Goal: Task Accomplishment & Management: Use online tool/utility

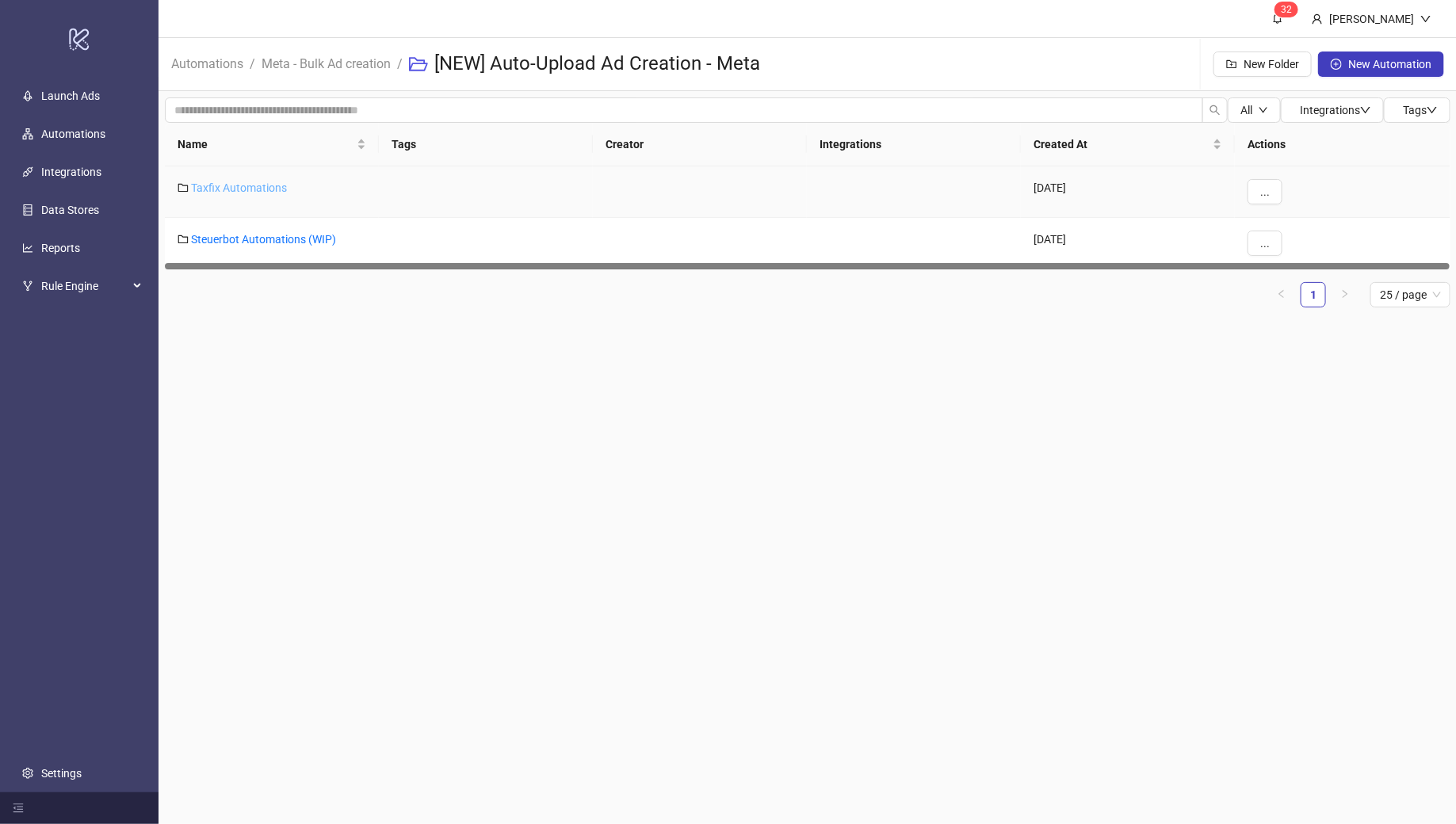
click at [239, 184] on link "Taxfix Automations" at bounding box center [239, 188] width 96 height 13
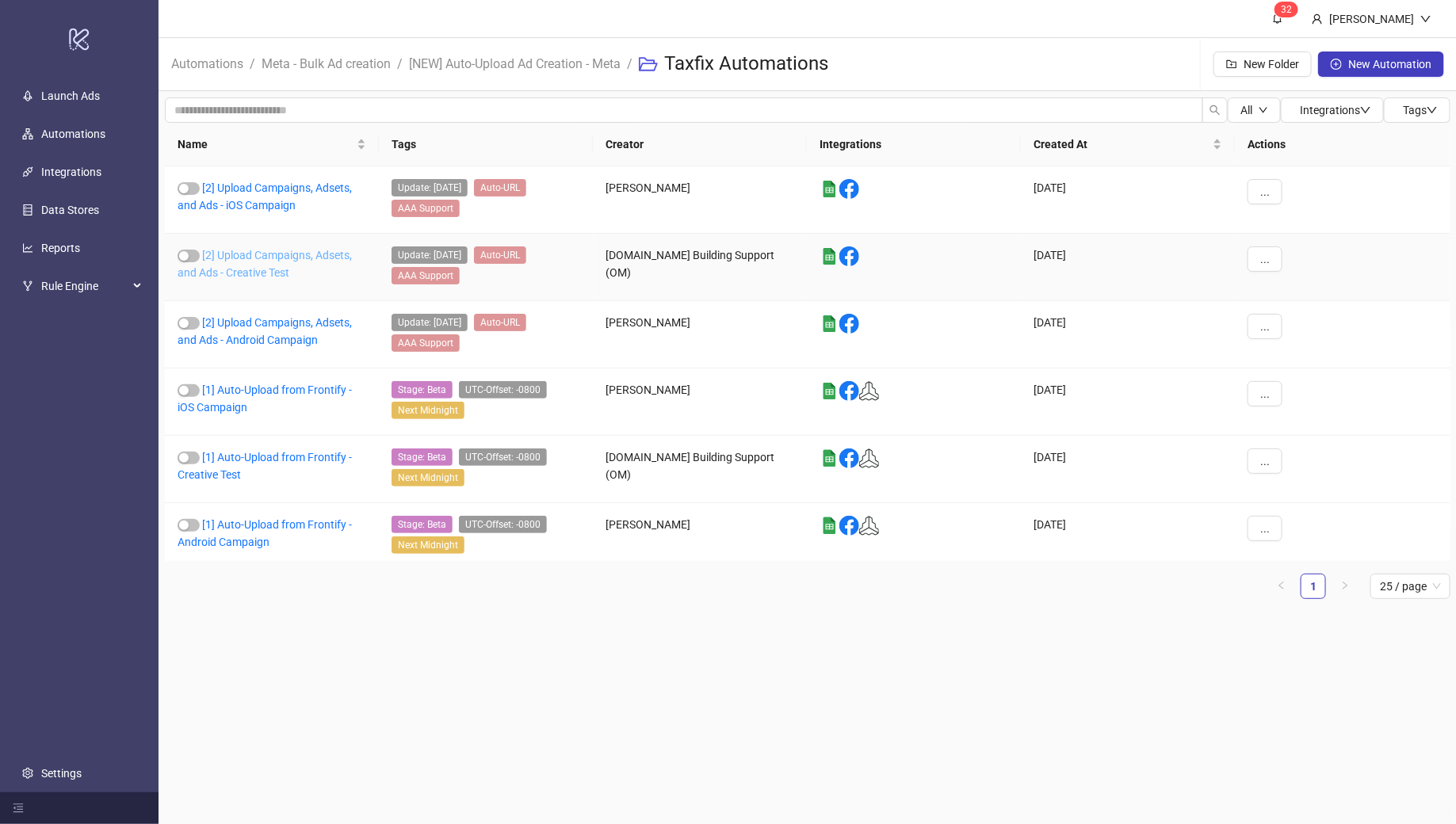
click at [257, 257] on link "[2] Upload Campaigns, Adsets, and Ads - Creative Test" at bounding box center [265, 264] width 175 height 30
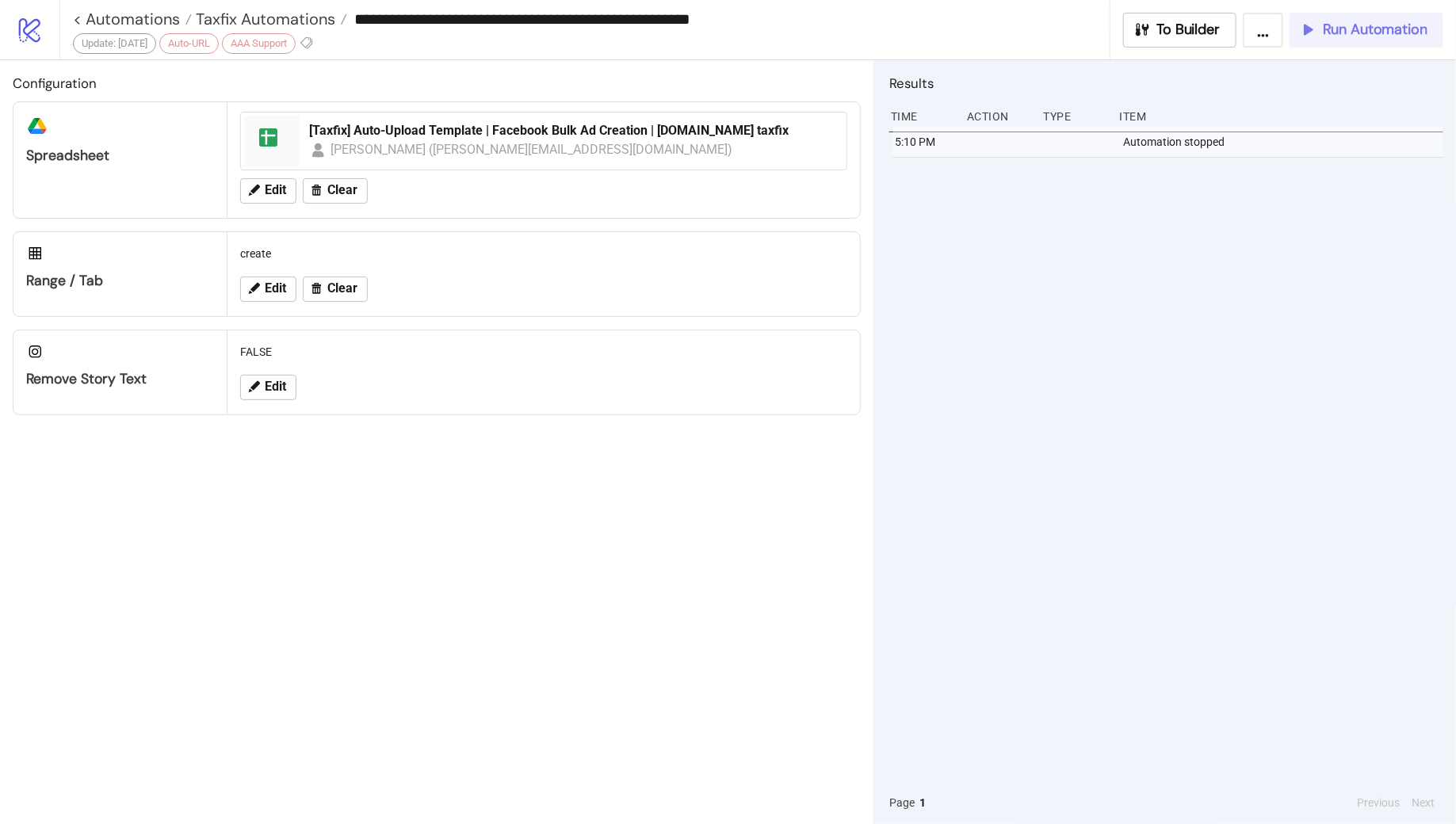
click at [1320, 37] on div "Run Automation" at bounding box center [1363, 29] width 128 height 18
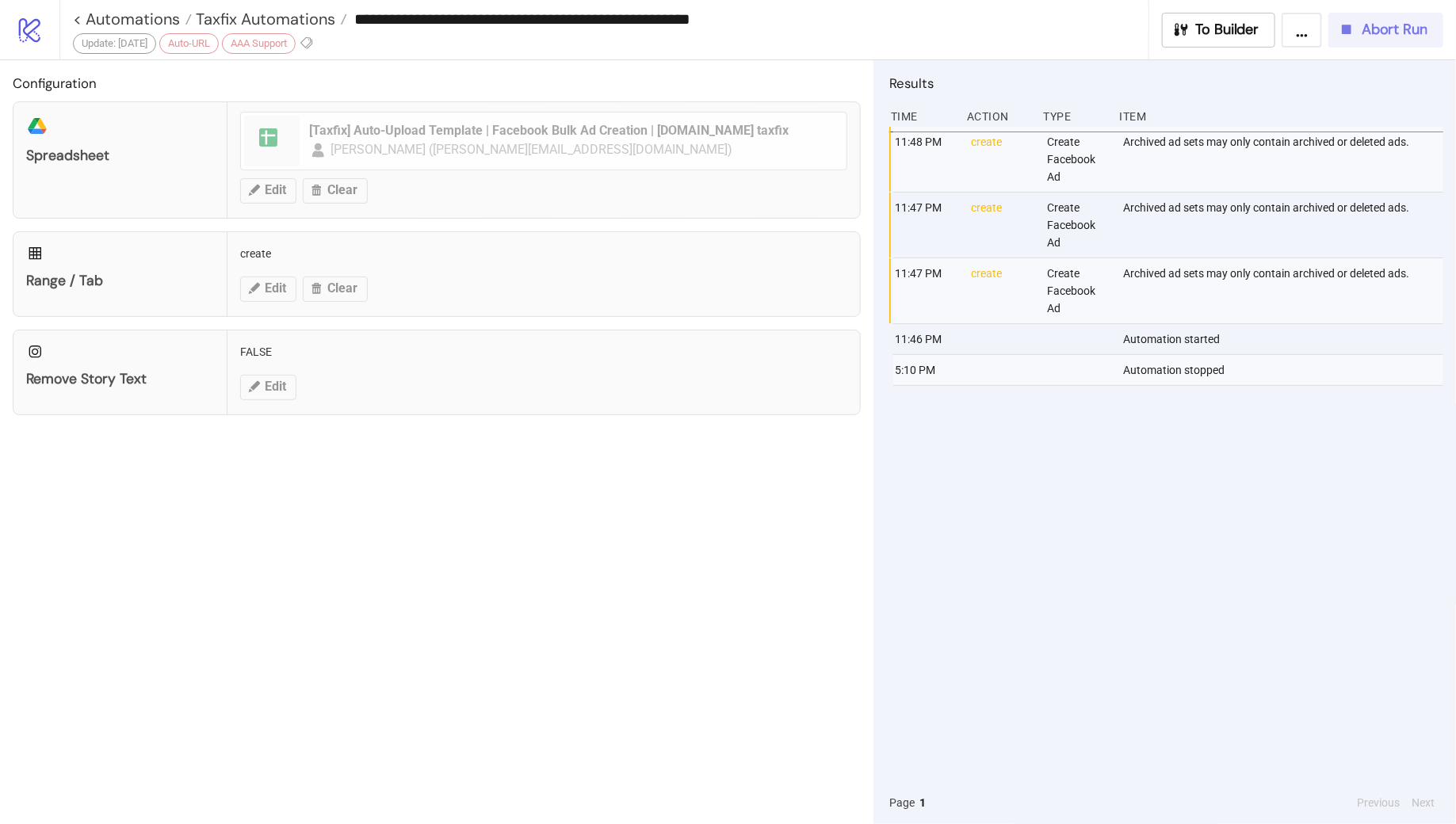
click at [1383, 37] on span "Abort Run" at bounding box center [1395, 29] width 66 height 18
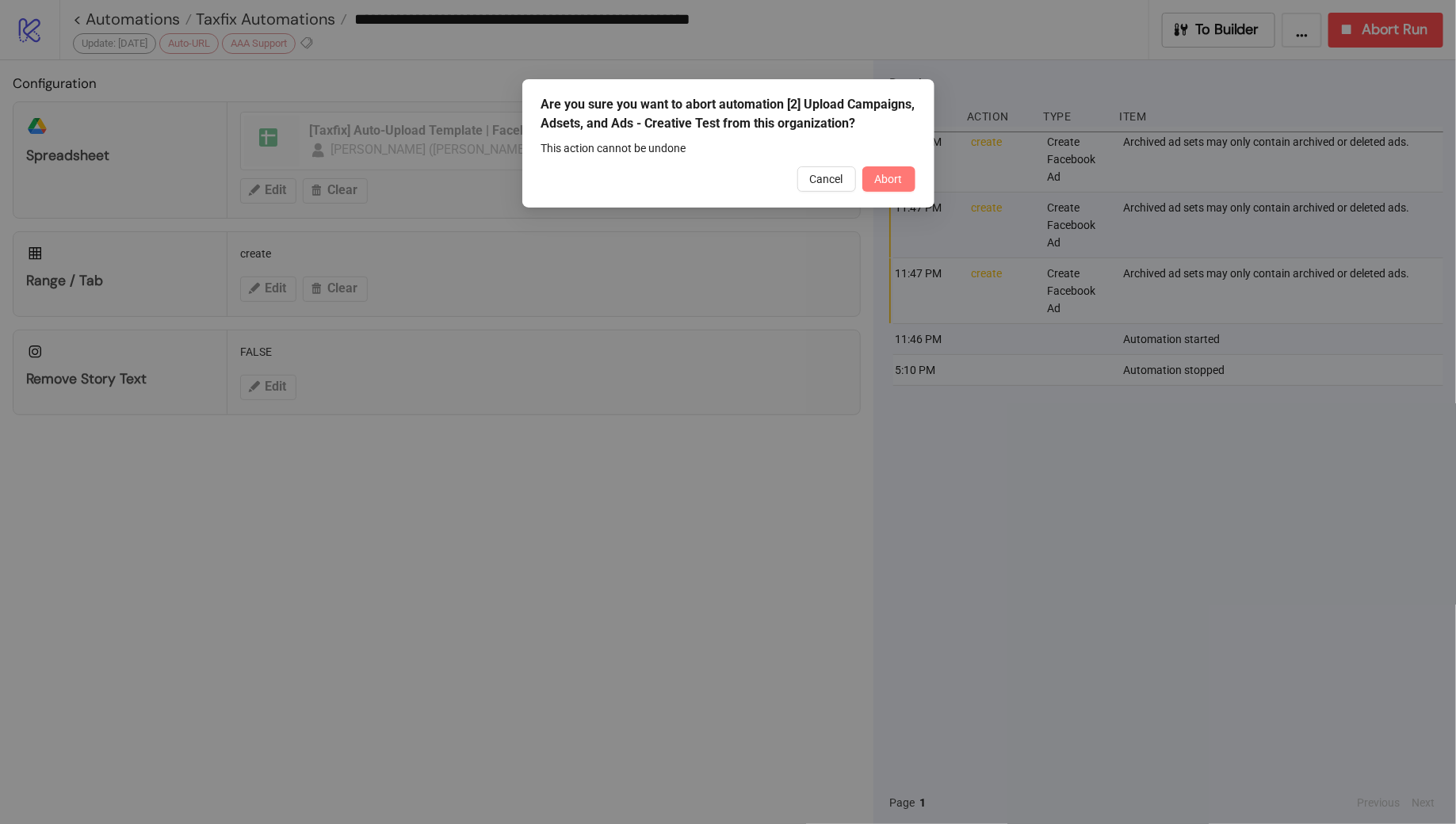
click at [895, 179] on span "Abort" at bounding box center [889, 179] width 28 height 13
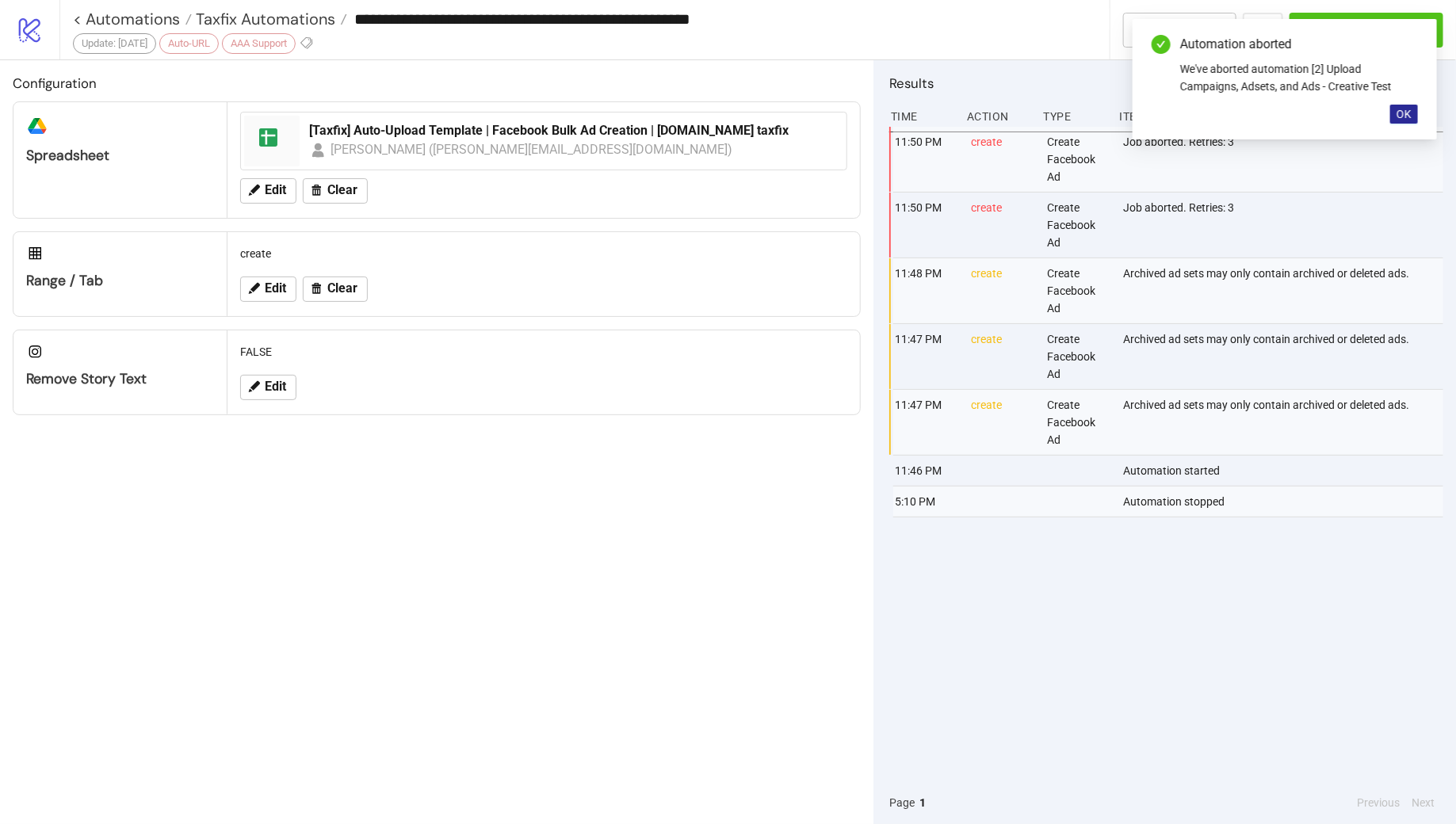
click at [1408, 120] on span "OK" at bounding box center [1404, 114] width 15 height 13
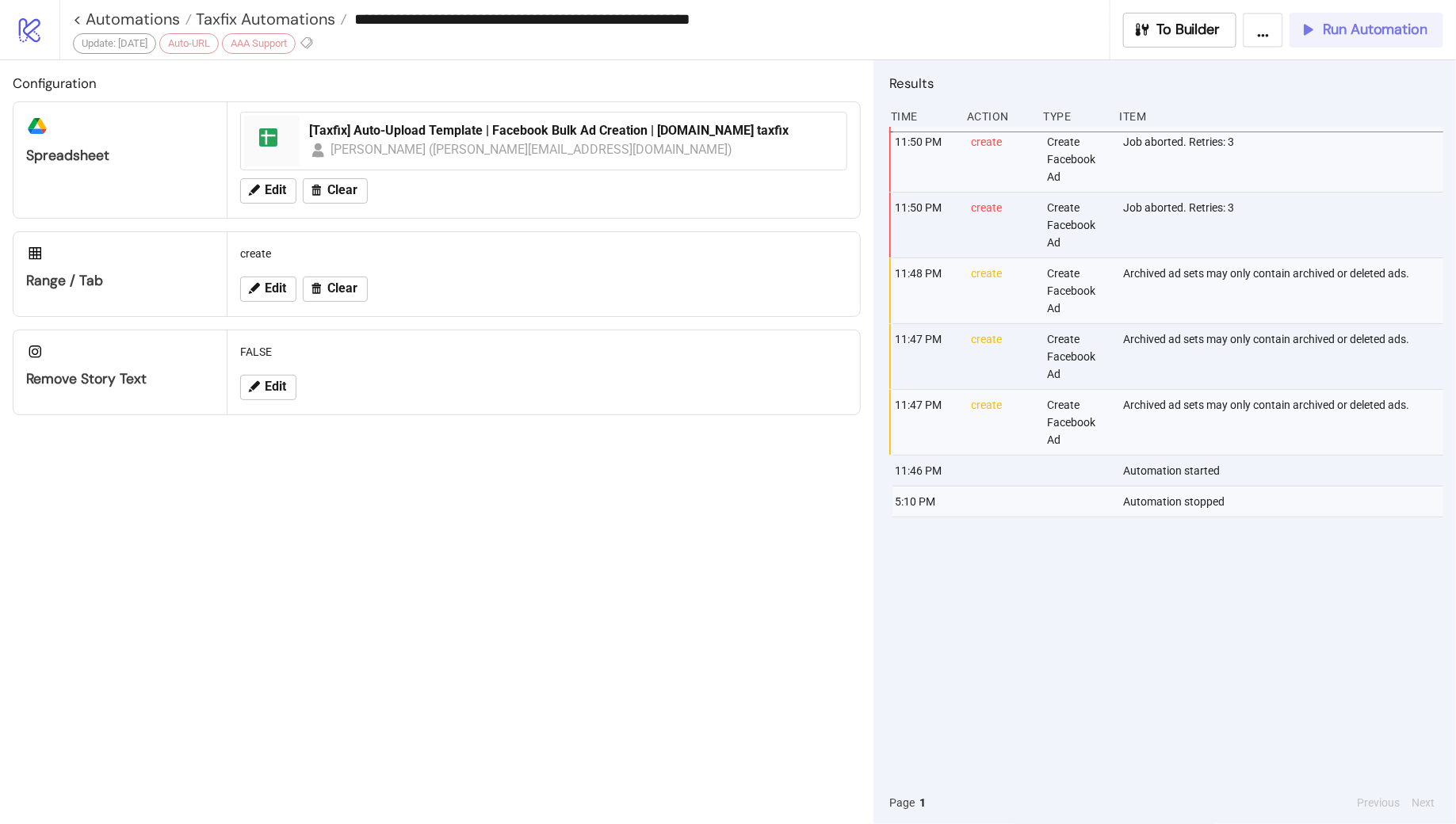
click at [1364, 38] on span "Run Automation" at bounding box center [1375, 29] width 104 height 18
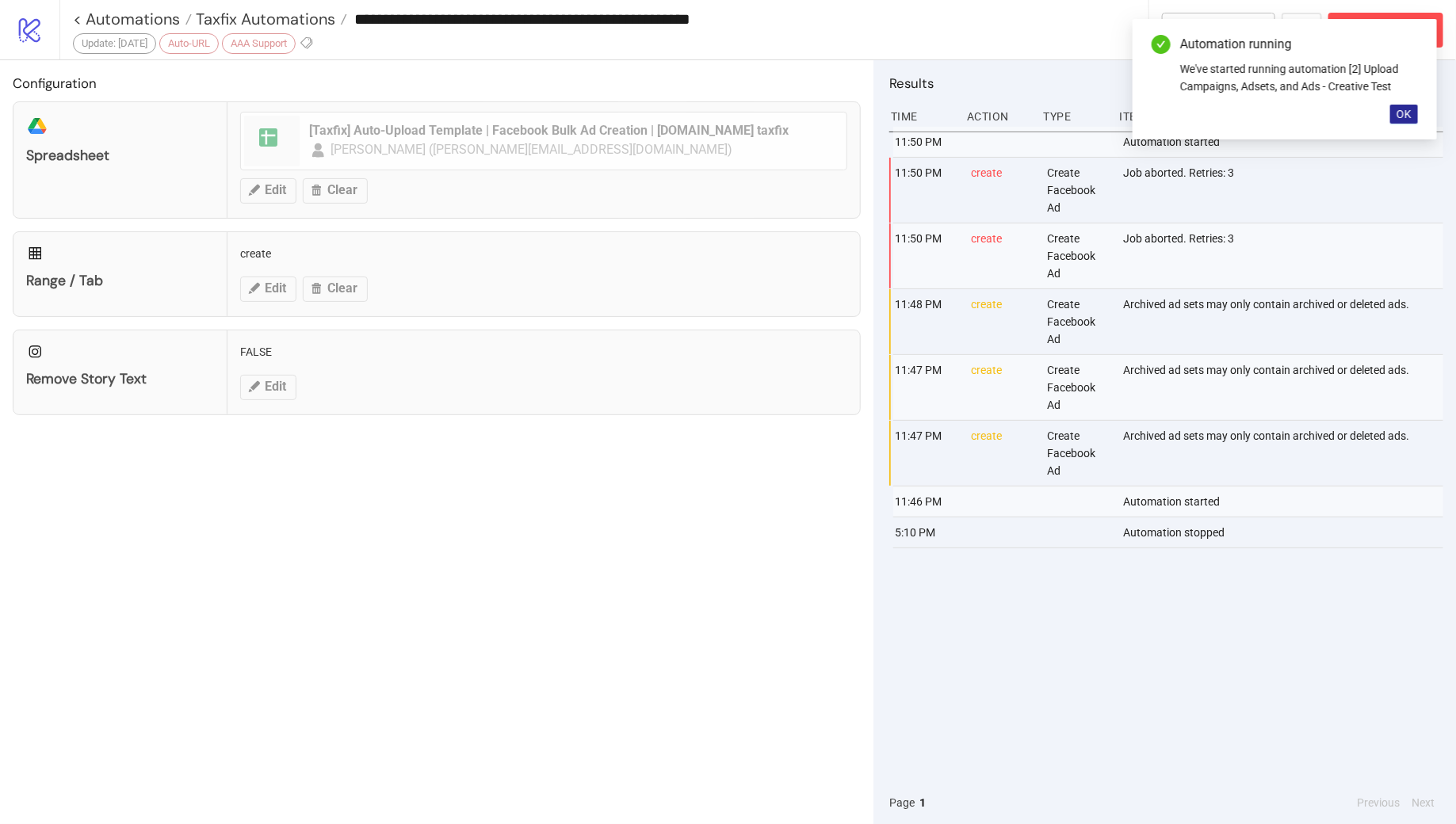
click at [1402, 115] on span "OK" at bounding box center [1404, 114] width 15 height 13
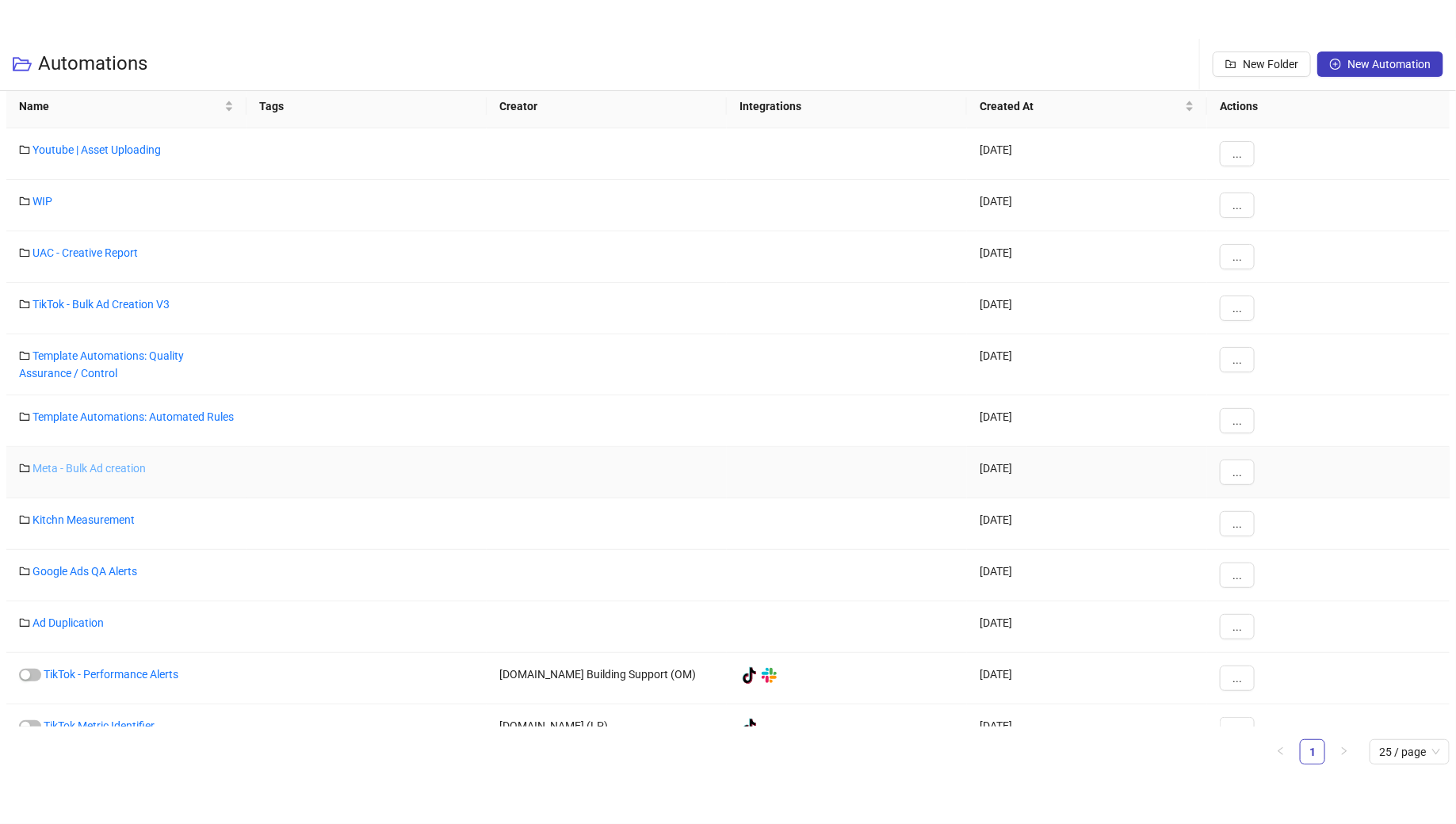
click at [90, 473] on link "Meta - Bulk Ad creation" at bounding box center [89, 469] width 113 height 13
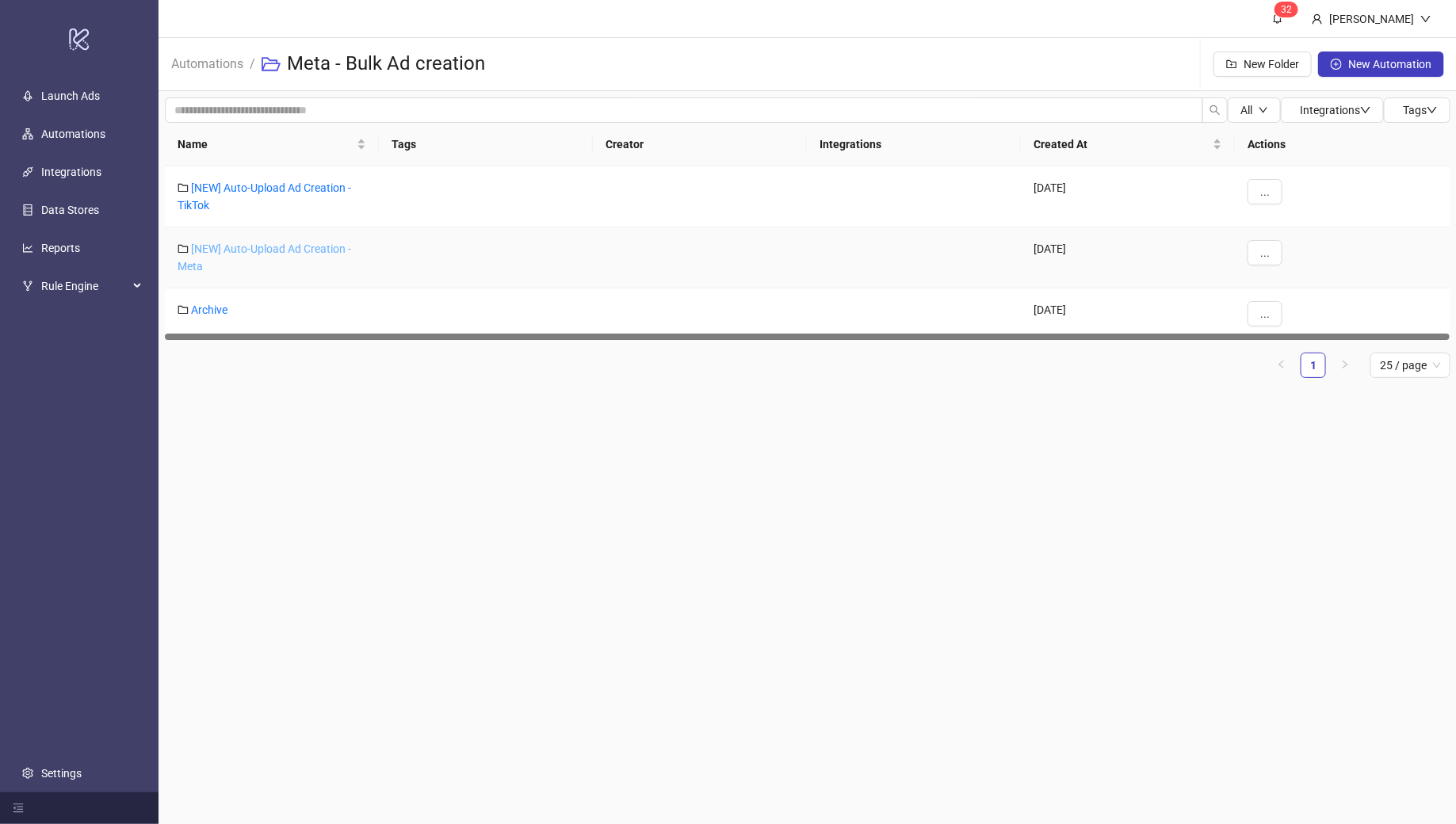
click at [266, 245] on link "[NEW] Auto-Upload Ad Creation - Meta" at bounding box center [265, 257] width 174 height 30
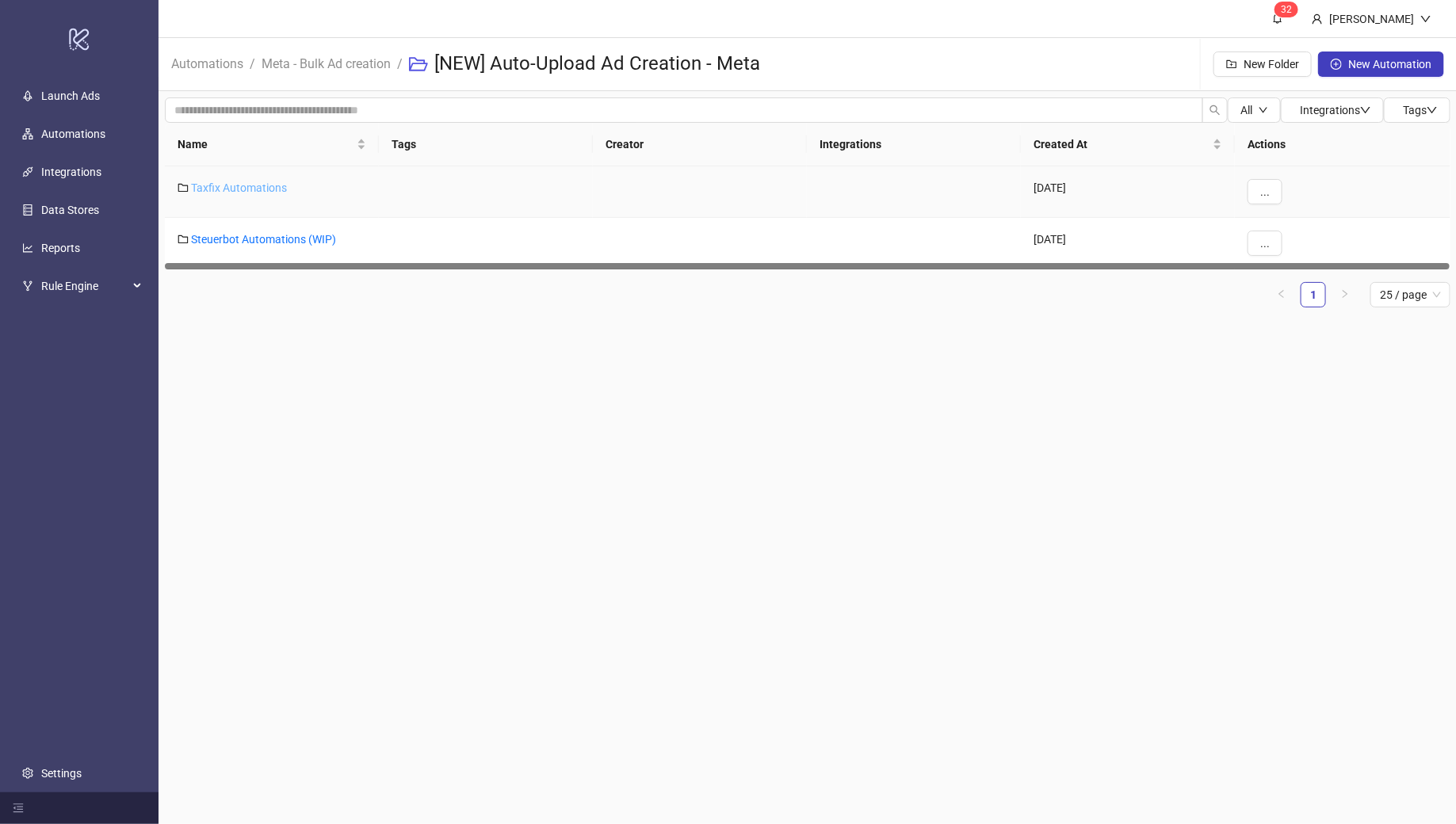
click at [245, 188] on link "Taxfix Automations" at bounding box center [239, 188] width 96 height 13
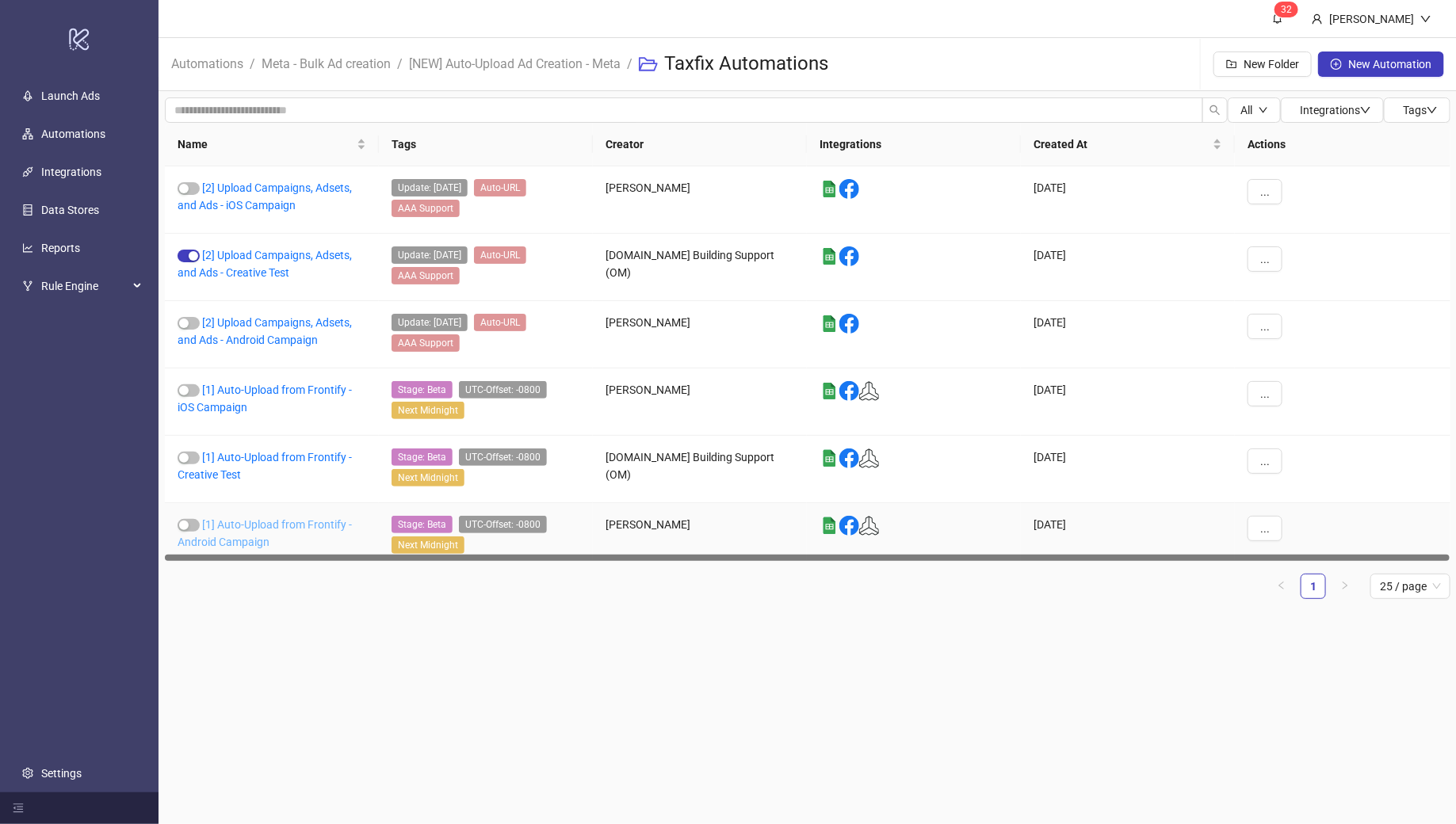
click at [281, 518] on link "[1] Auto-Upload from Frontify - Android Campaign" at bounding box center [265, 533] width 175 height 30
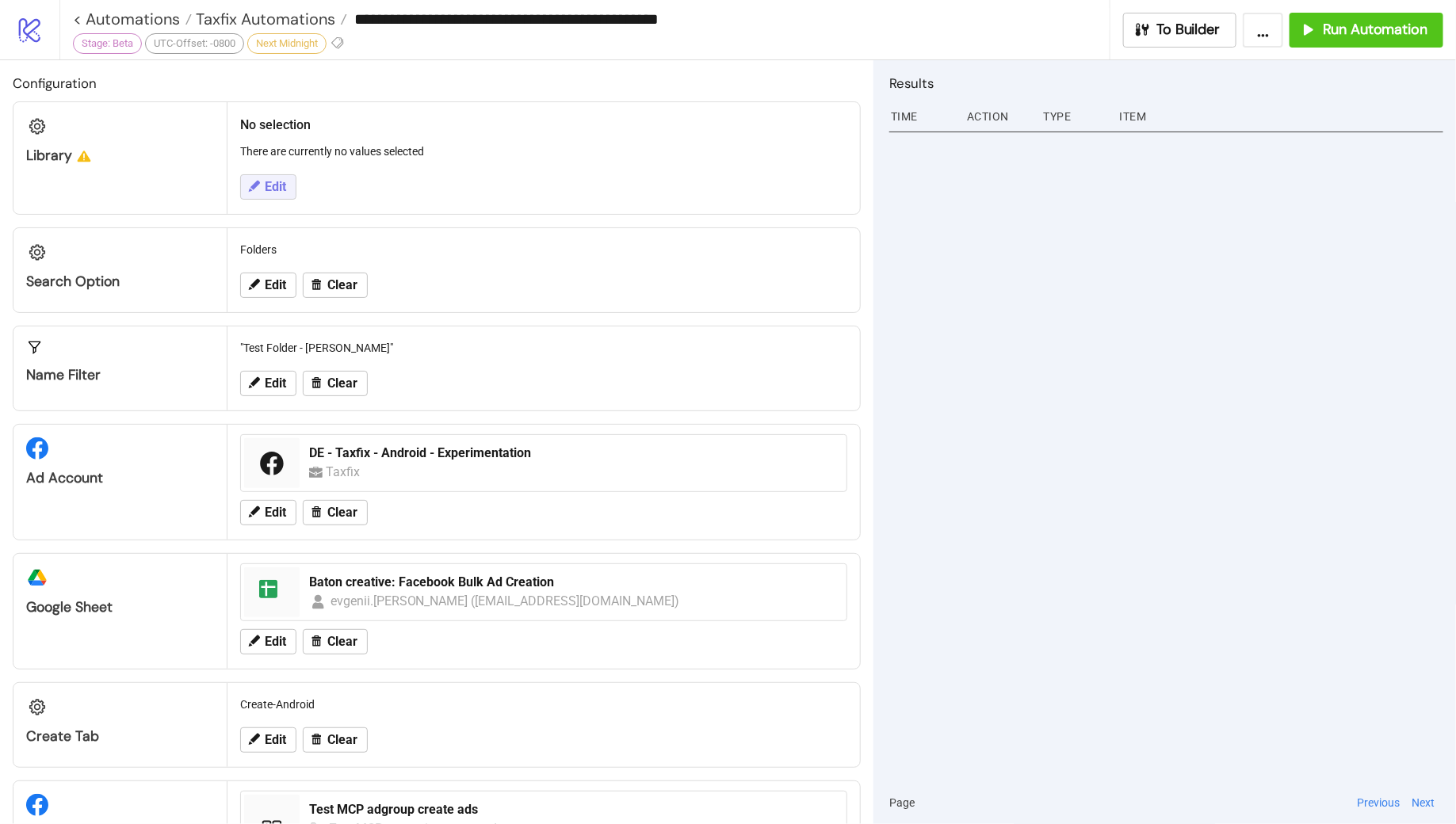
click at [266, 178] on button "Edit" at bounding box center [268, 187] width 57 height 26
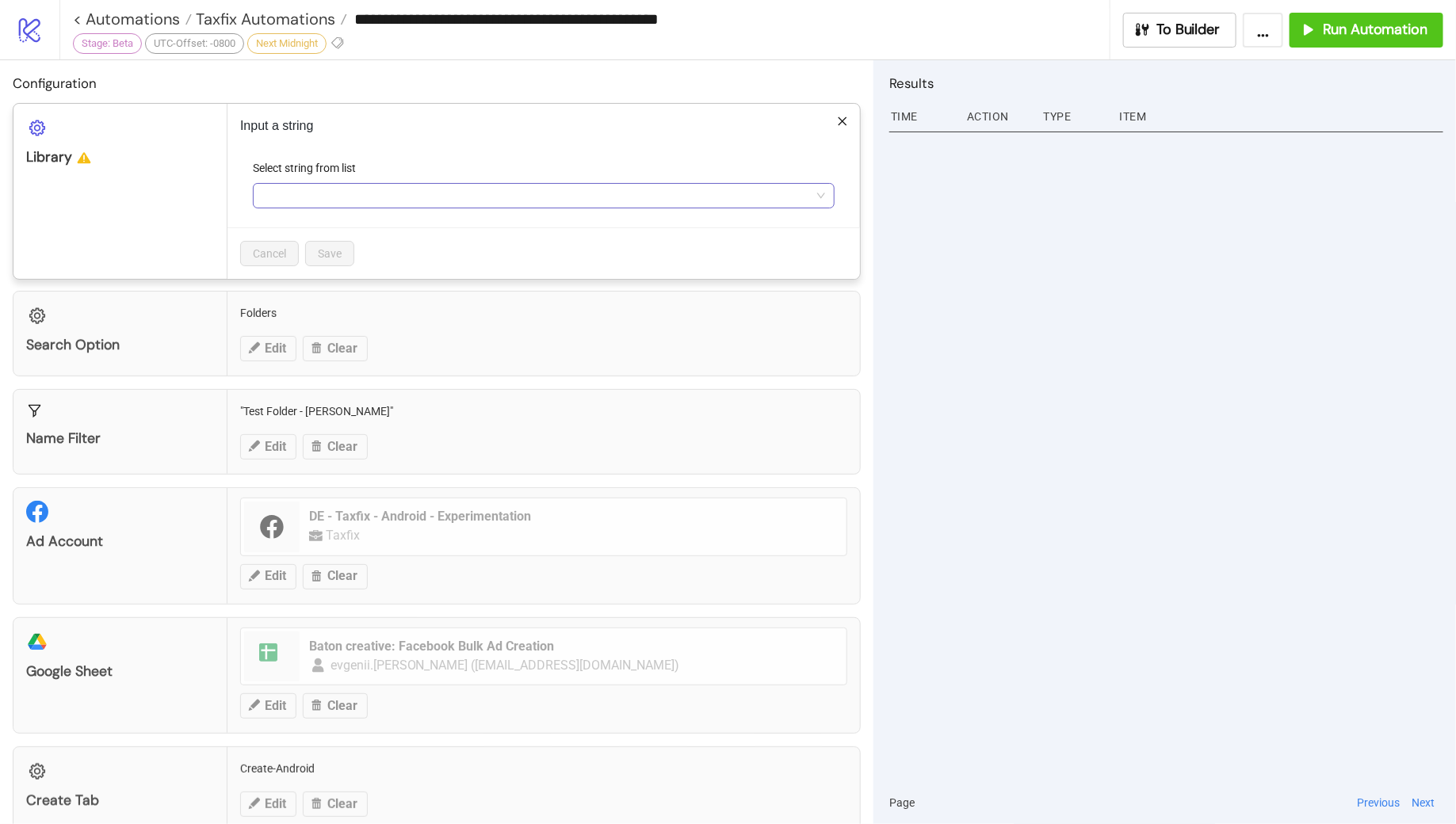
click at [299, 194] on input "Select string from list" at bounding box center [537, 196] width 549 height 24
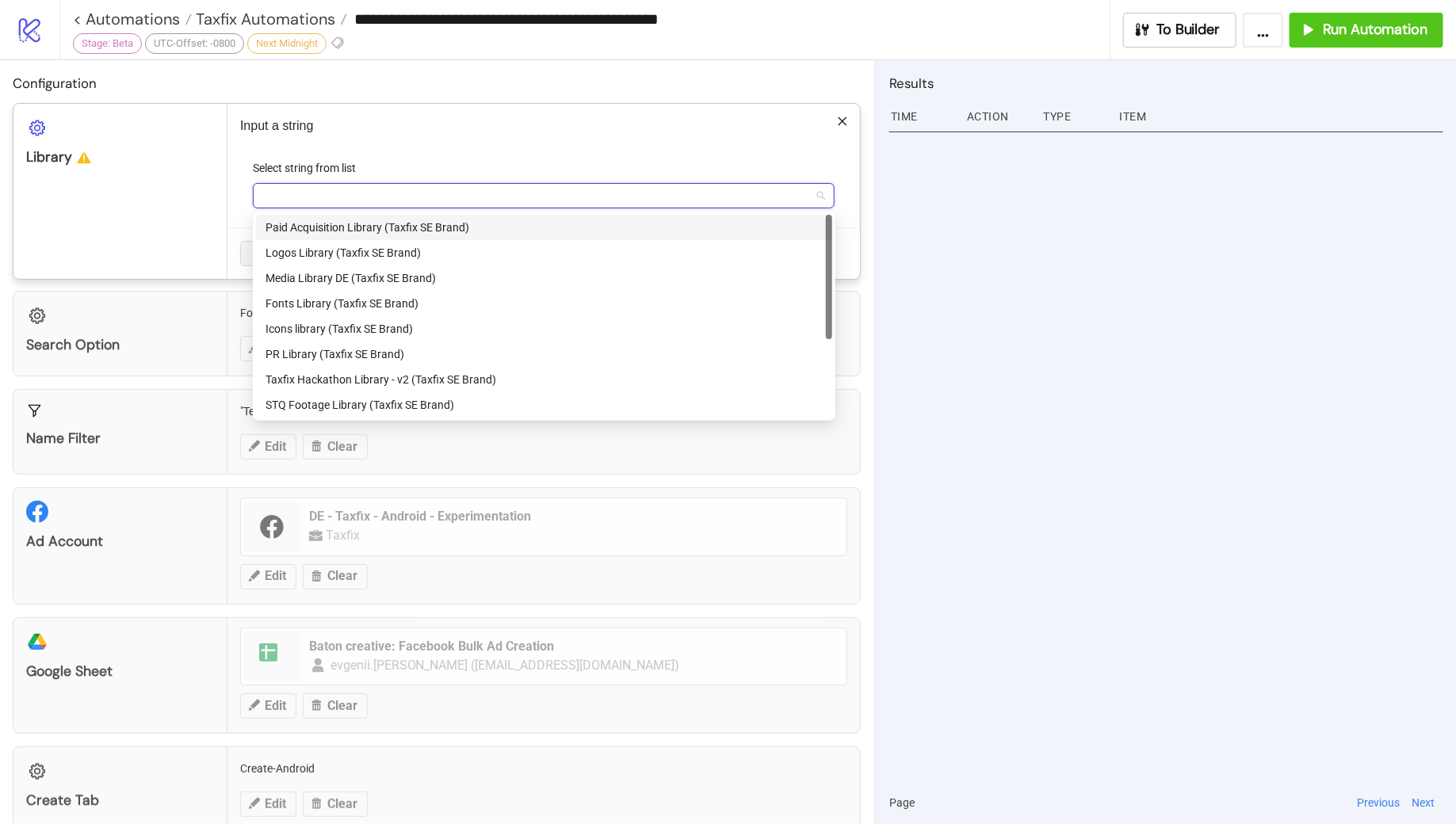
click at [338, 224] on div "Paid Acquisition Library (Taxfix SE Brand)" at bounding box center [544, 227] width 557 height 18
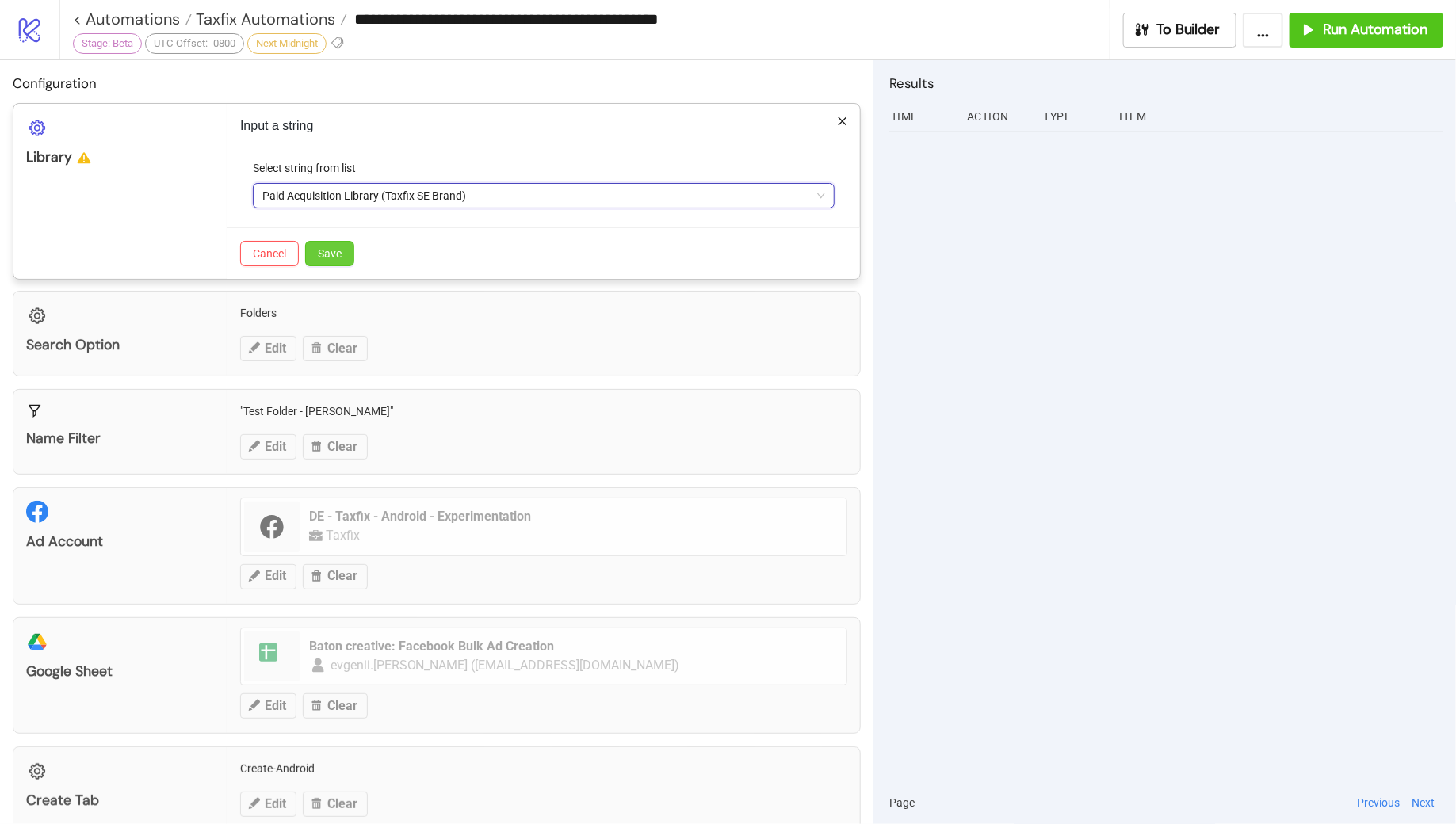
click at [340, 256] on button "Save" at bounding box center [330, 253] width 49 height 26
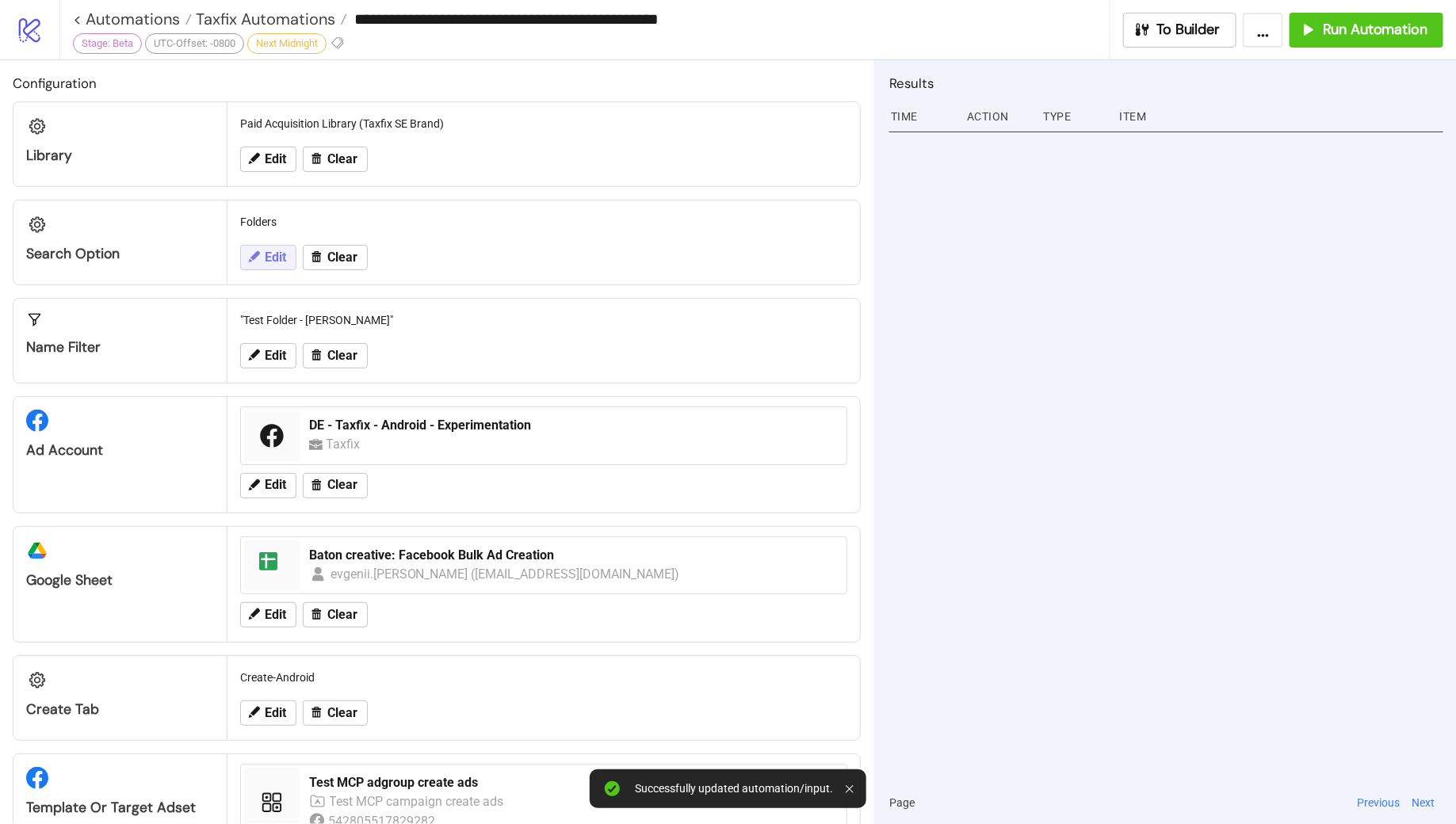
click at [274, 264] on button "Edit" at bounding box center [268, 257] width 57 height 26
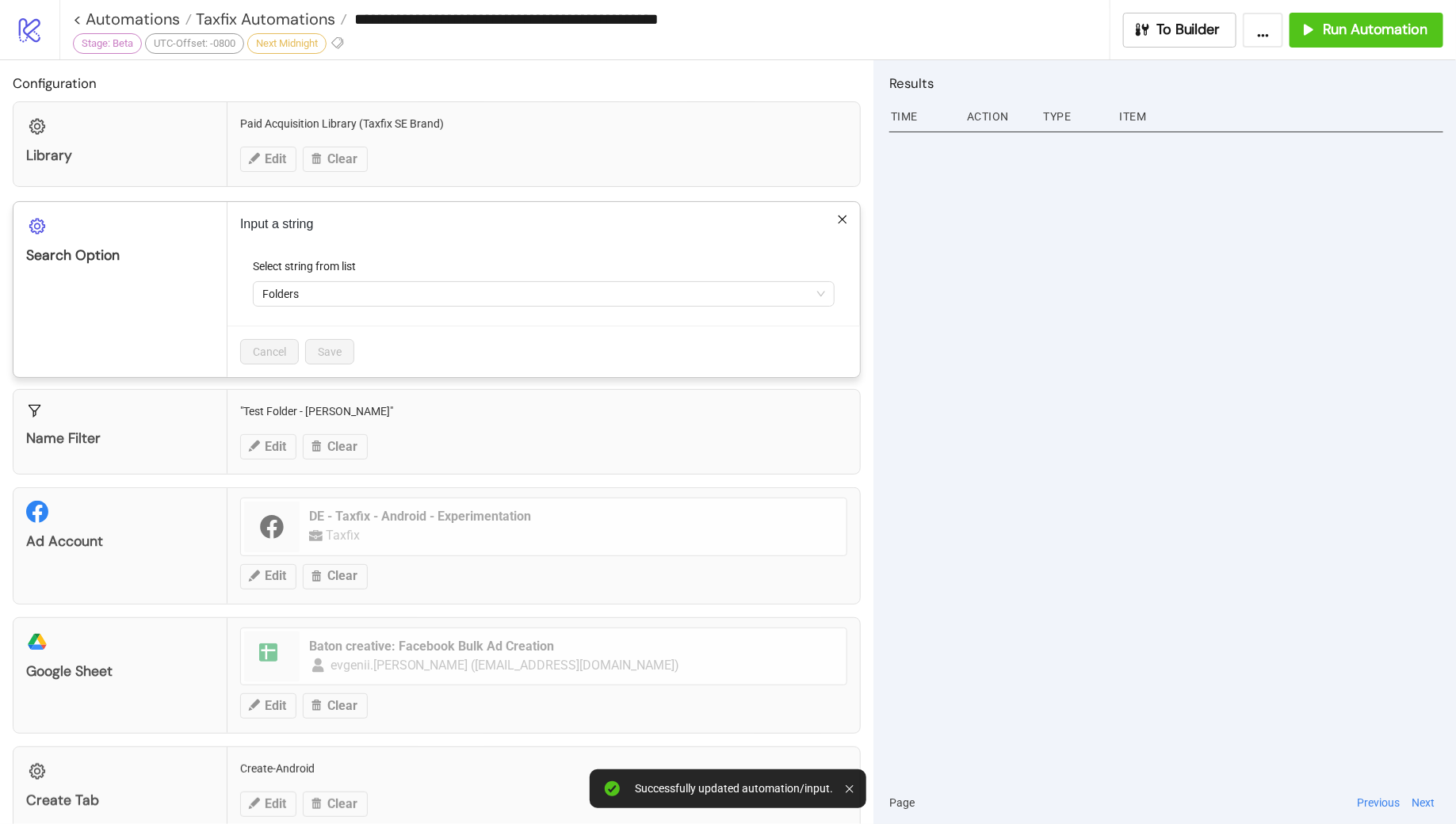
click at [336, 306] on form "Select string from list Folders" at bounding box center [543, 291] width 607 height 68
click at [330, 296] on span "Folders" at bounding box center [544, 294] width 563 height 24
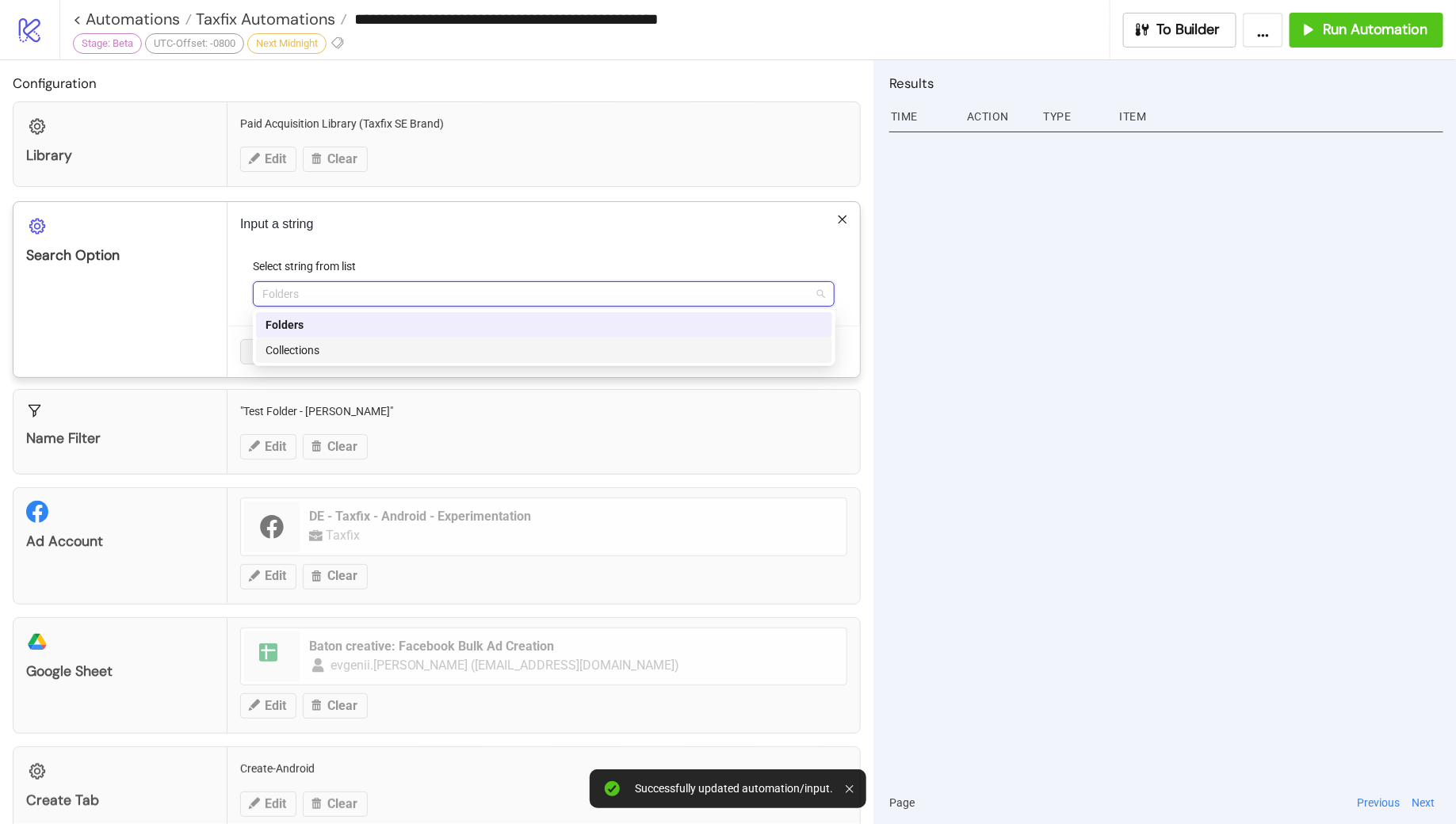
click at [323, 355] on div "Collections" at bounding box center [544, 350] width 557 height 18
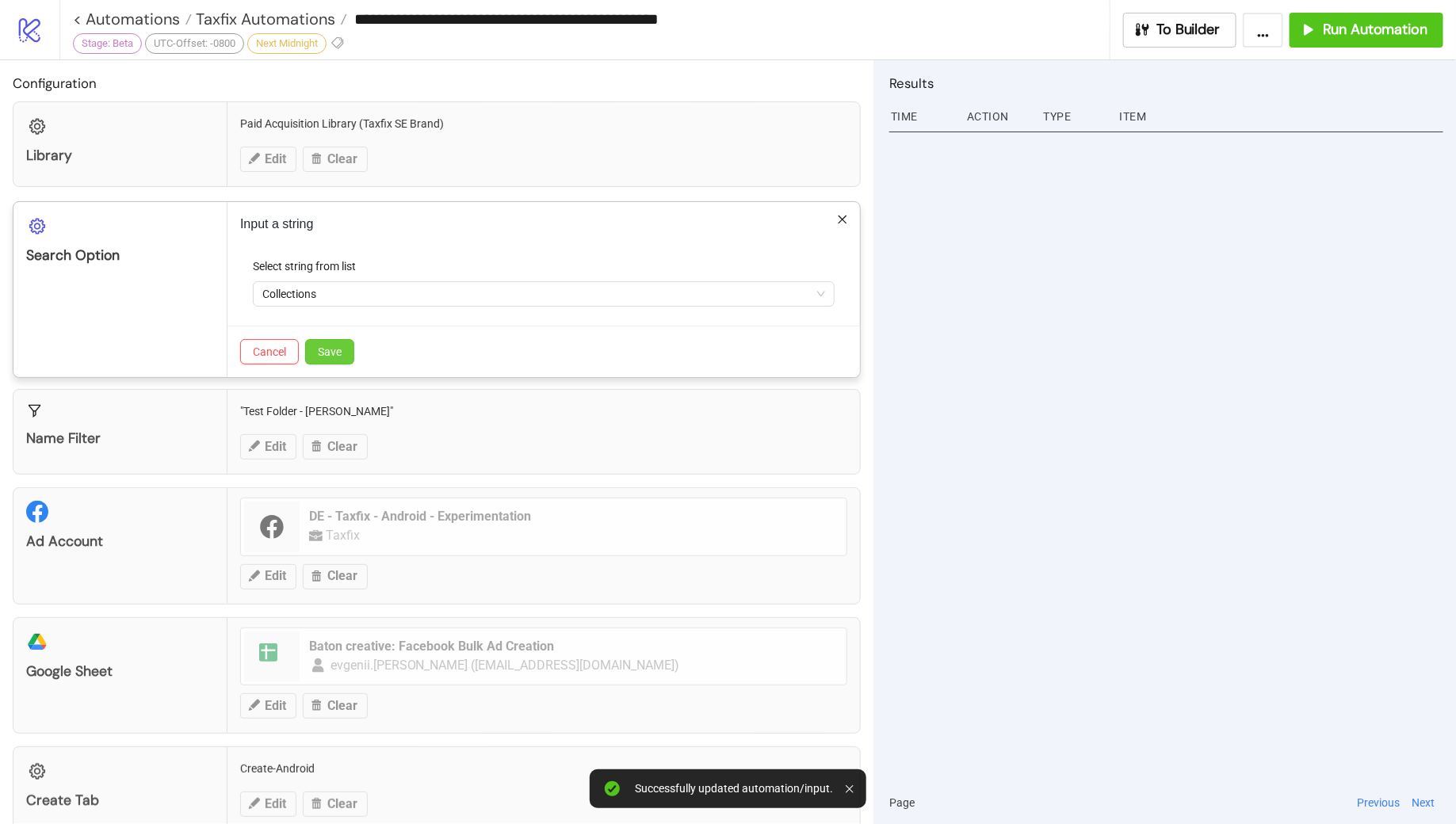
click at [322, 354] on span "Save" at bounding box center [330, 351] width 24 height 13
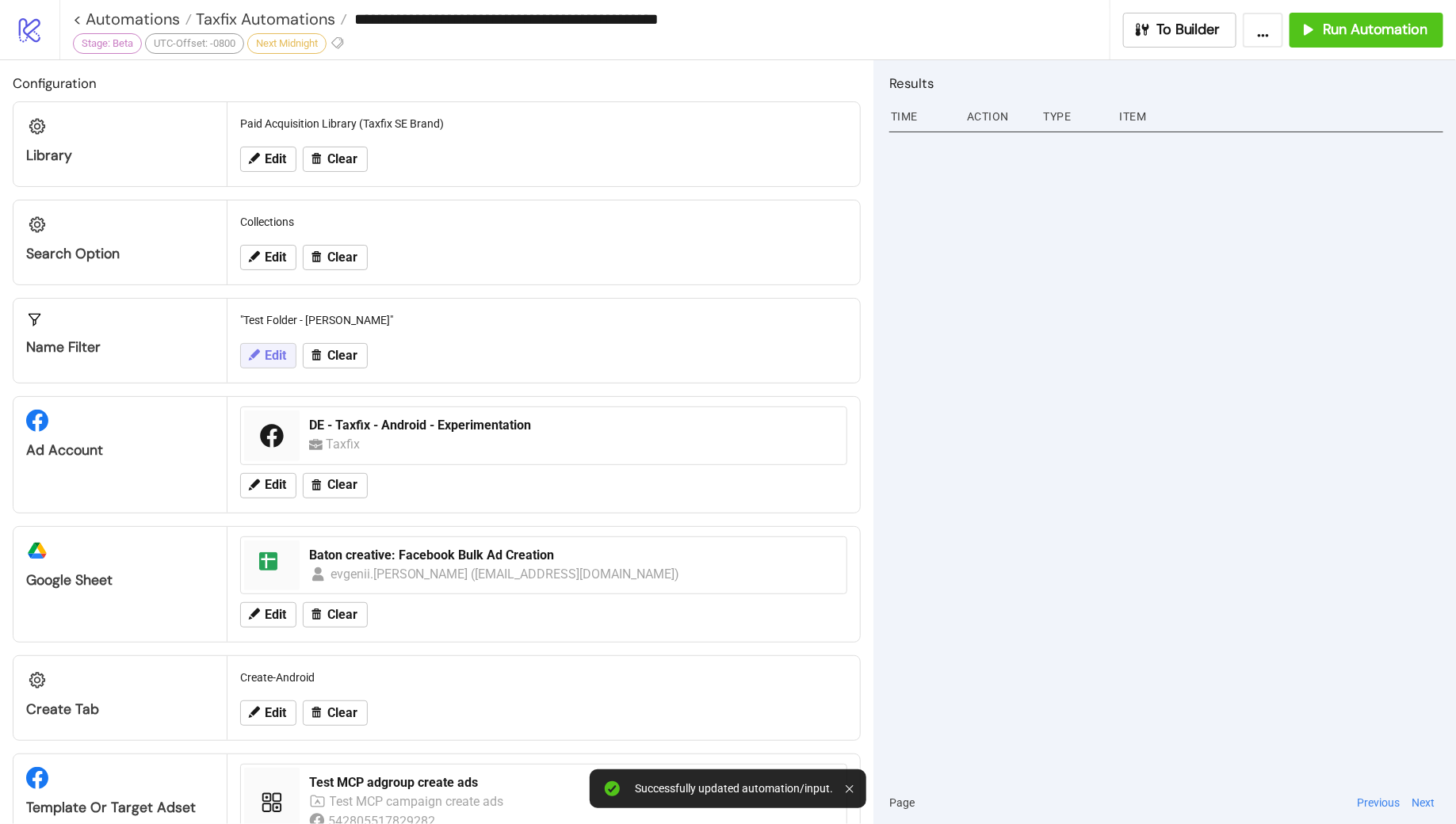
click at [276, 355] on span "Edit" at bounding box center [275, 355] width 22 height 14
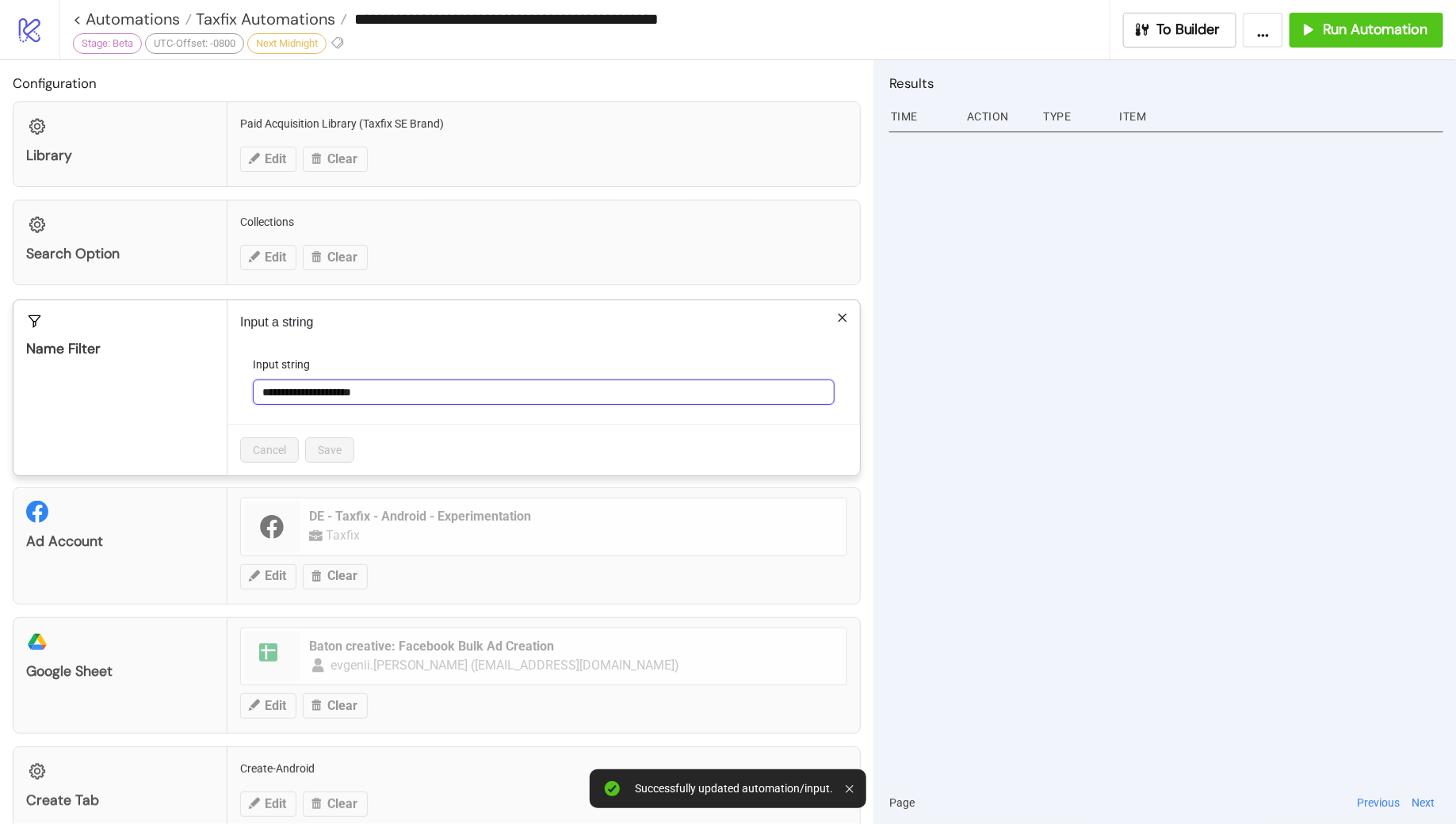
drag, startPoint x: 373, startPoint y: 396, endPoint x: 252, endPoint y: 379, distance: 122.2
click at [253, 379] on div "**********" at bounding box center [544, 392] width 582 height 26
paste input "***"
type input "**********"
click at [324, 444] on span "Save" at bounding box center [330, 450] width 24 height 13
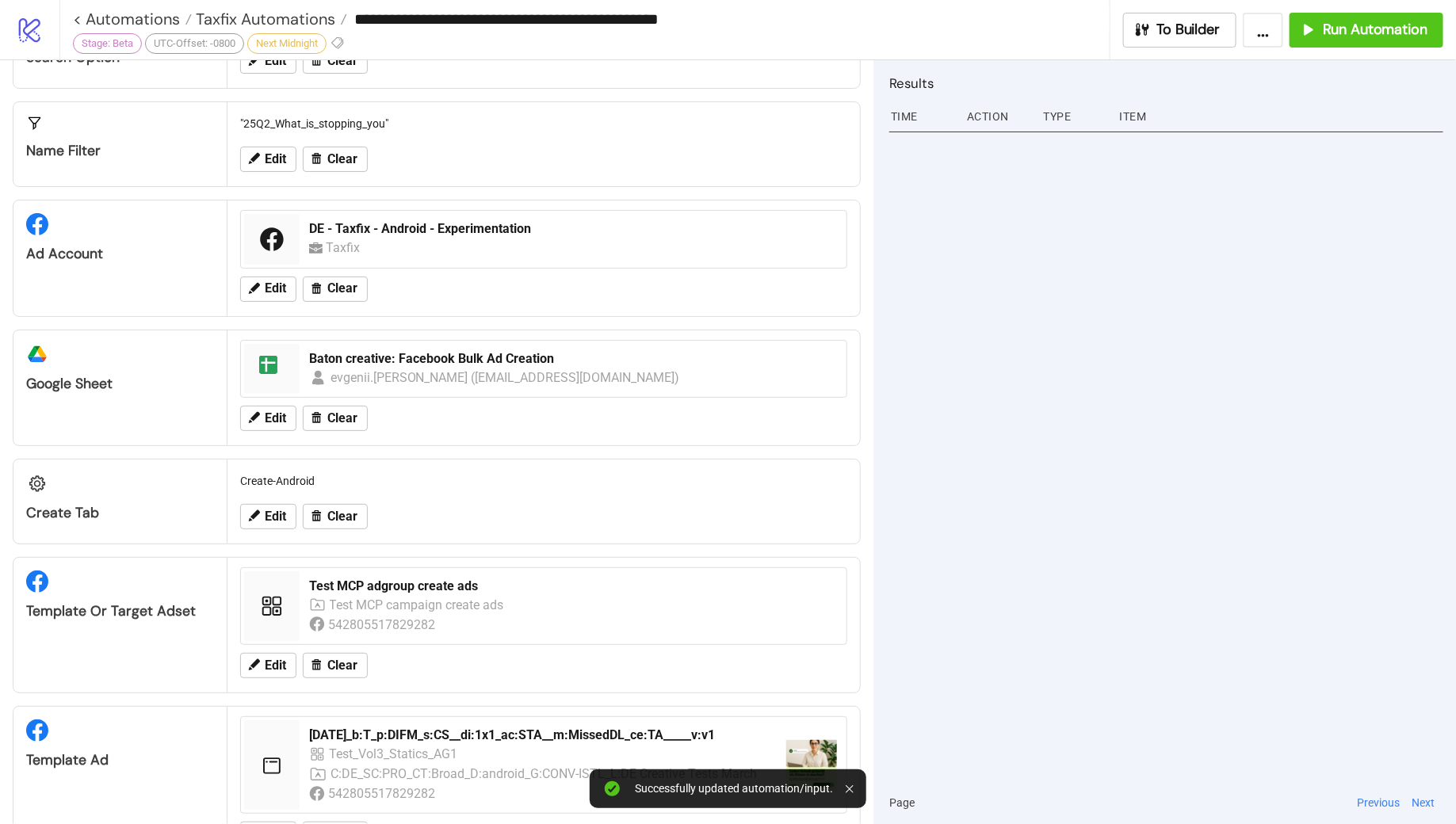
scroll to position [200, 0]
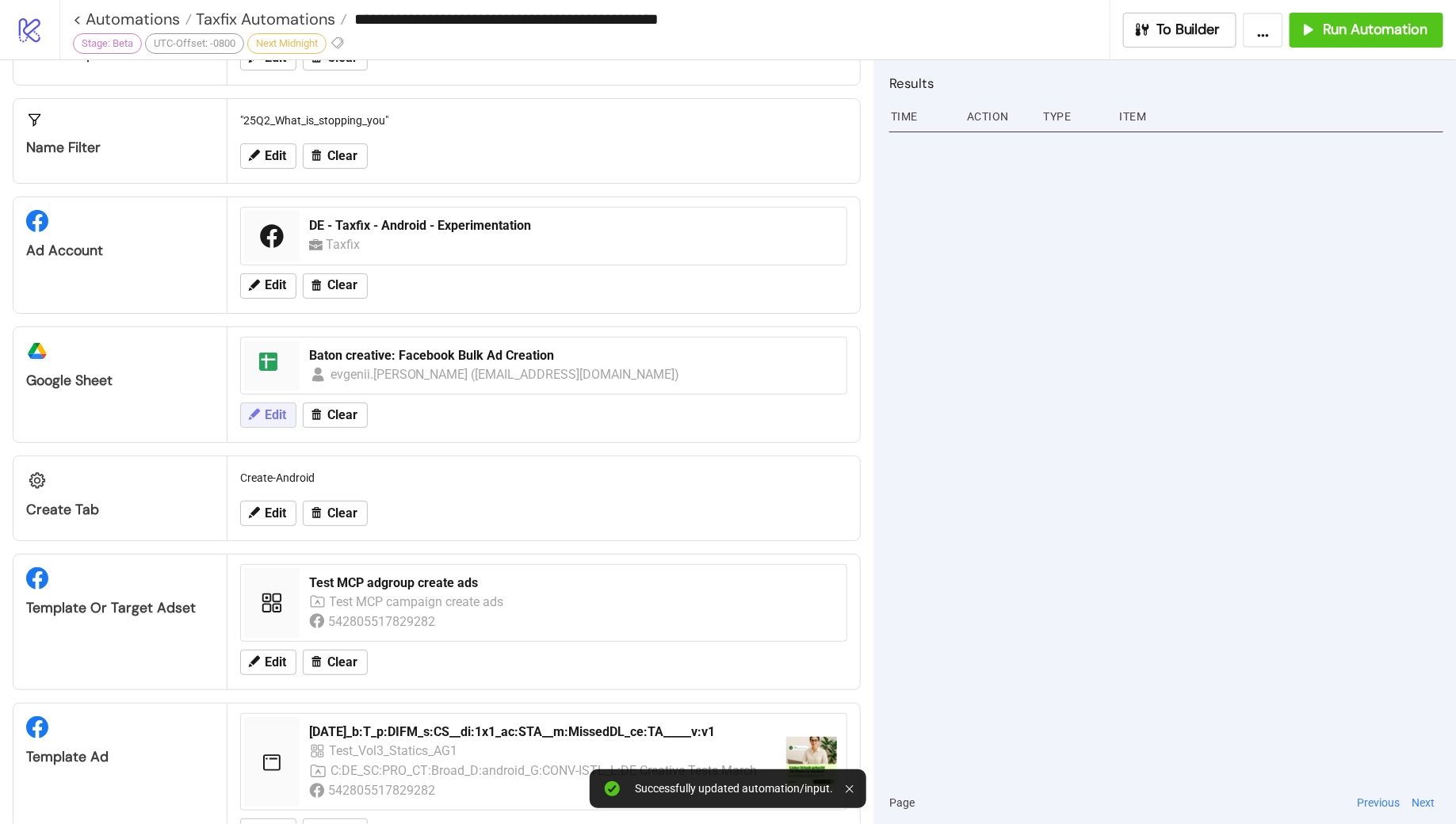
click at [270, 413] on span "Edit" at bounding box center [275, 415] width 22 height 14
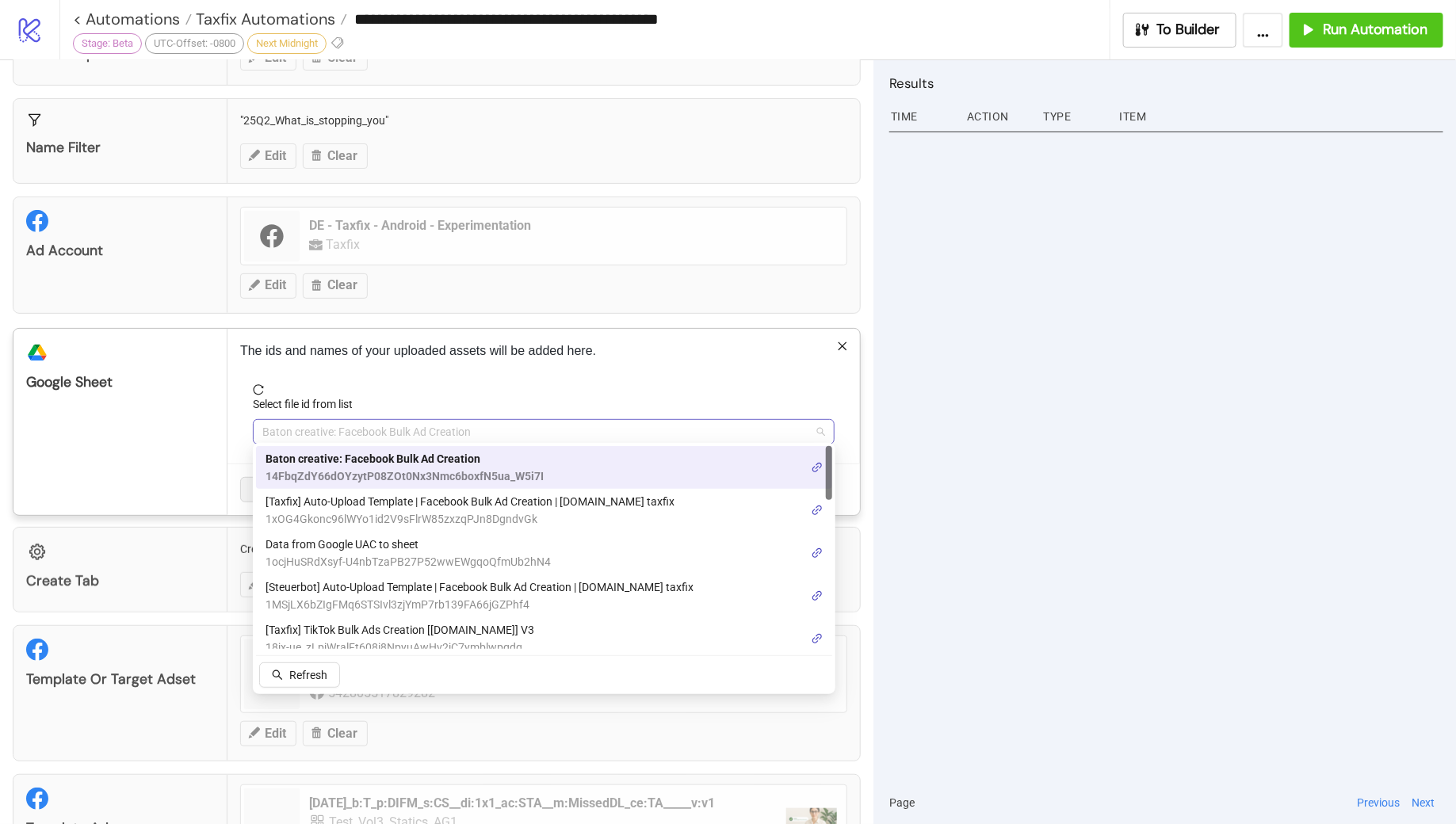
drag, startPoint x: 475, startPoint y: 428, endPoint x: 279, endPoint y: 423, distance: 196.1
click at [279, 423] on span "Baton creative: Facebook Bulk Ad Creation" at bounding box center [544, 432] width 563 height 24
paste input "**********"
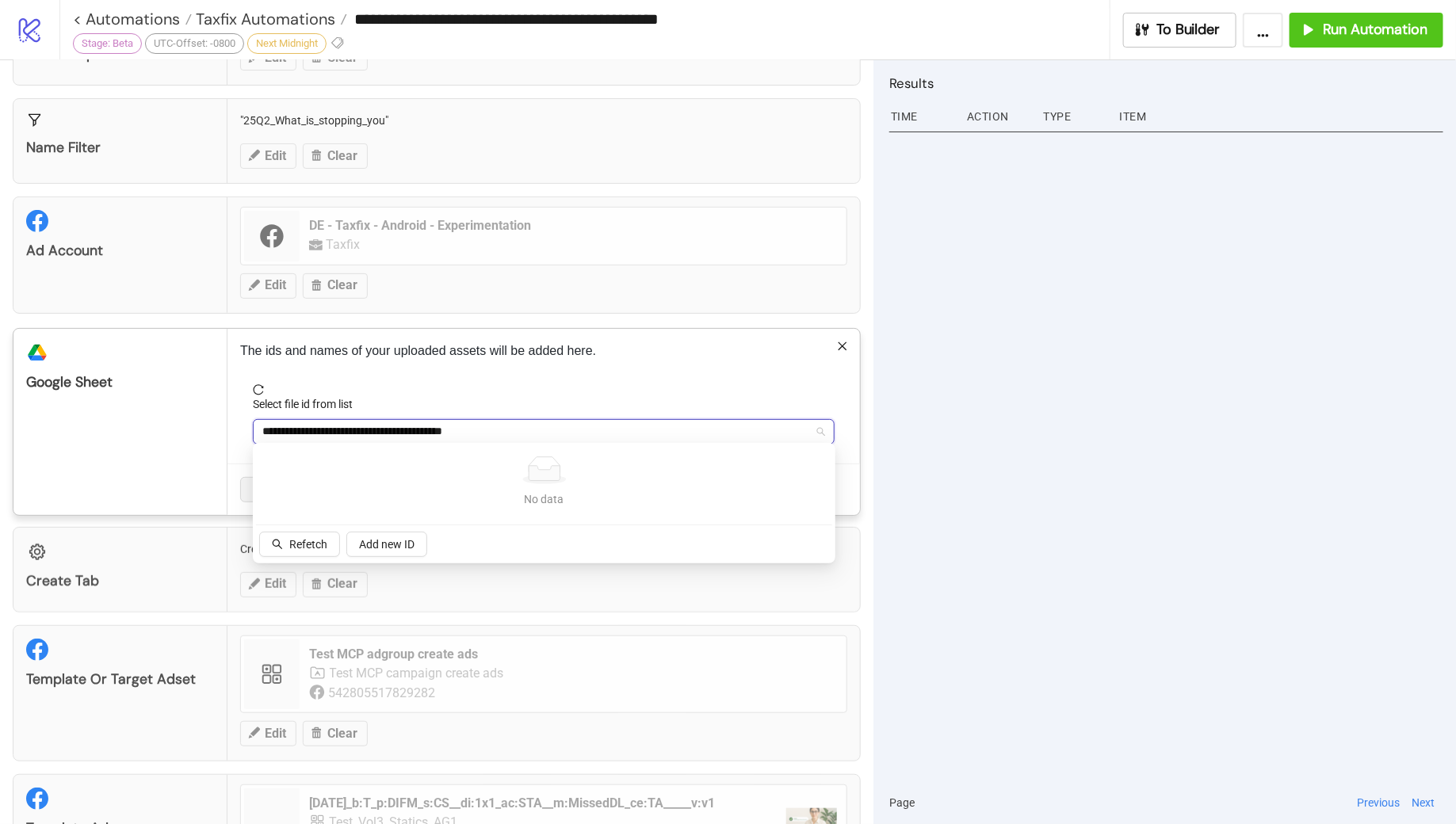
click at [264, 427] on input "**********" at bounding box center [537, 432] width 549 height 24
type input "**********"
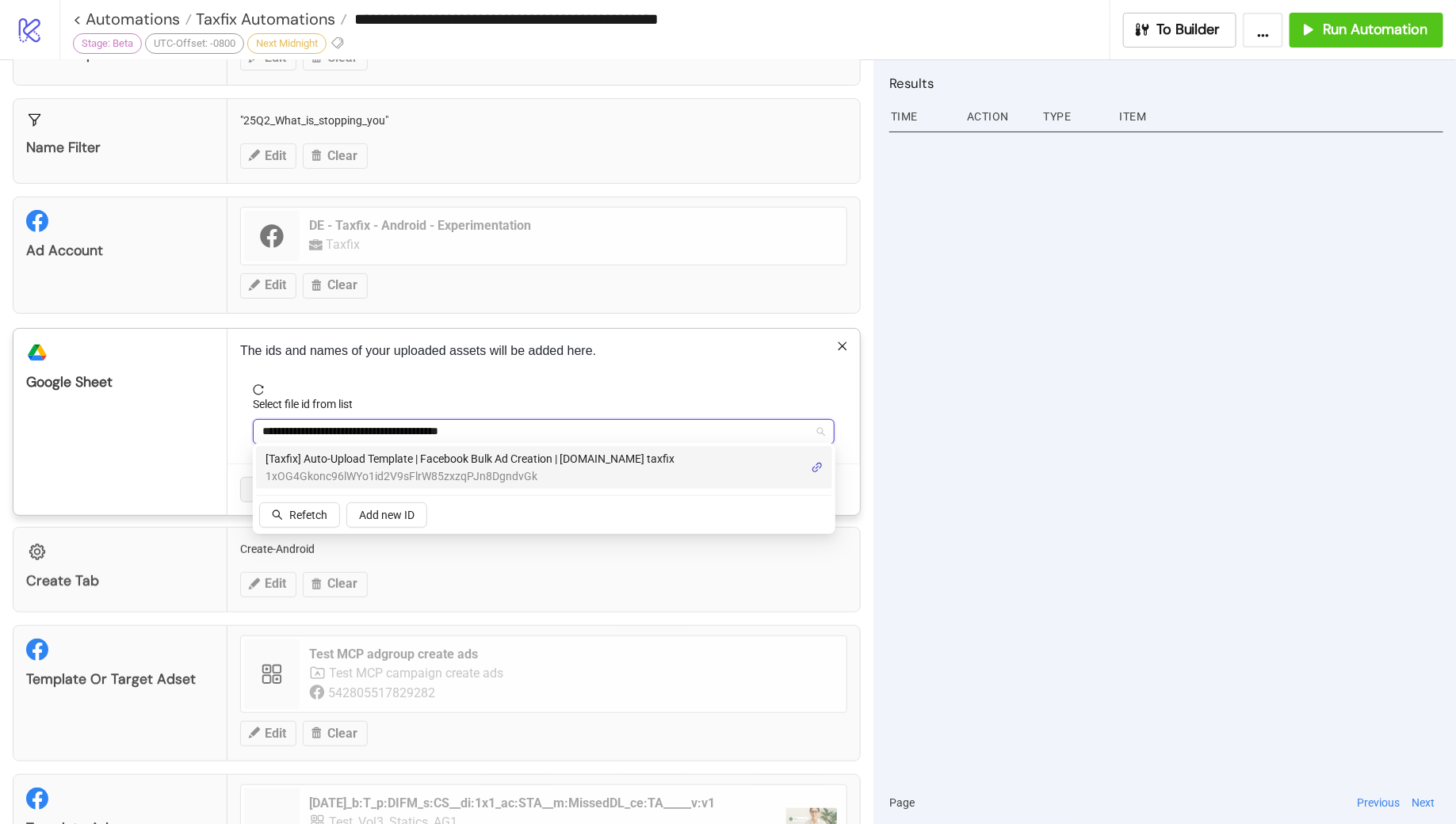
click at [442, 468] on span "1xOG4Gkonc96lWYo1id2V9sFlrW85zxzqPJn8DgndvGk" at bounding box center [470, 477] width 409 height 18
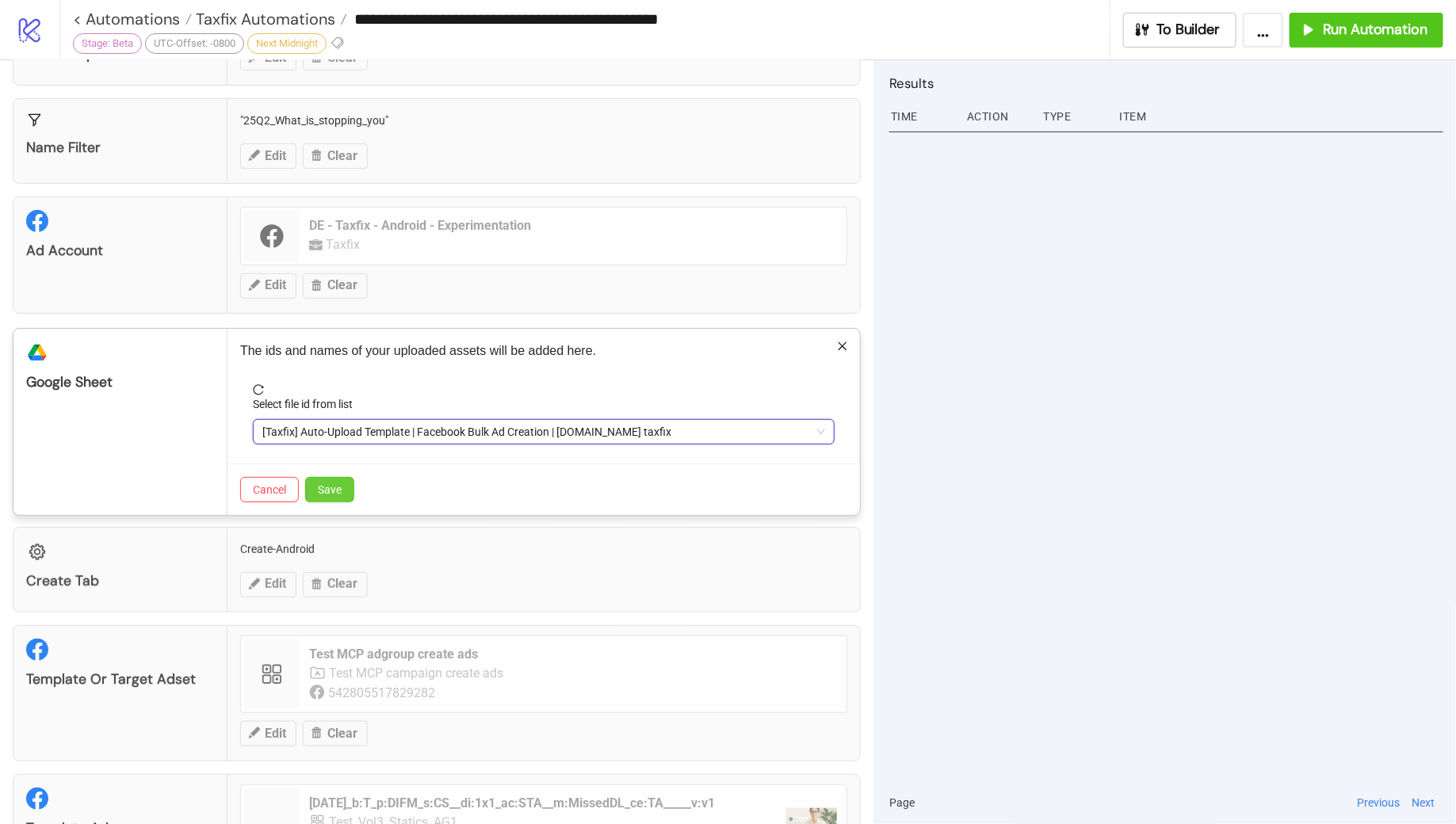
click at [346, 477] on button "Save" at bounding box center [330, 489] width 49 height 26
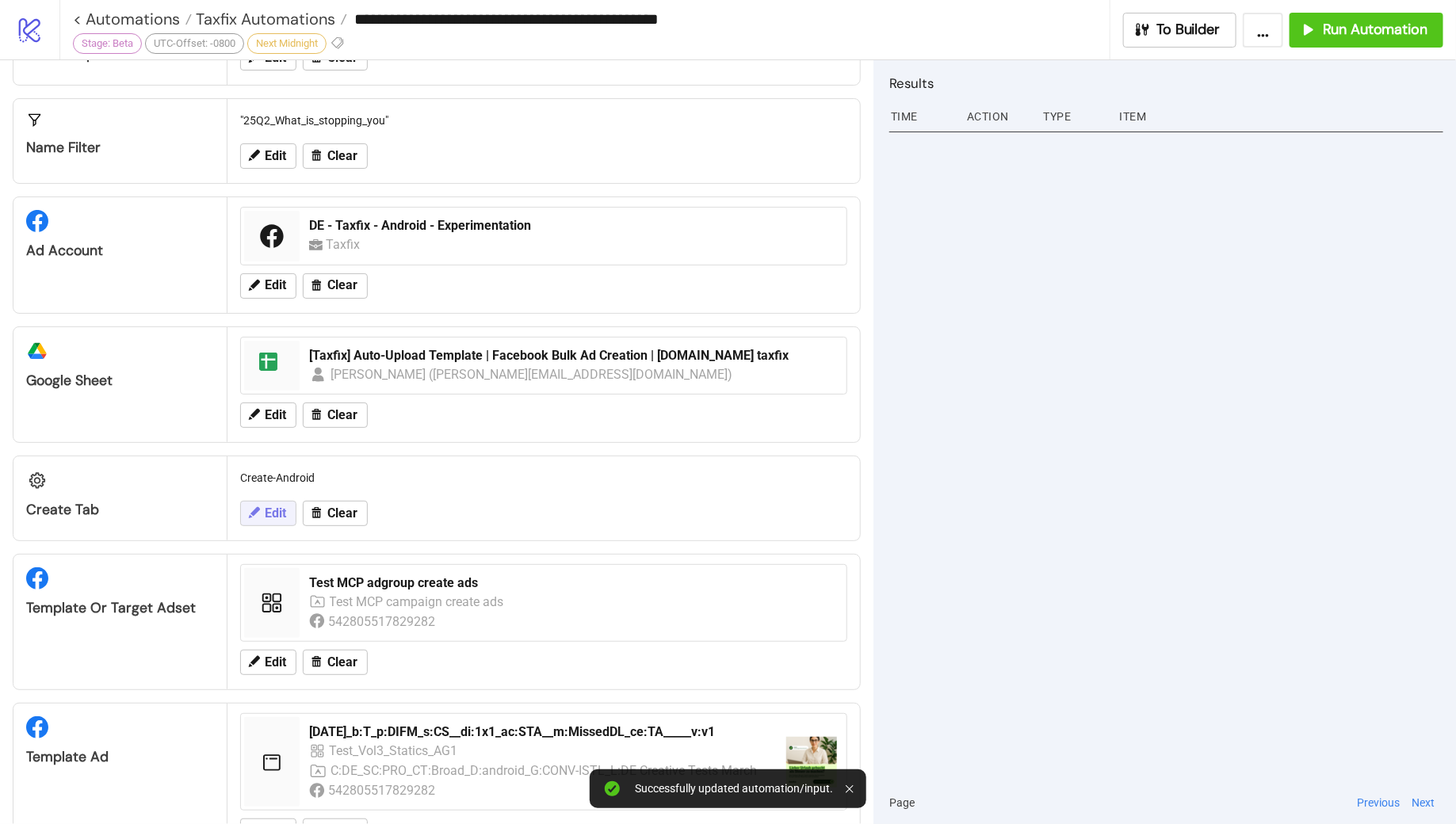
click at [274, 512] on span "Edit" at bounding box center [275, 513] width 22 height 14
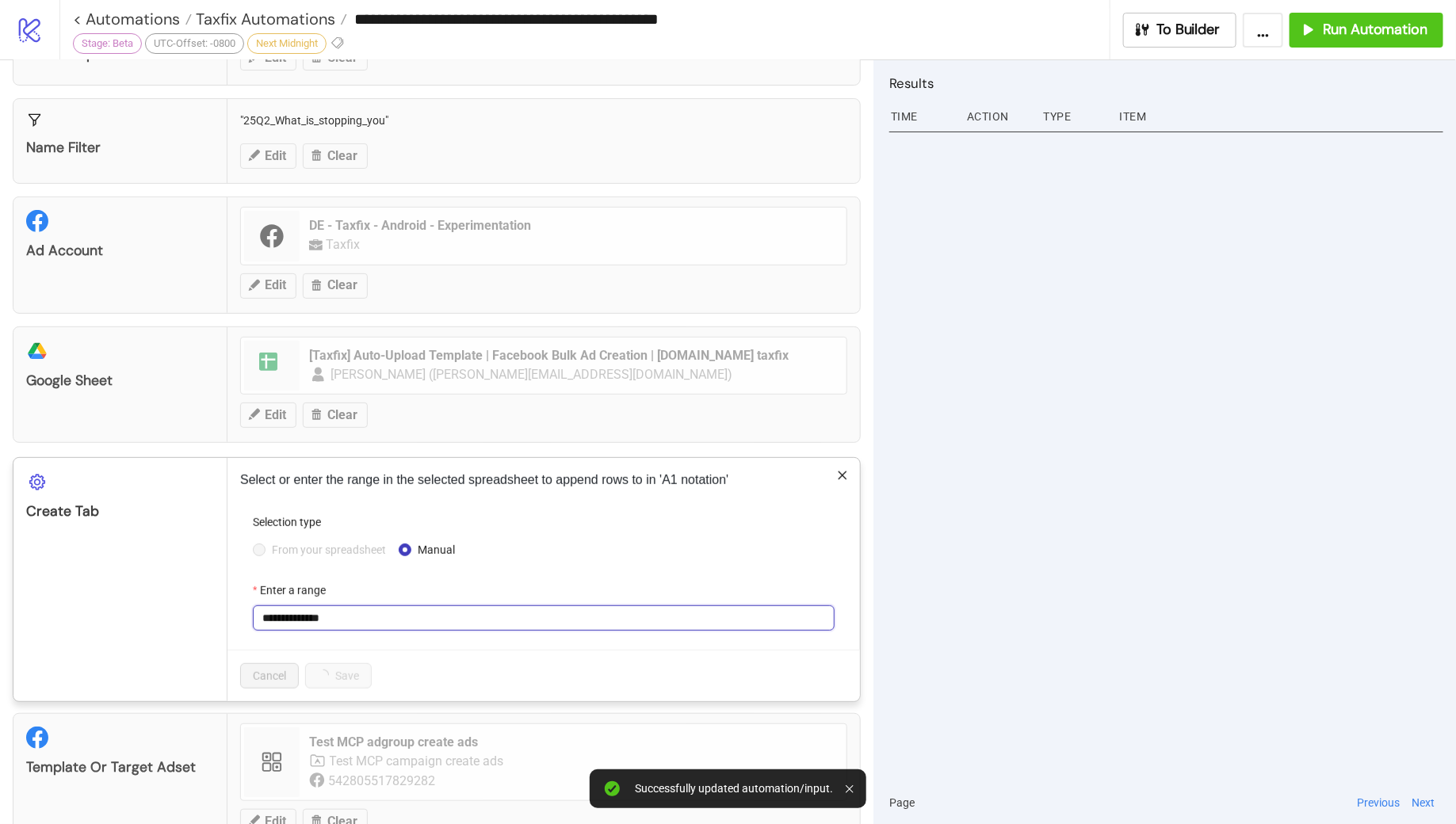
click at [348, 606] on input "**********" at bounding box center [544, 618] width 582 height 26
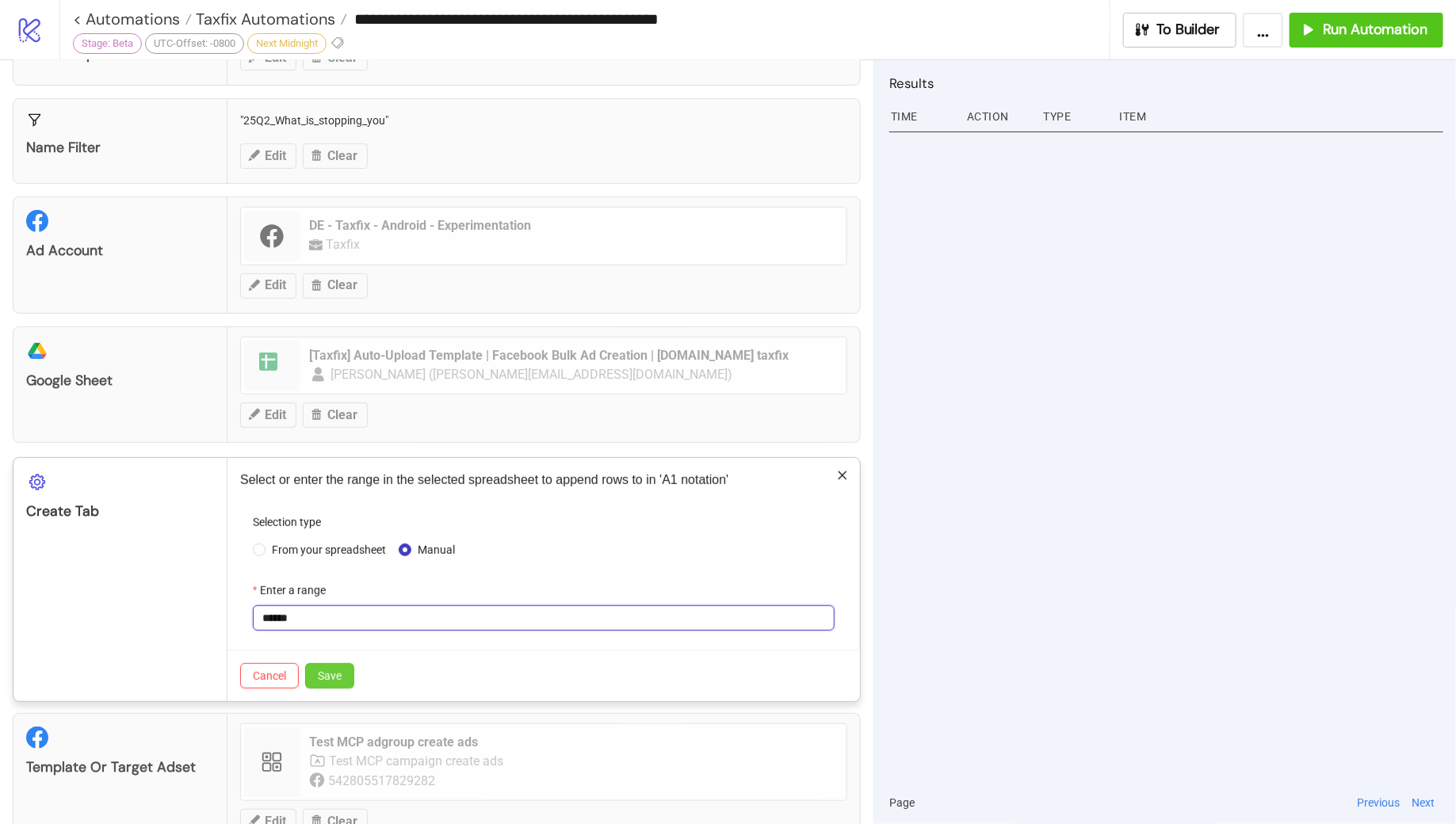
type input "******"
click at [336, 669] on span "Save" at bounding box center [330, 676] width 24 height 13
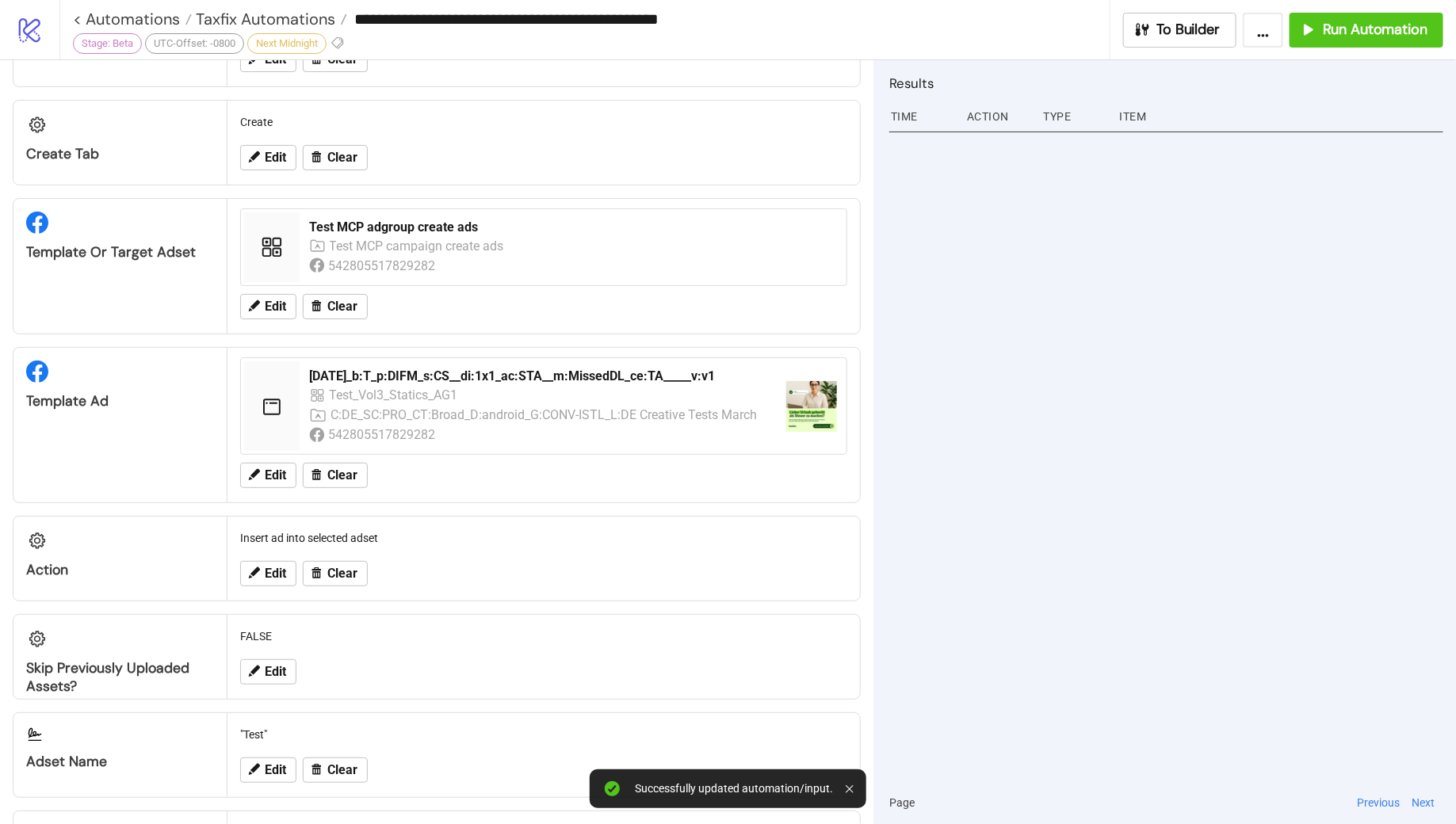
scroll to position [559, 0]
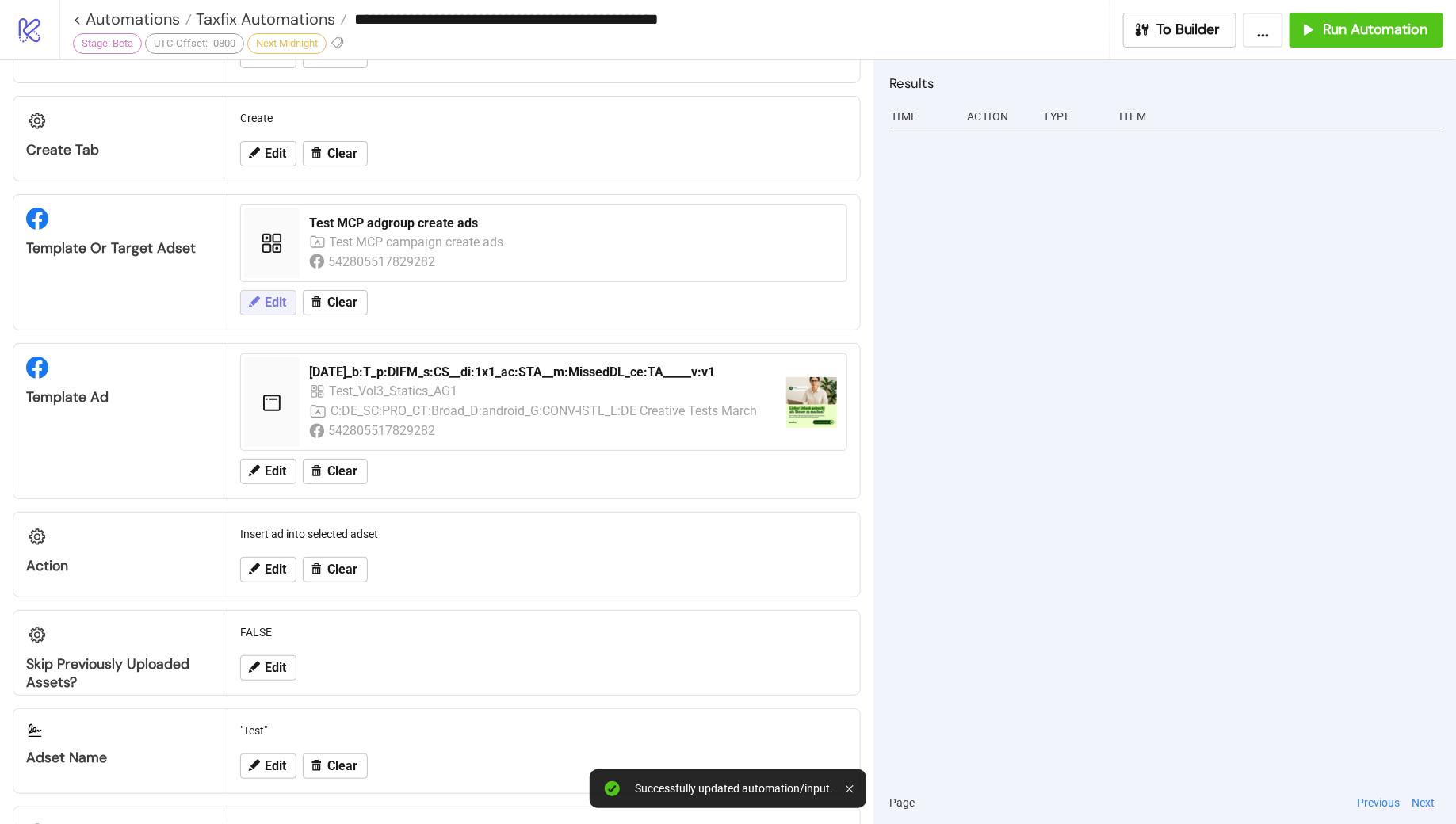
click at [272, 297] on span "Edit" at bounding box center [275, 303] width 22 height 14
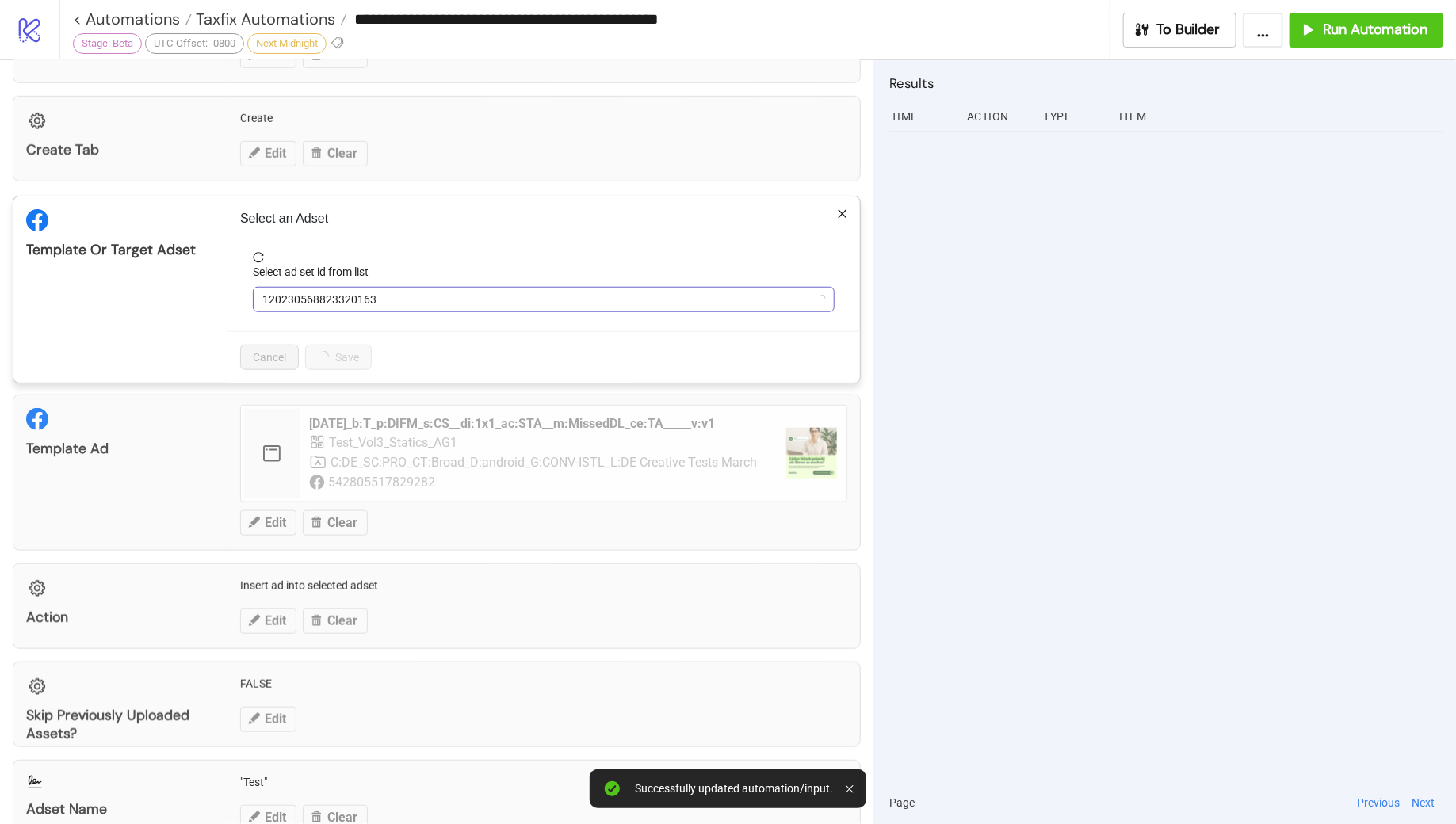
click at [400, 293] on span "120230568823320163" at bounding box center [544, 300] width 563 height 24
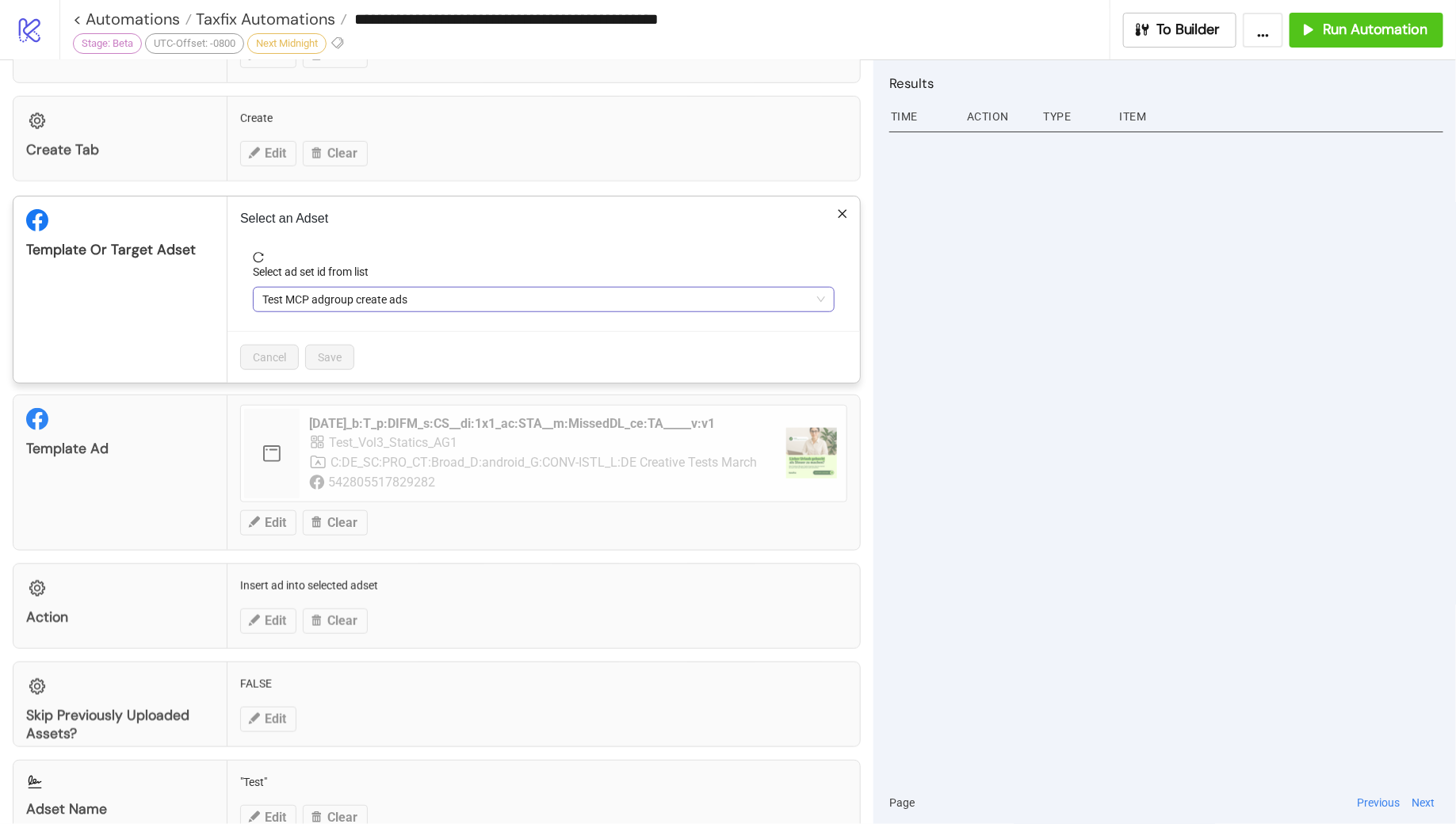
click at [411, 293] on span "Test MCP adgroup create ads" at bounding box center [544, 300] width 563 height 24
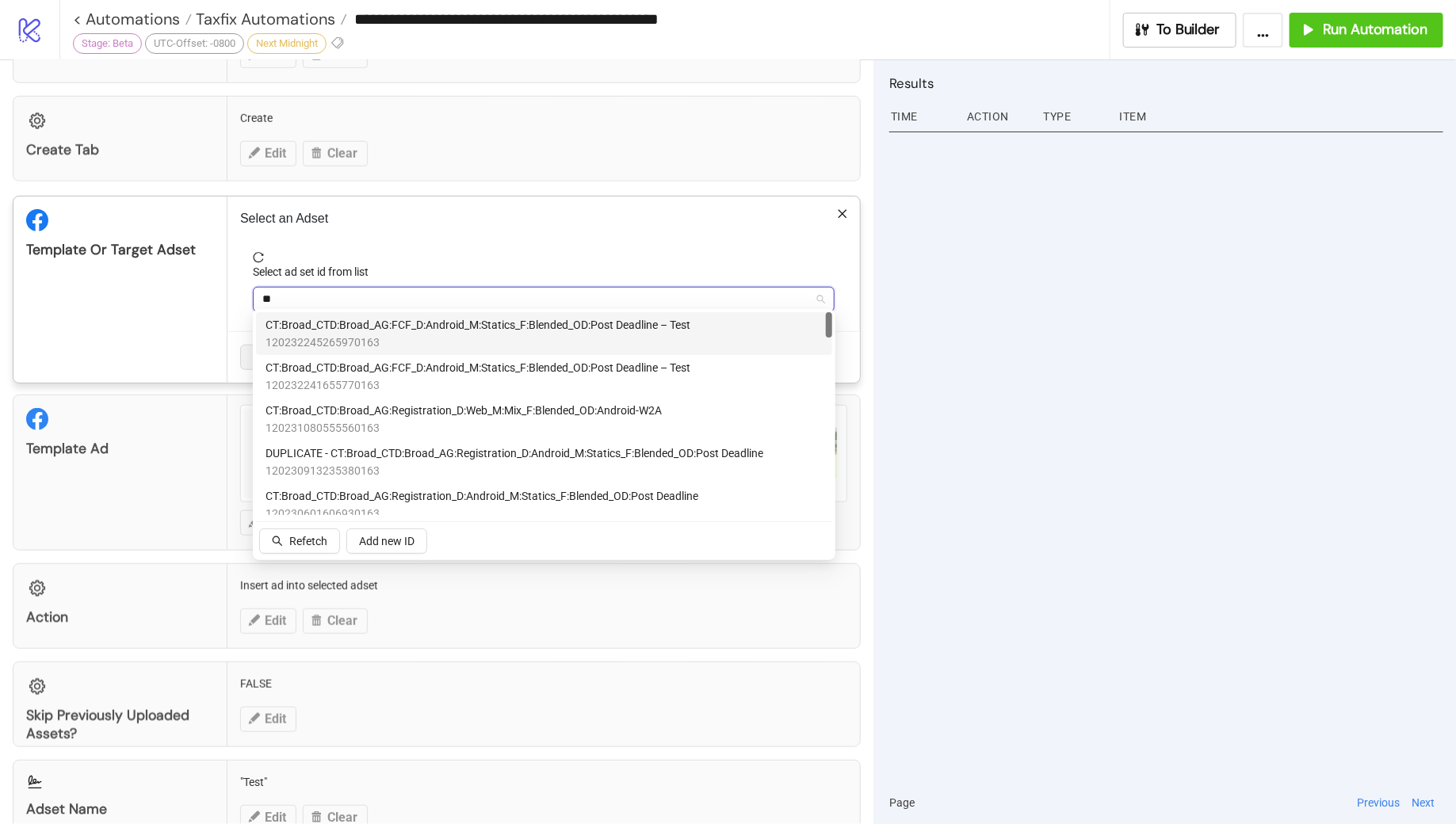
type input "***"
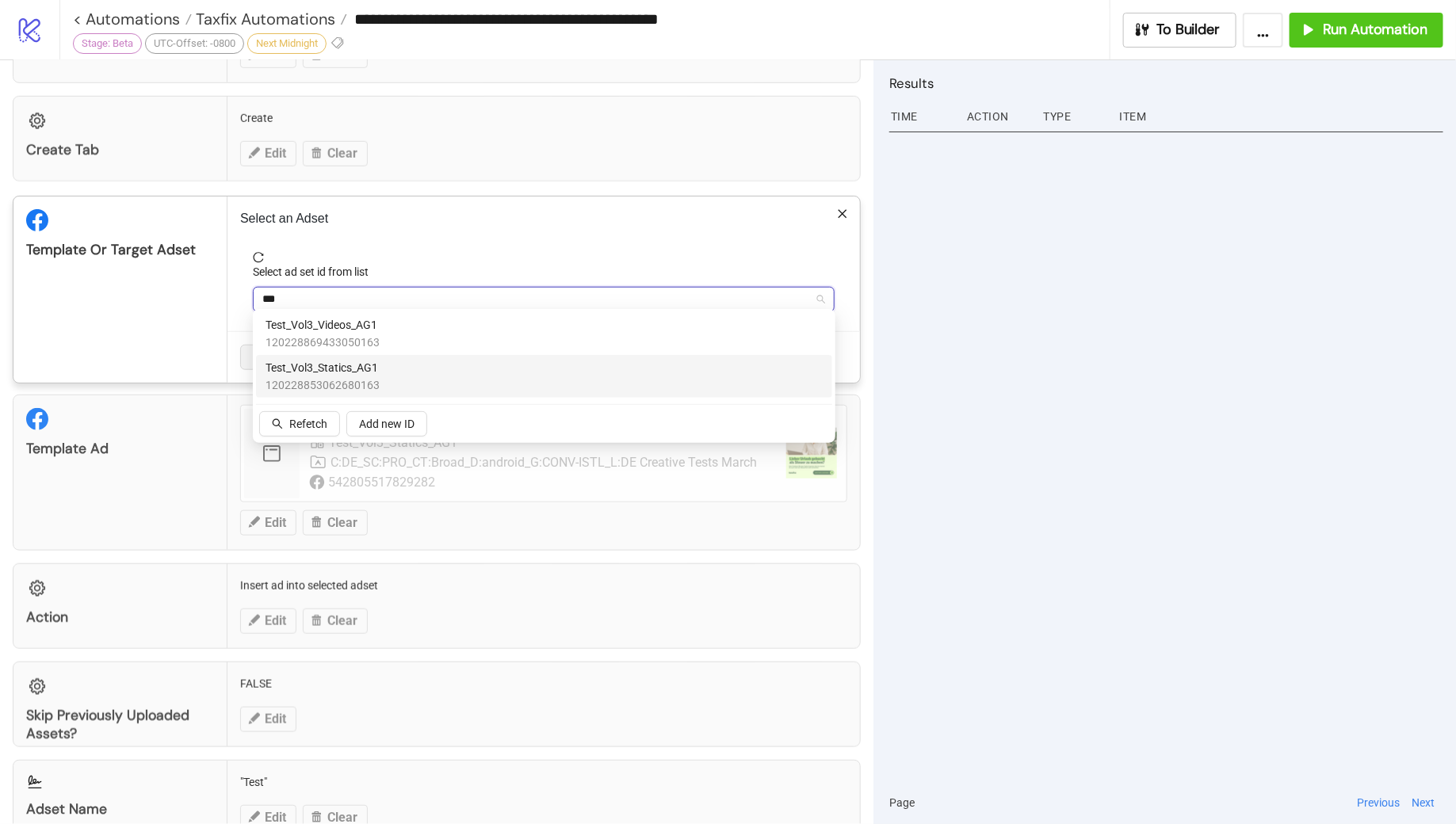
click at [436, 369] on div "Test_Vol3_Statics_AG1 120228853062680163" at bounding box center [544, 376] width 557 height 35
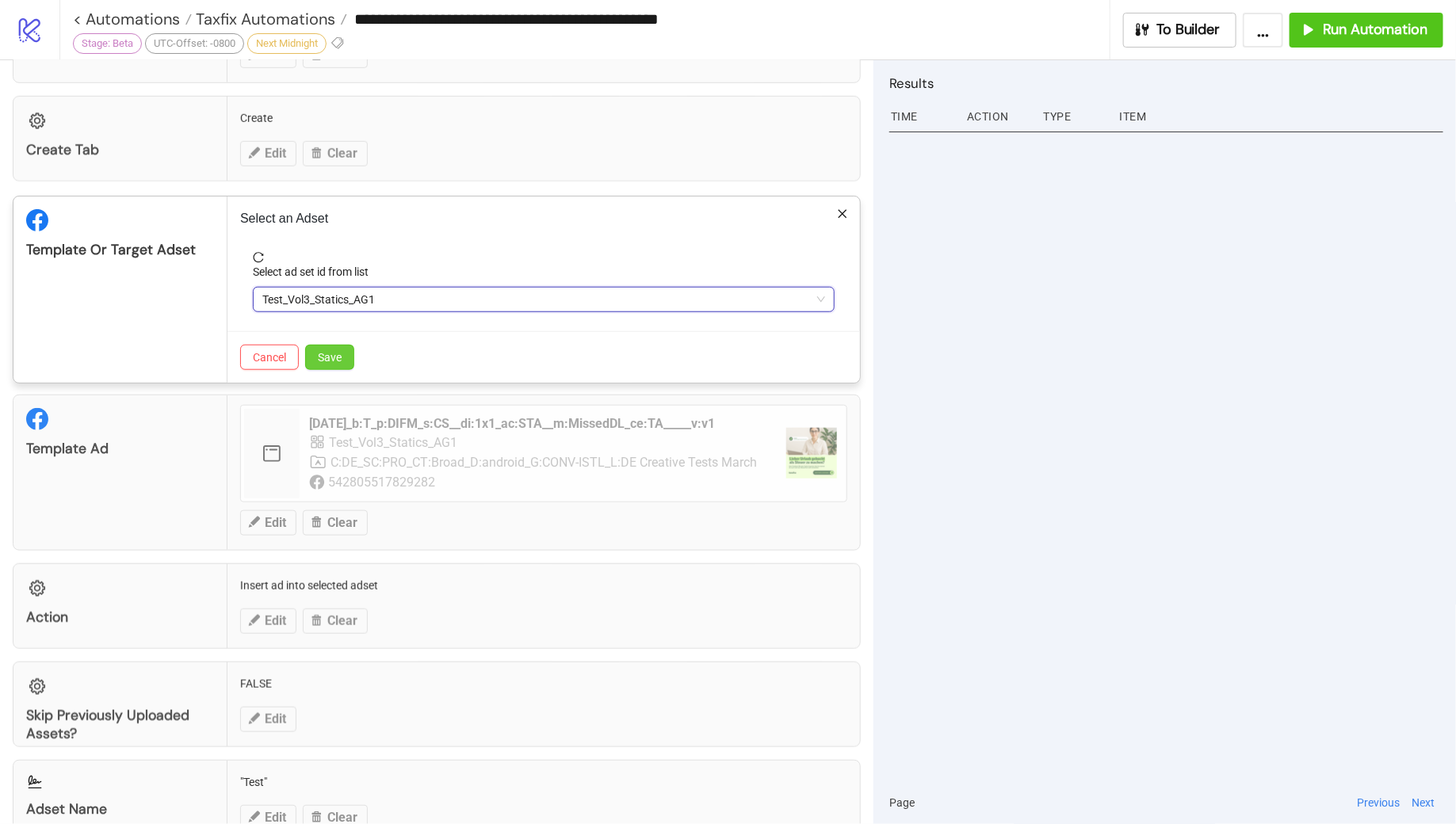
click at [344, 353] on button "Save" at bounding box center [330, 357] width 49 height 26
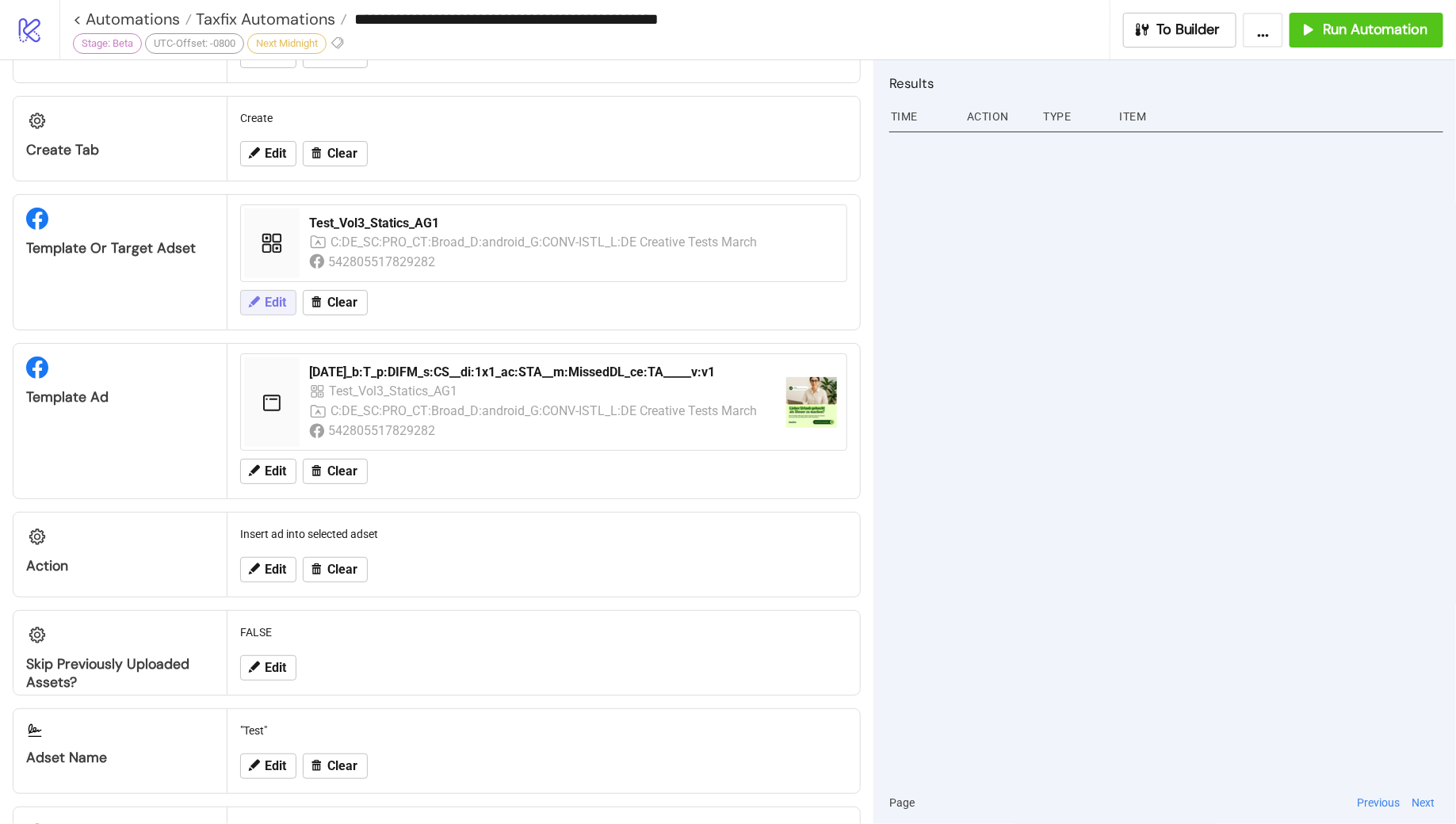
click at [281, 296] on span "Edit" at bounding box center [275, 303] width 22 height 14
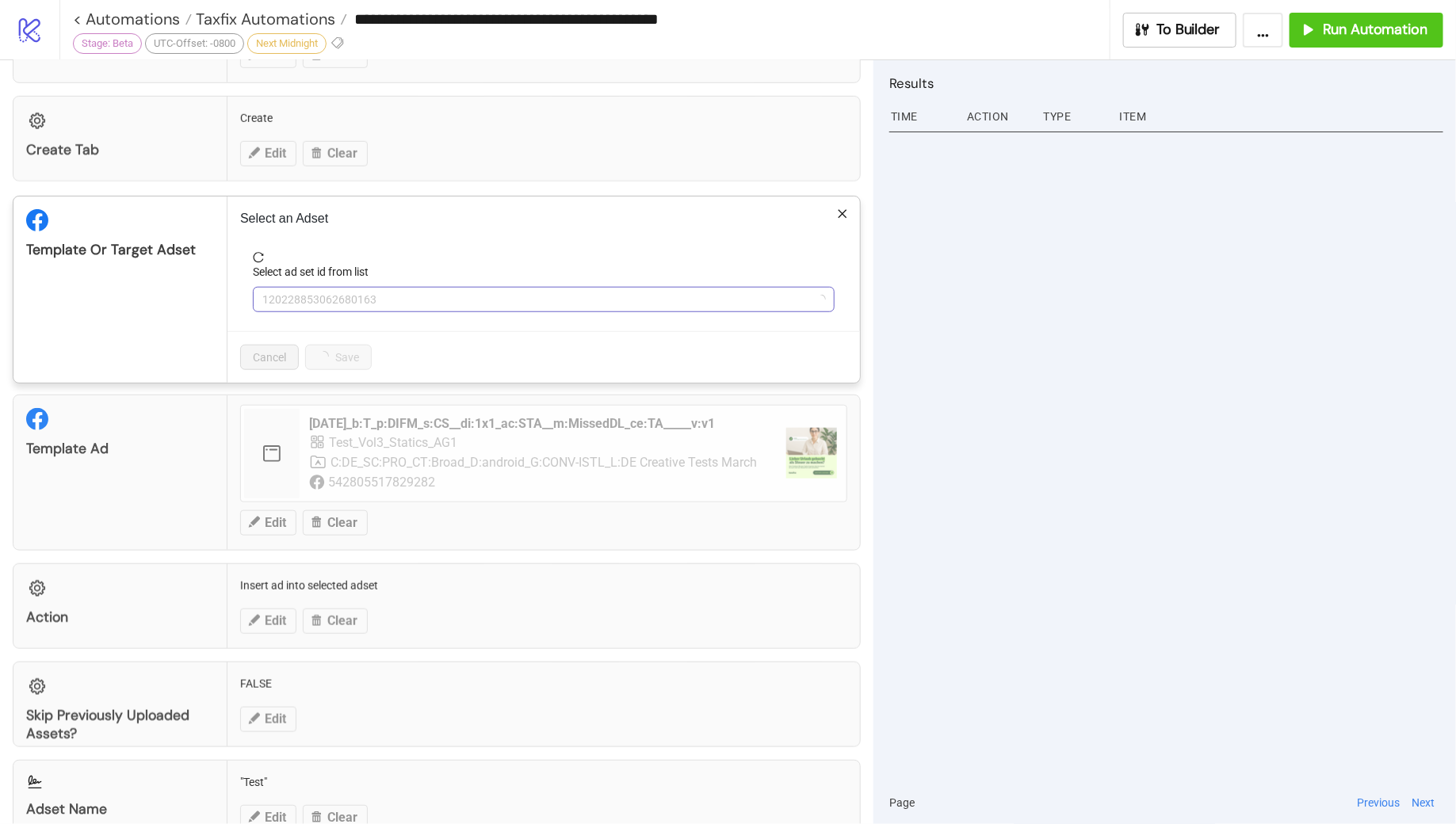
click at [419, 296] on span "120228853062680163" at bounding box center [544, 300] width 563 height 24
click at [419, 296] on span "Test_Vol3_Statics_AG1" at bounding box center [544, 300] width 563 height 24
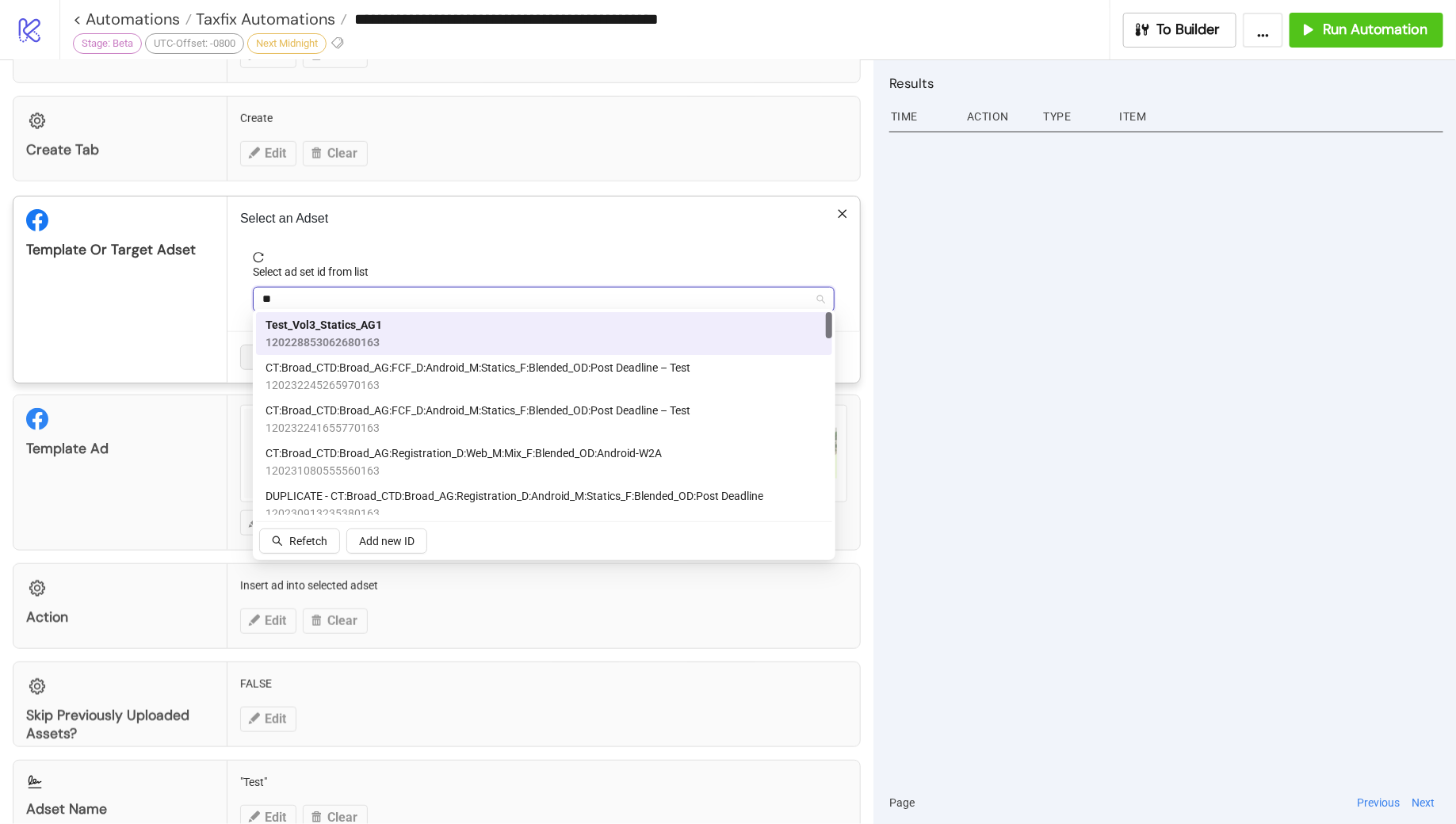
type input "***"
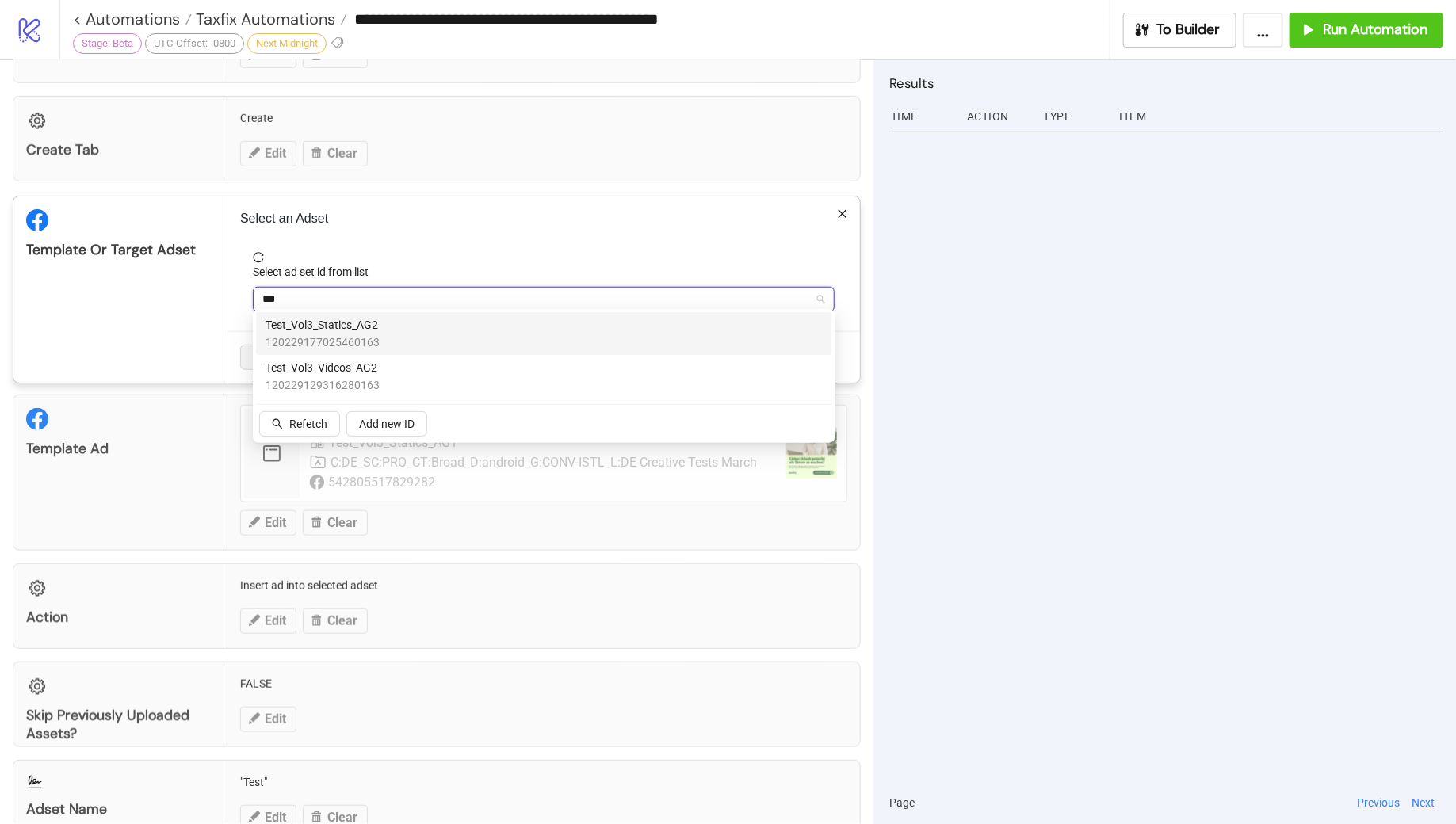
click at [435, 337] on div "Test_Vol3_Statics_AG2 120229177025460163" at bounding box center [544, 334] width 557 height 35
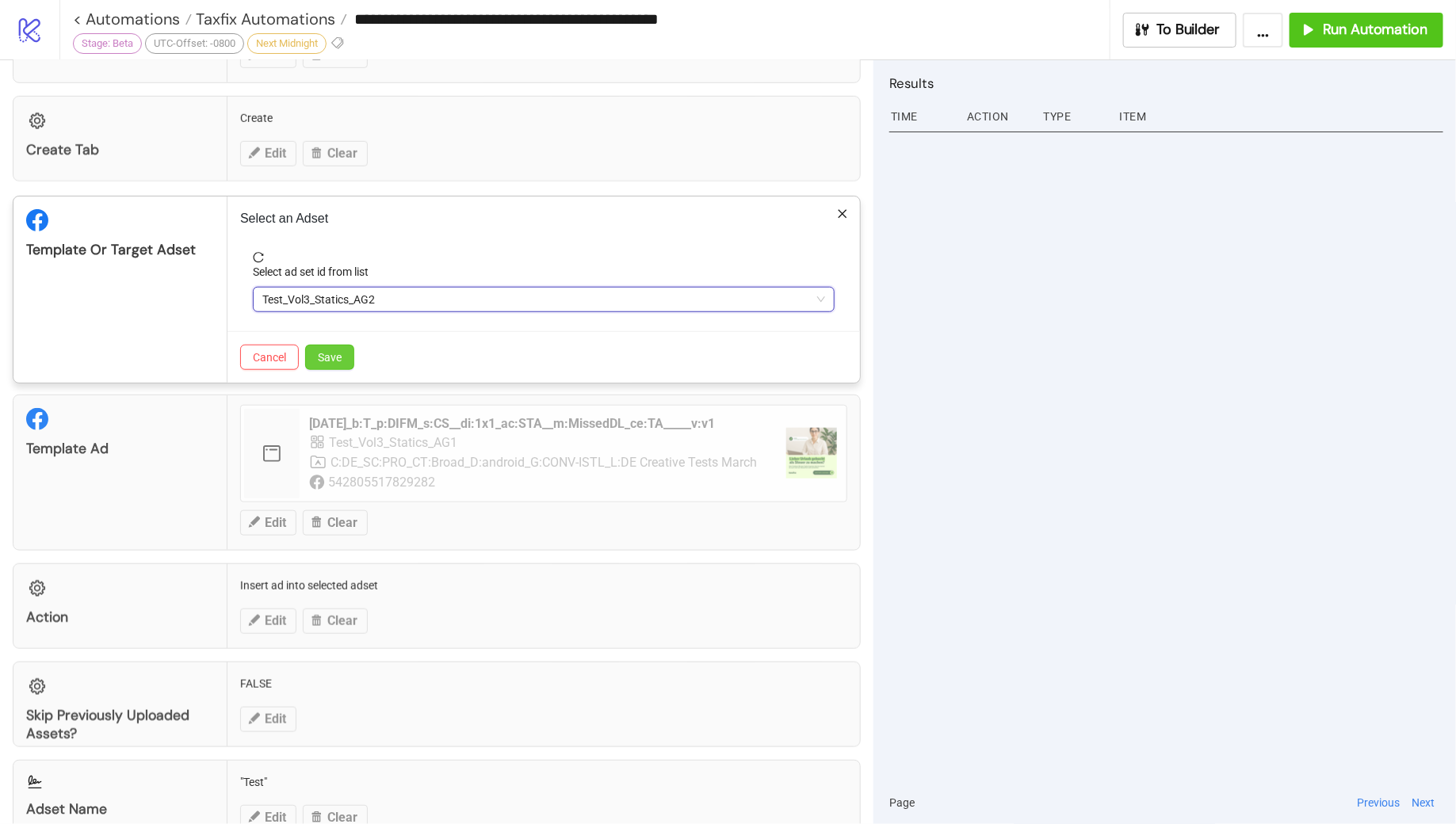
click at [331, 351] on span "Save" at bounding box center [330, 357] width 24 height 13
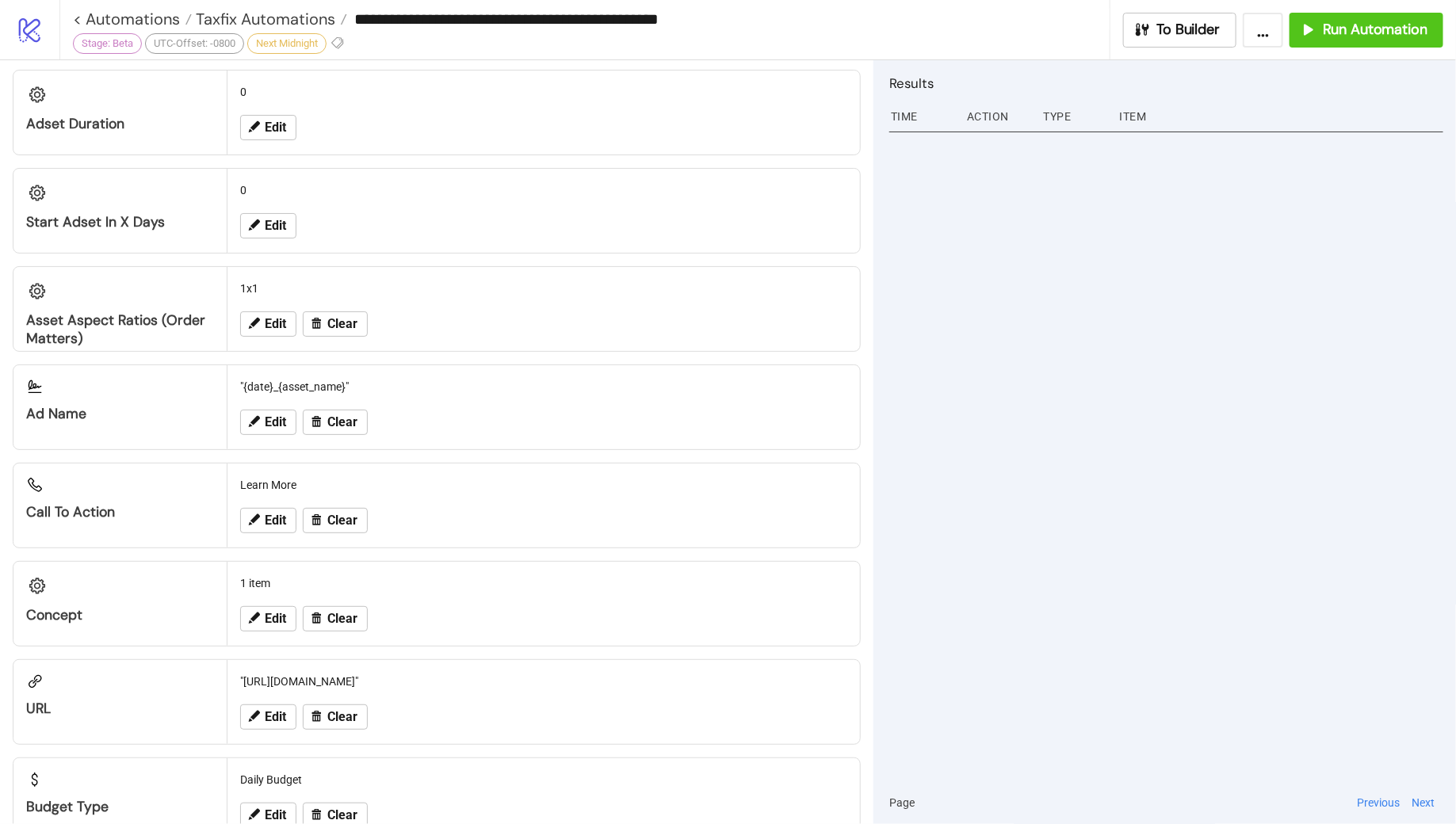
scroll to position [1303, 0]
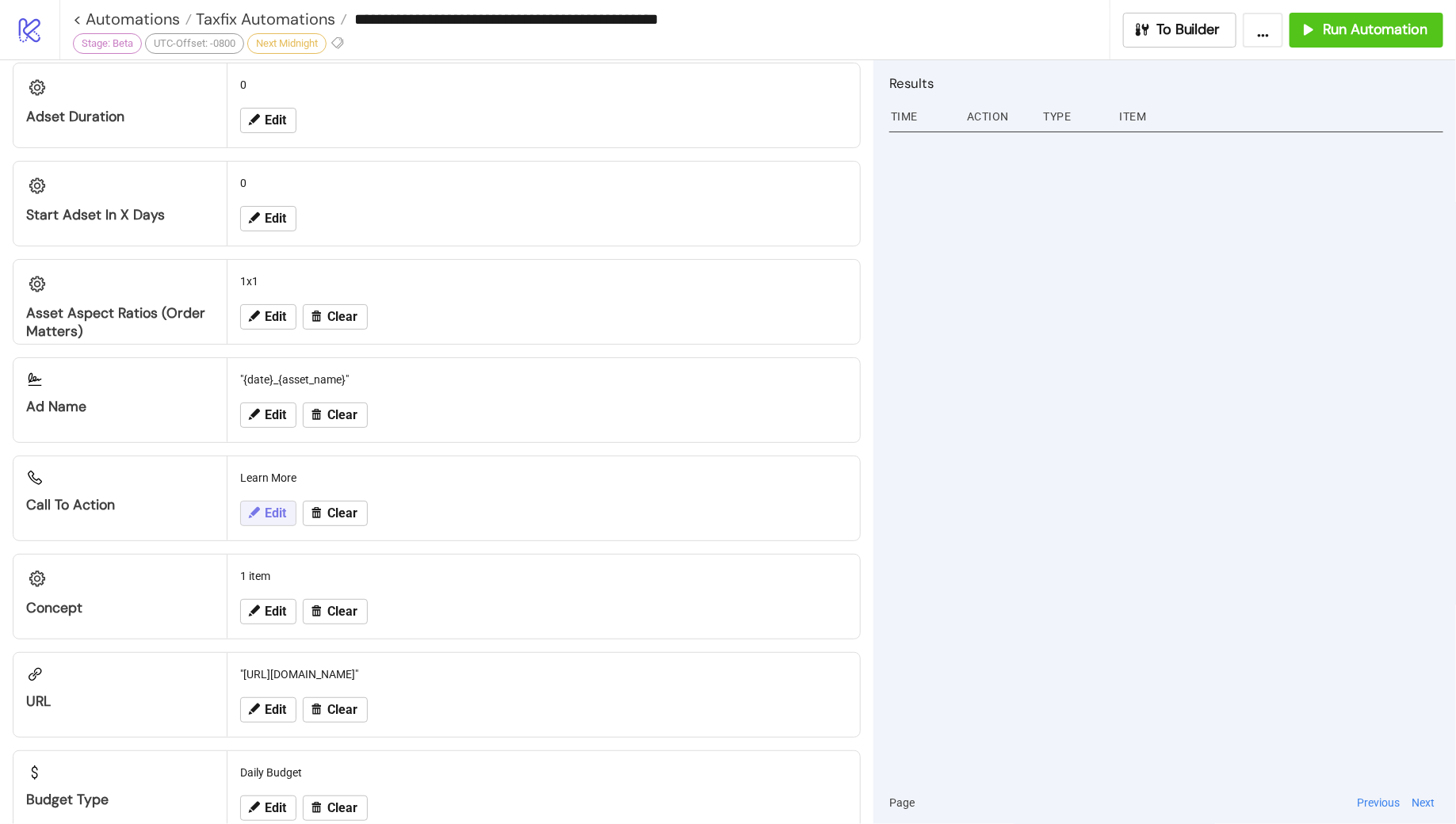
click at [266, 509] on button "Edit" at bounding box center [268, 513] width 57 height 26
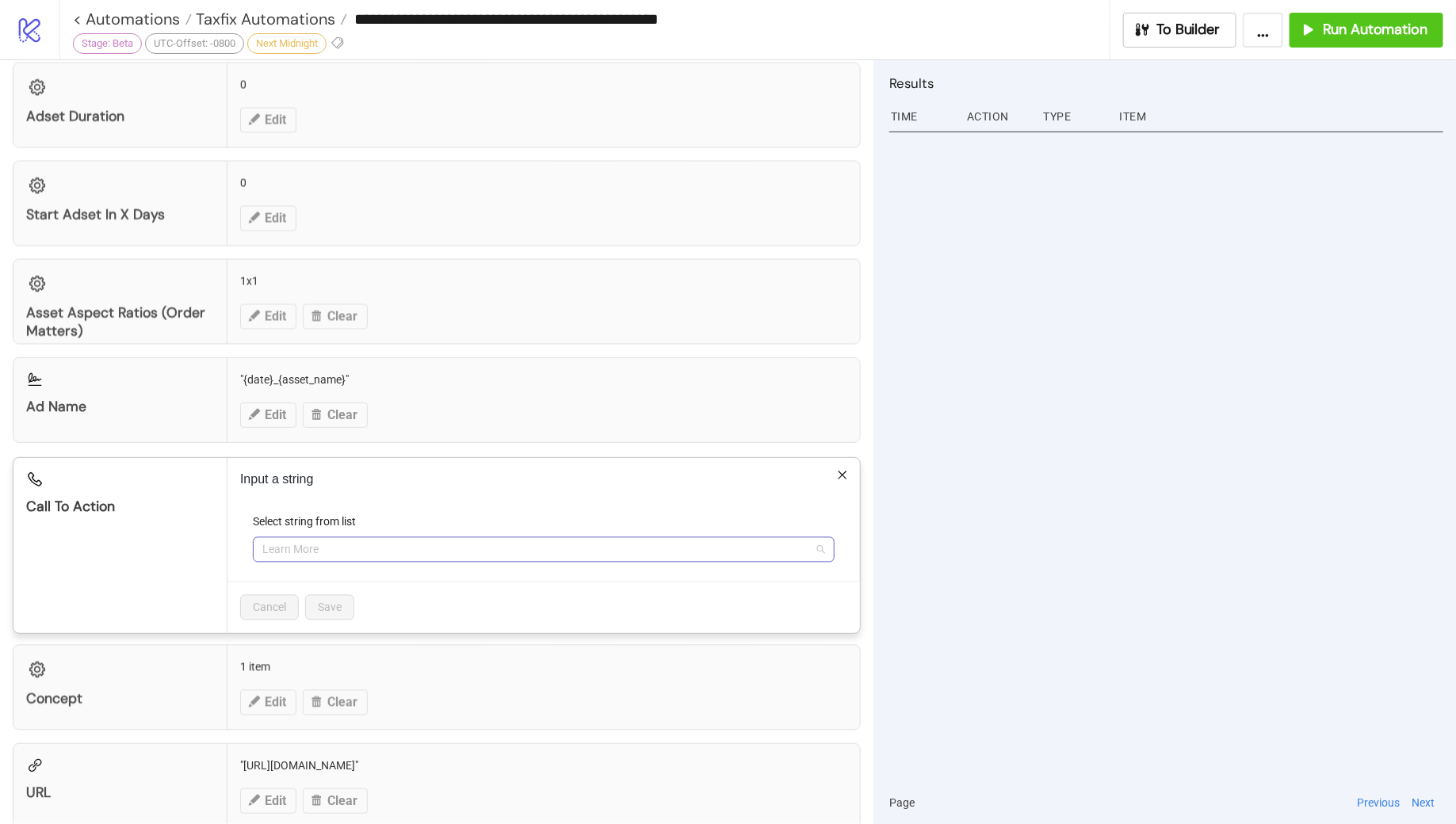
click at [334, 539] on span "Learn More" at bounding box center [544, 550] width 563 height 24
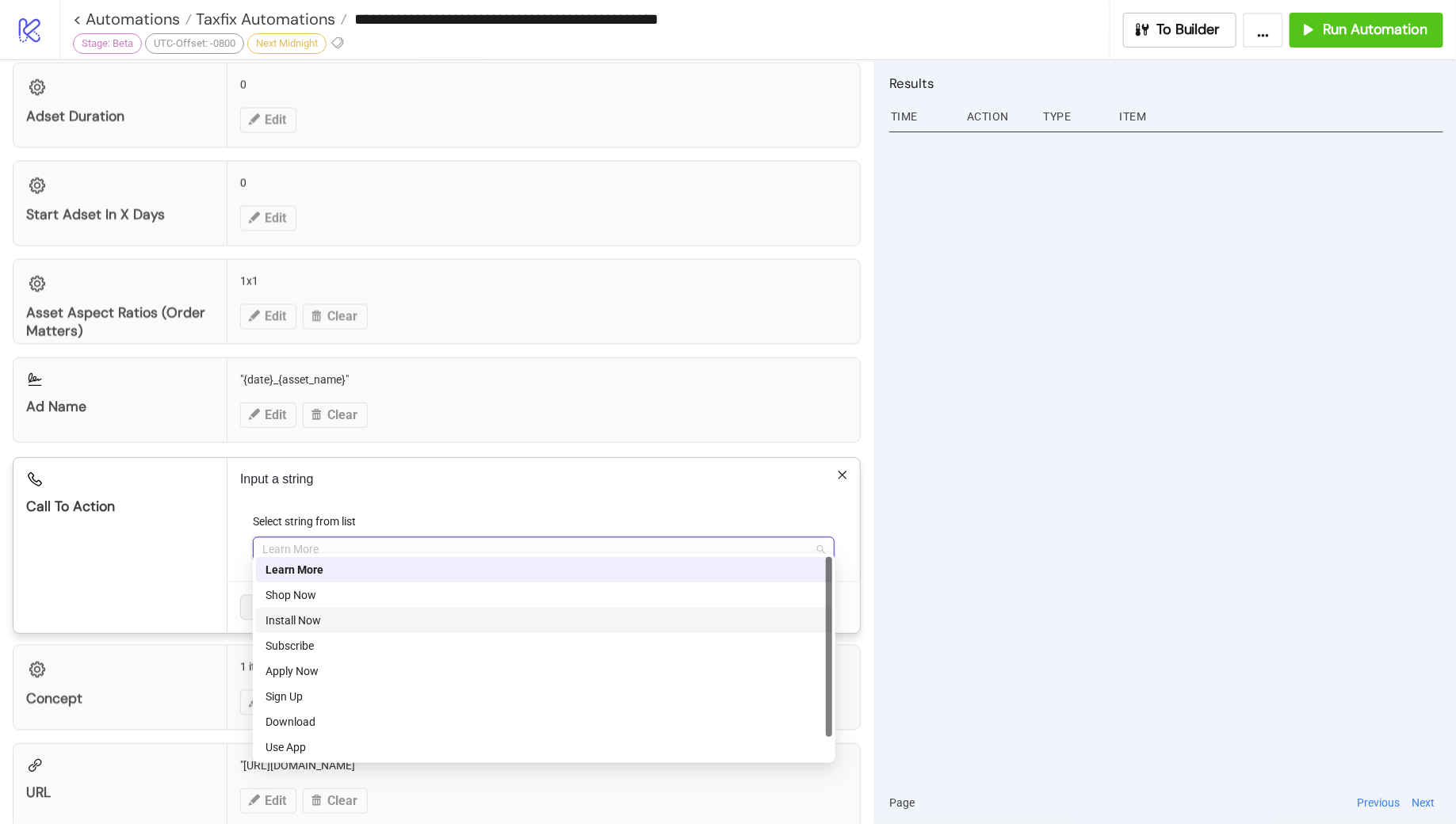
click at [334, 617] on div "Install Now" at bounding box center [544, 620] width 557 height 18
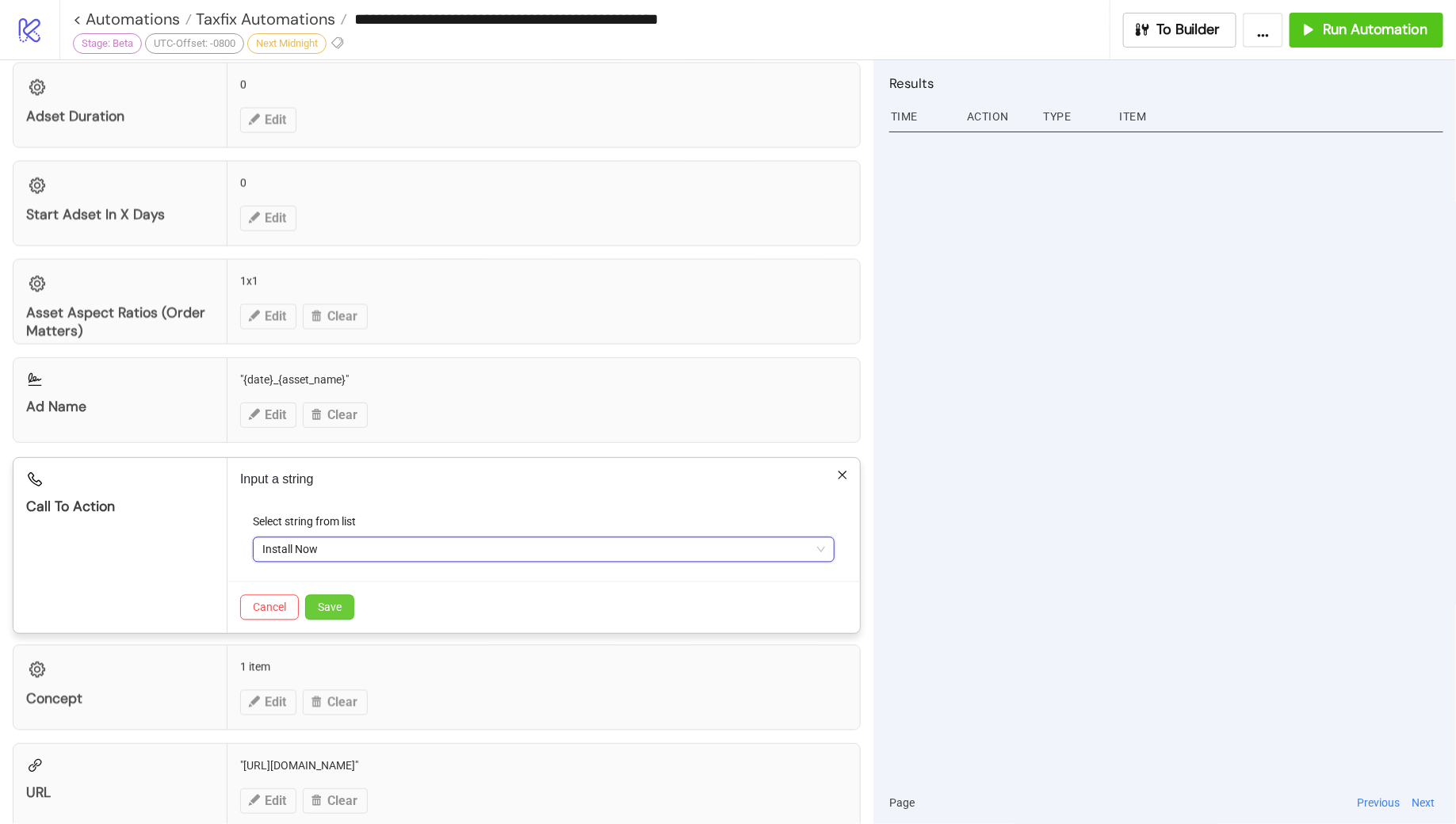
click at [336, 602] on span "Save" at bounding box center [330, 608] width 24 height 13
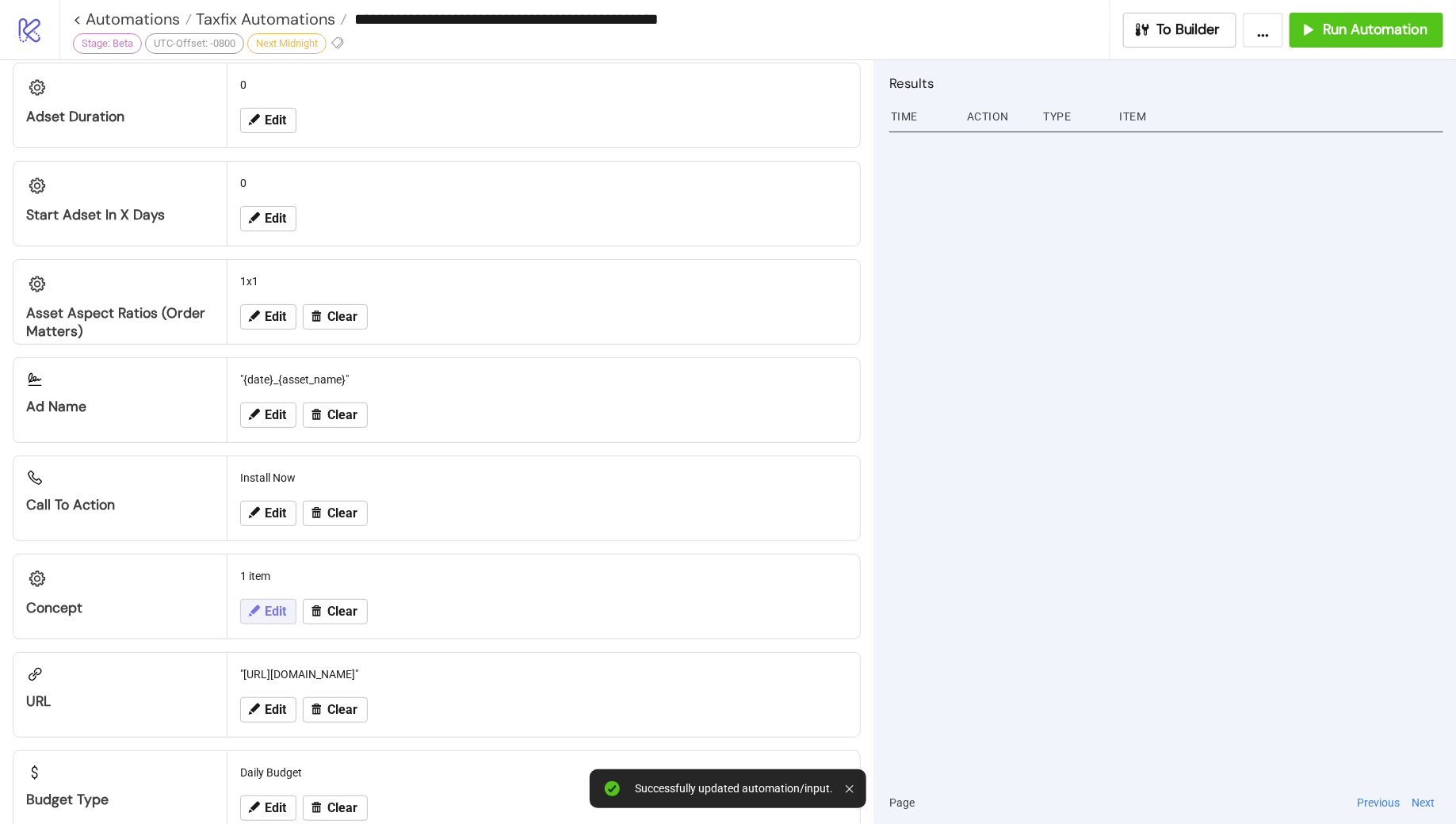
click at [263, 606] on button "Edit" at bounding box center [268, 612] width 57 height 26
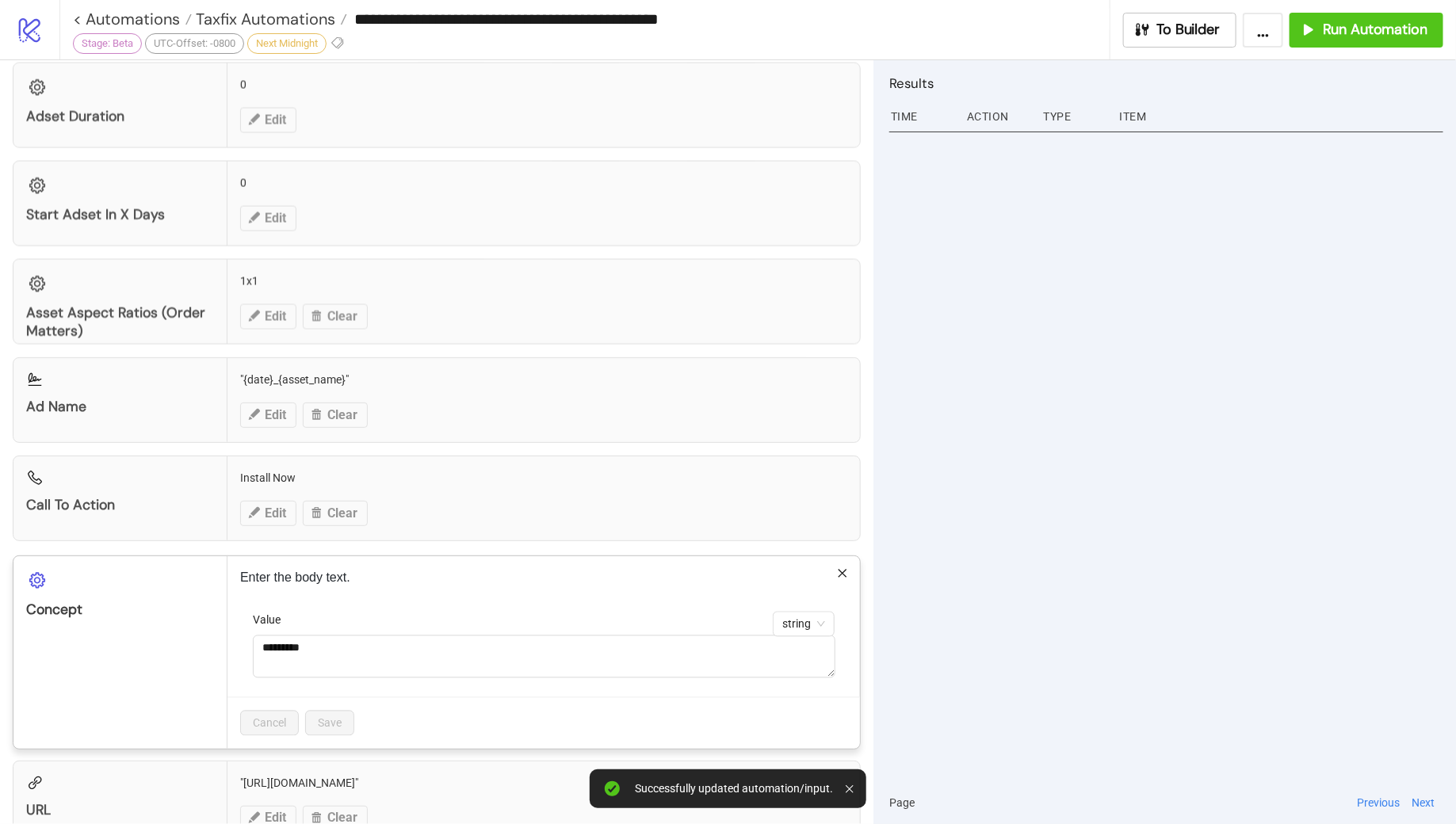
click at [839, 569] on p "Enter the body text." at bounding box center [543, 579] width 607 height 19
click at [844, 568] on icon "close" at bounding box center [843, 574] width 11 height 11
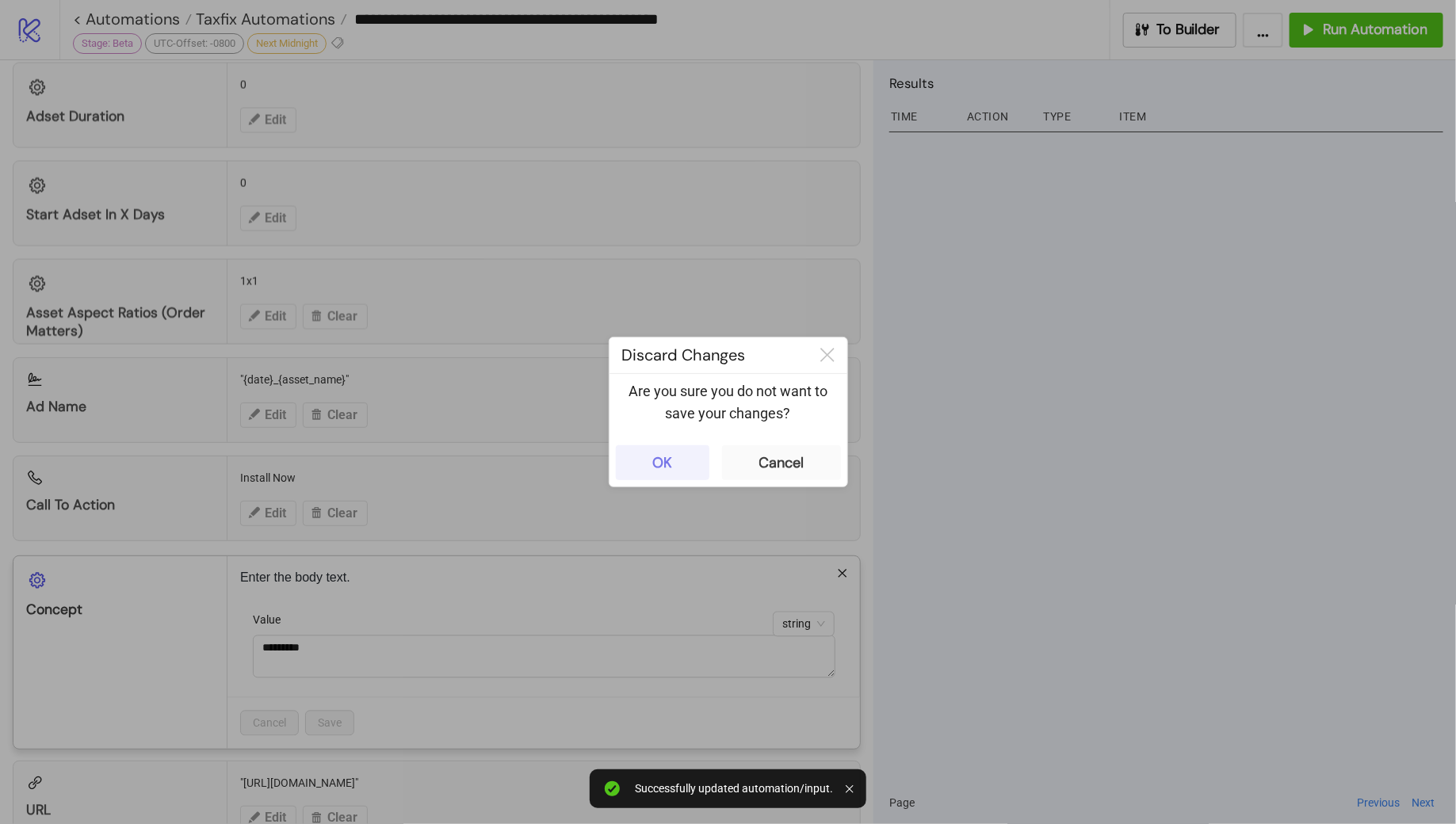
click at [674, 452] on button "OK" at bounding box center [662, 463] width 93 height 35
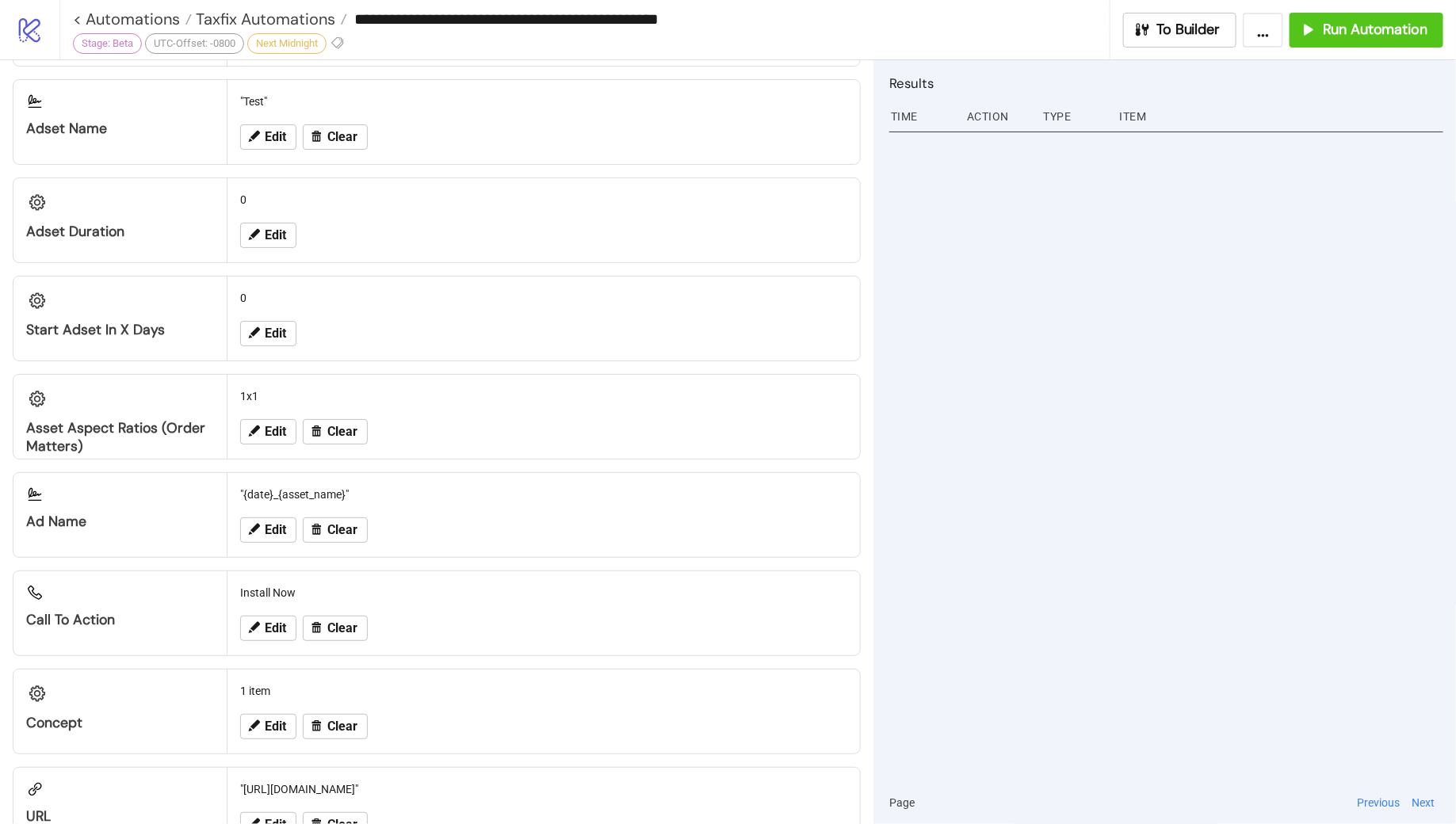
scroll to position [1193, 0]
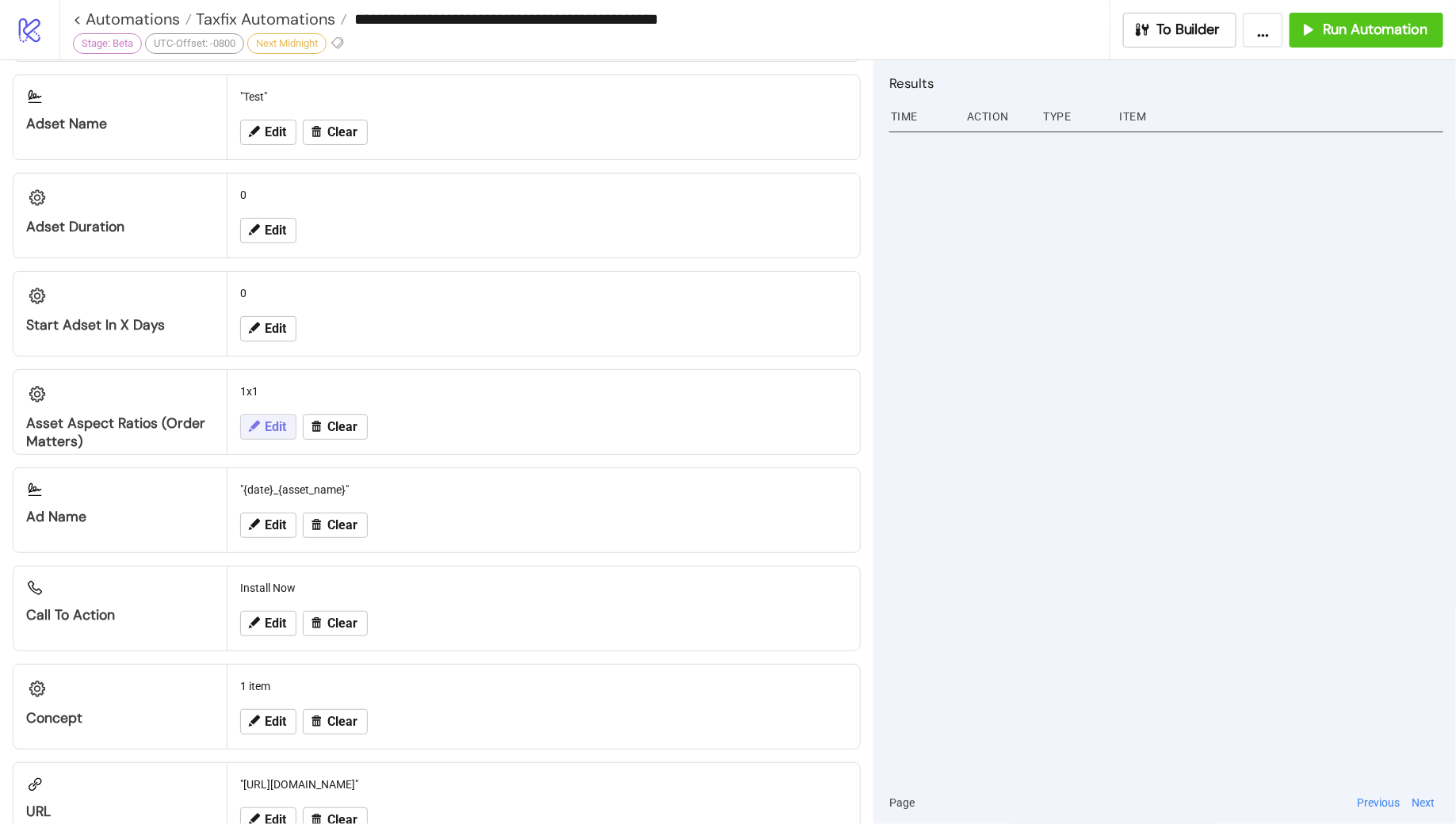
click at [269, 420] on span "Edit" at bounding box center [275, 427] width 22 height 14
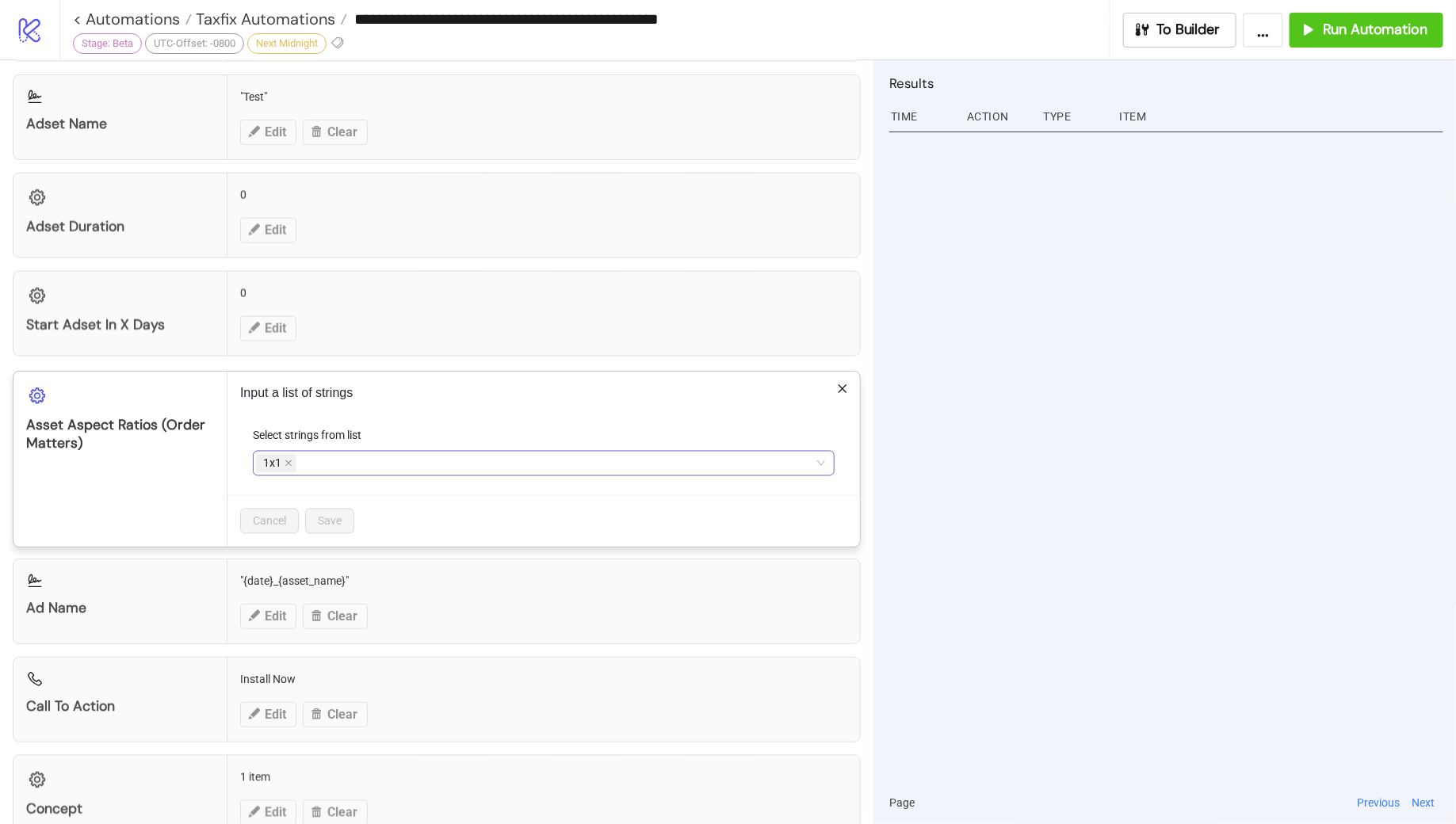
click at [344, 453] on div "1x1" at bounding box center [535, 464] width 559 height 22
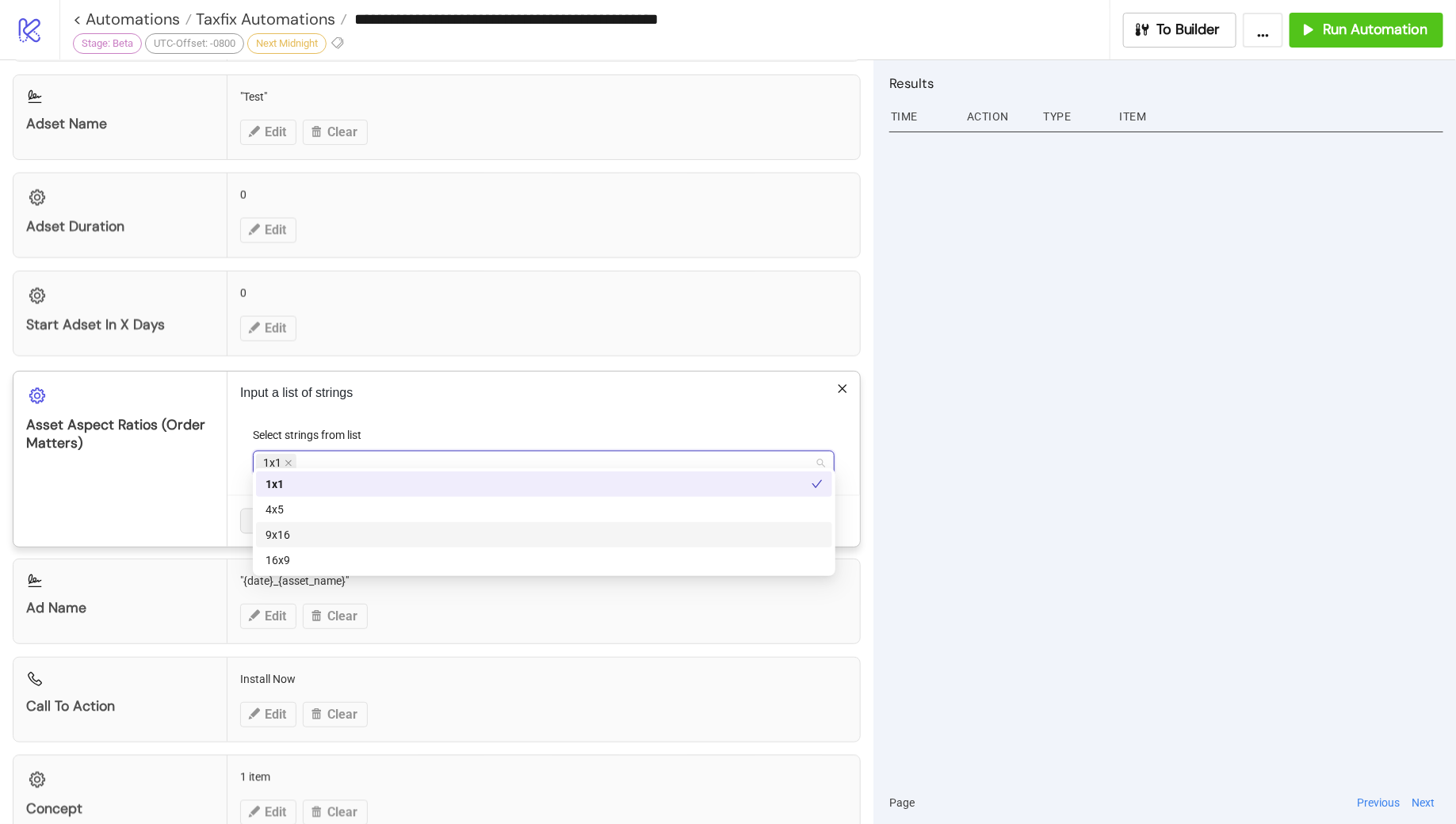
click at [323, 530] on div "9x16" at bounding box center [544, 535] width 557 height 18
click at [317, 563] on div "16x9" at bounding box center [544, 560] width 557 height 18
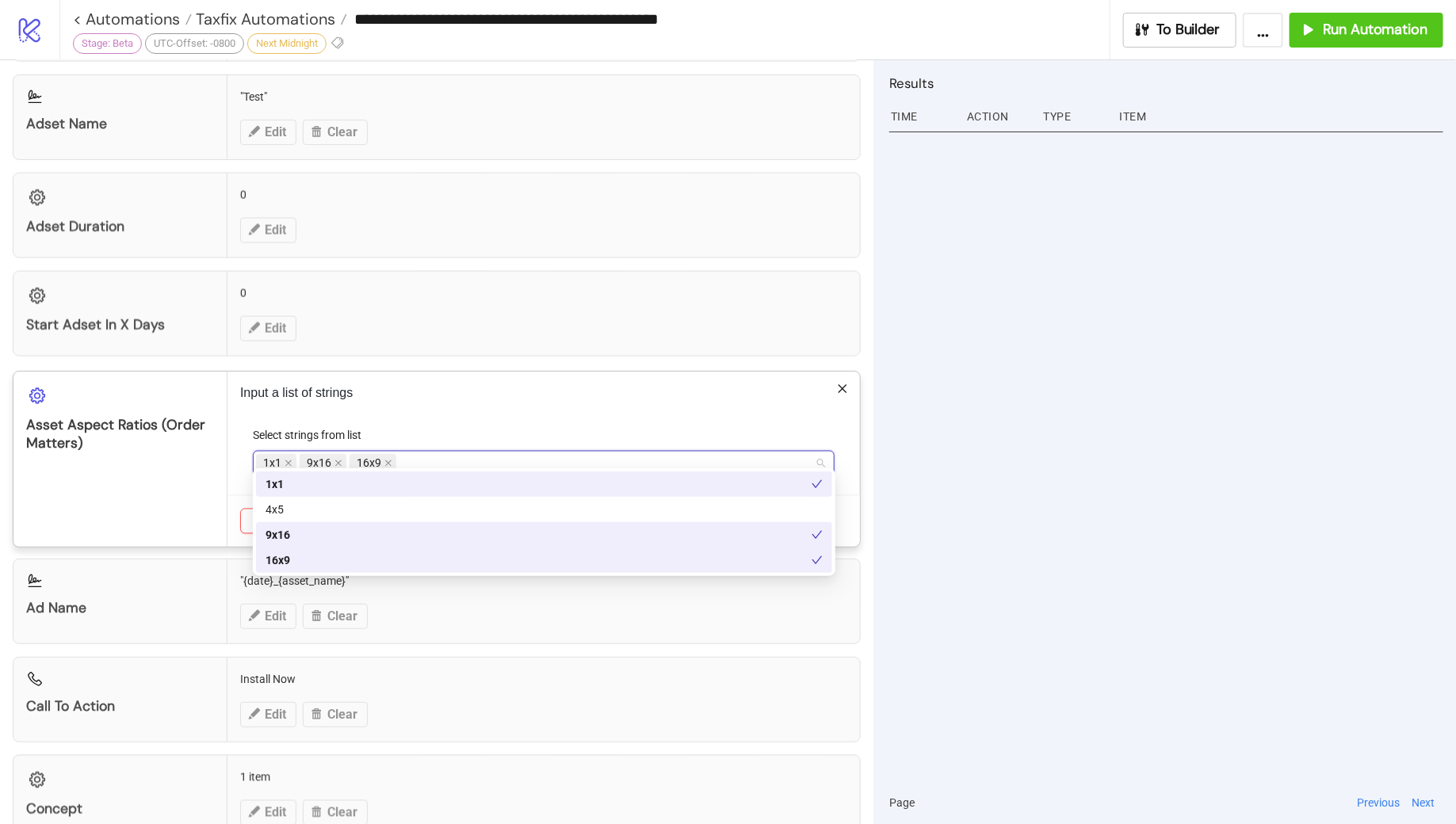
click at [486, 601] on div "Ad Name "{date}_{asset_name}" Edit Clear" at bounding box center [437, 601] width 848 height 85
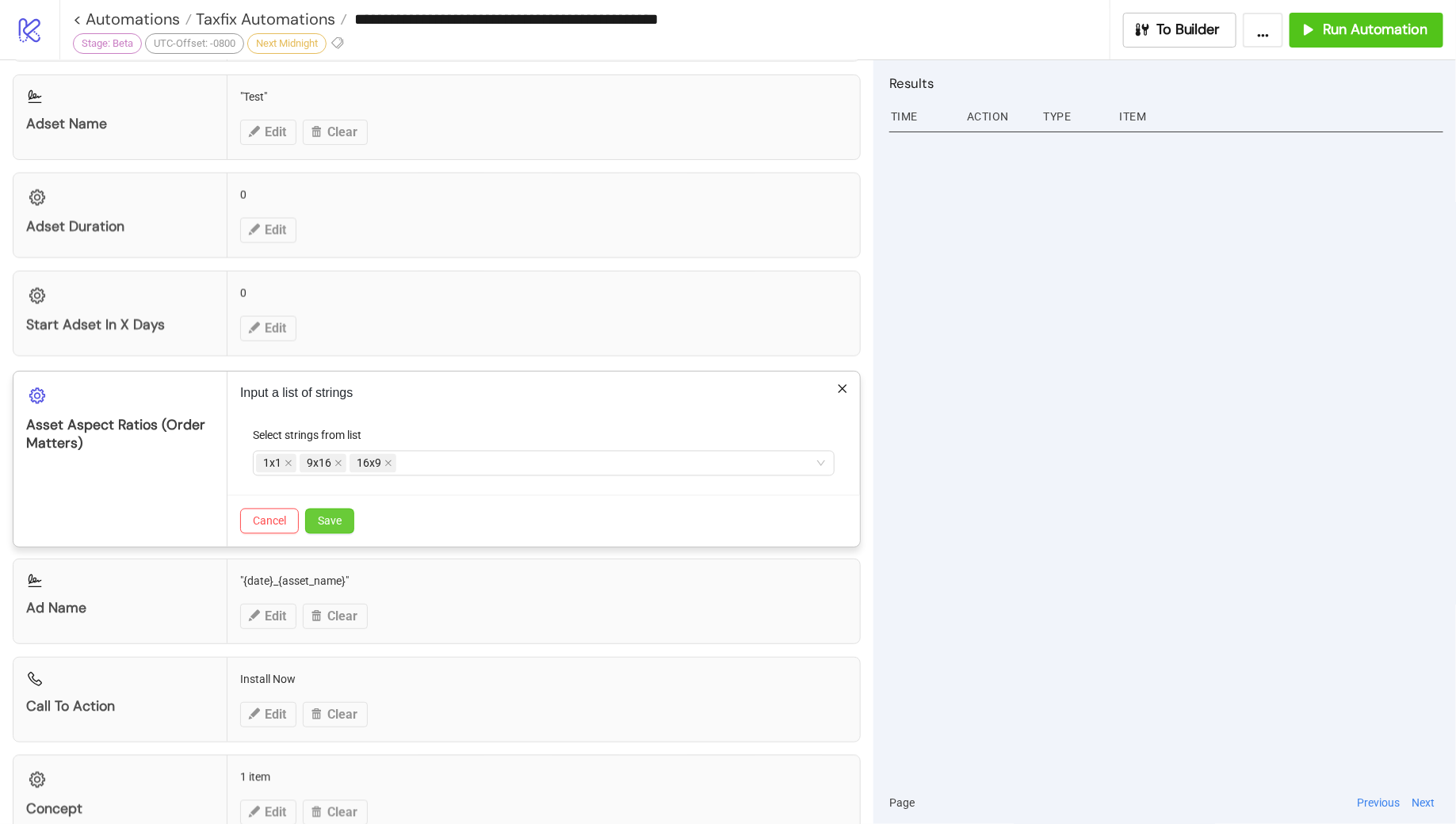
click at [344, 508] on button "Save" at bounding box center [330, 521] width 49 height 26
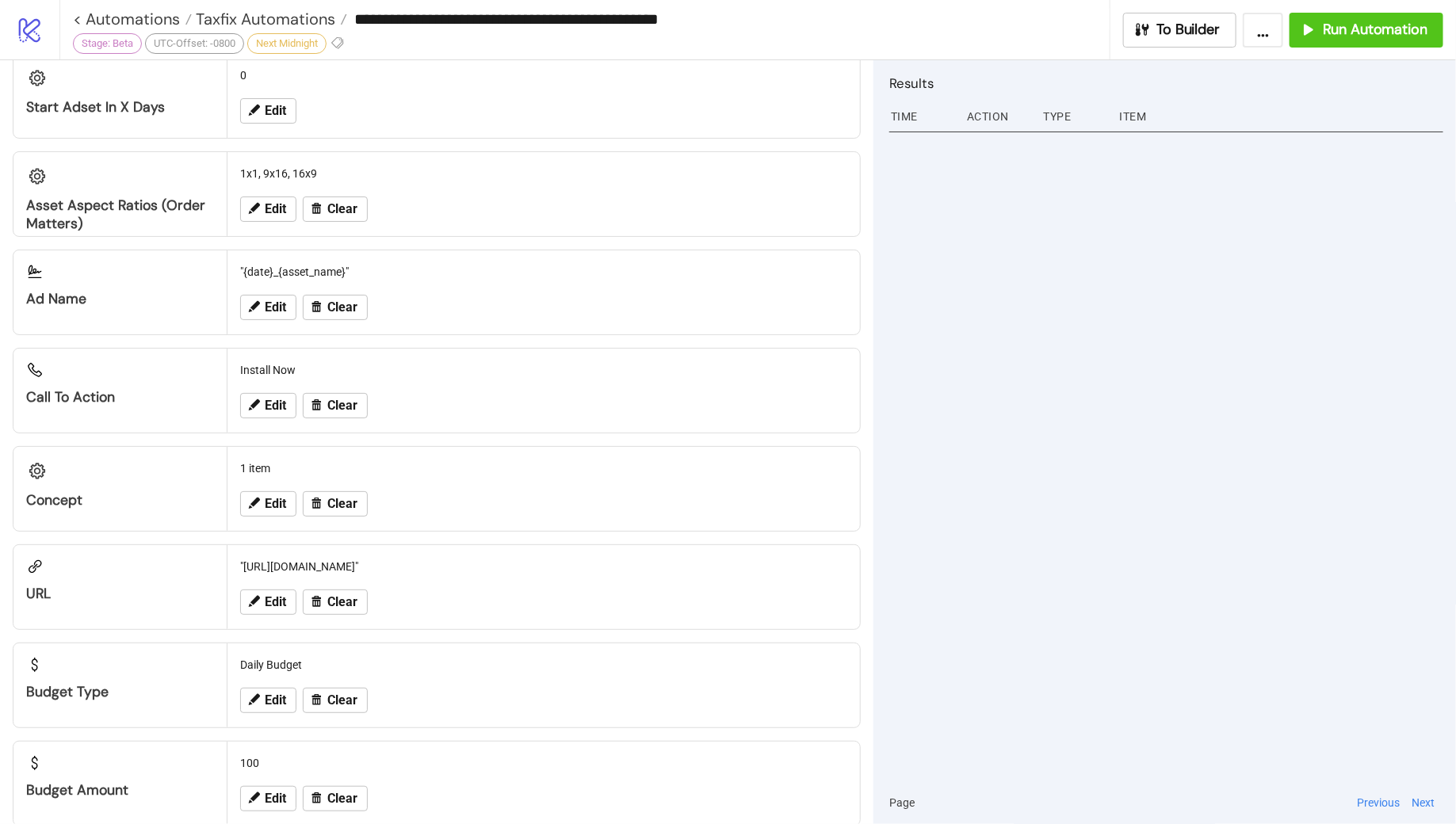
scroll to position [1423, 0]
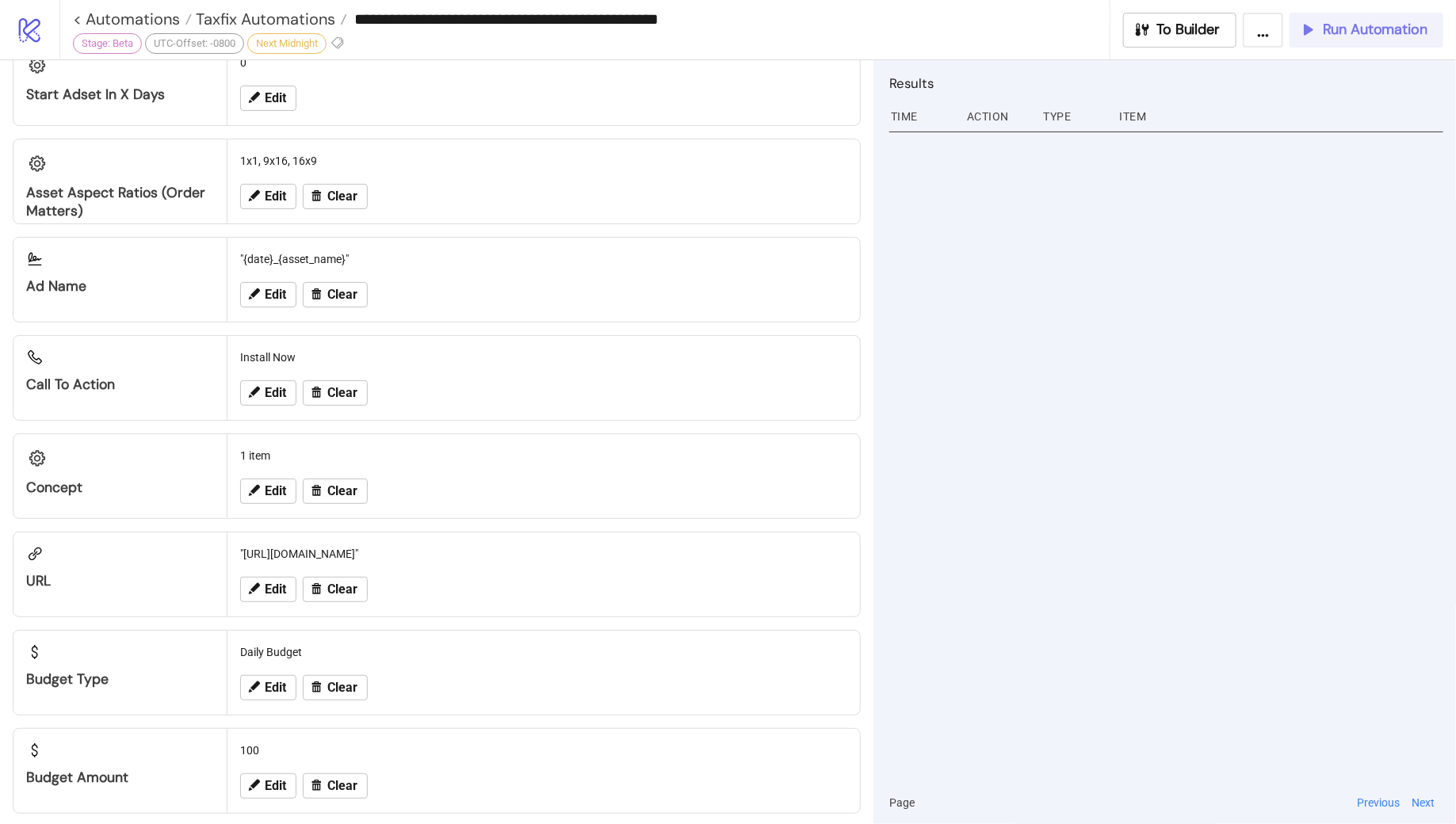
click at [1314, 31] on icon "button" at bounding box center [1308, 29] width 18 height 18
click at [1356, 25] on div "Abort Run" at bounding box center [1383, 29] width 89 height 18
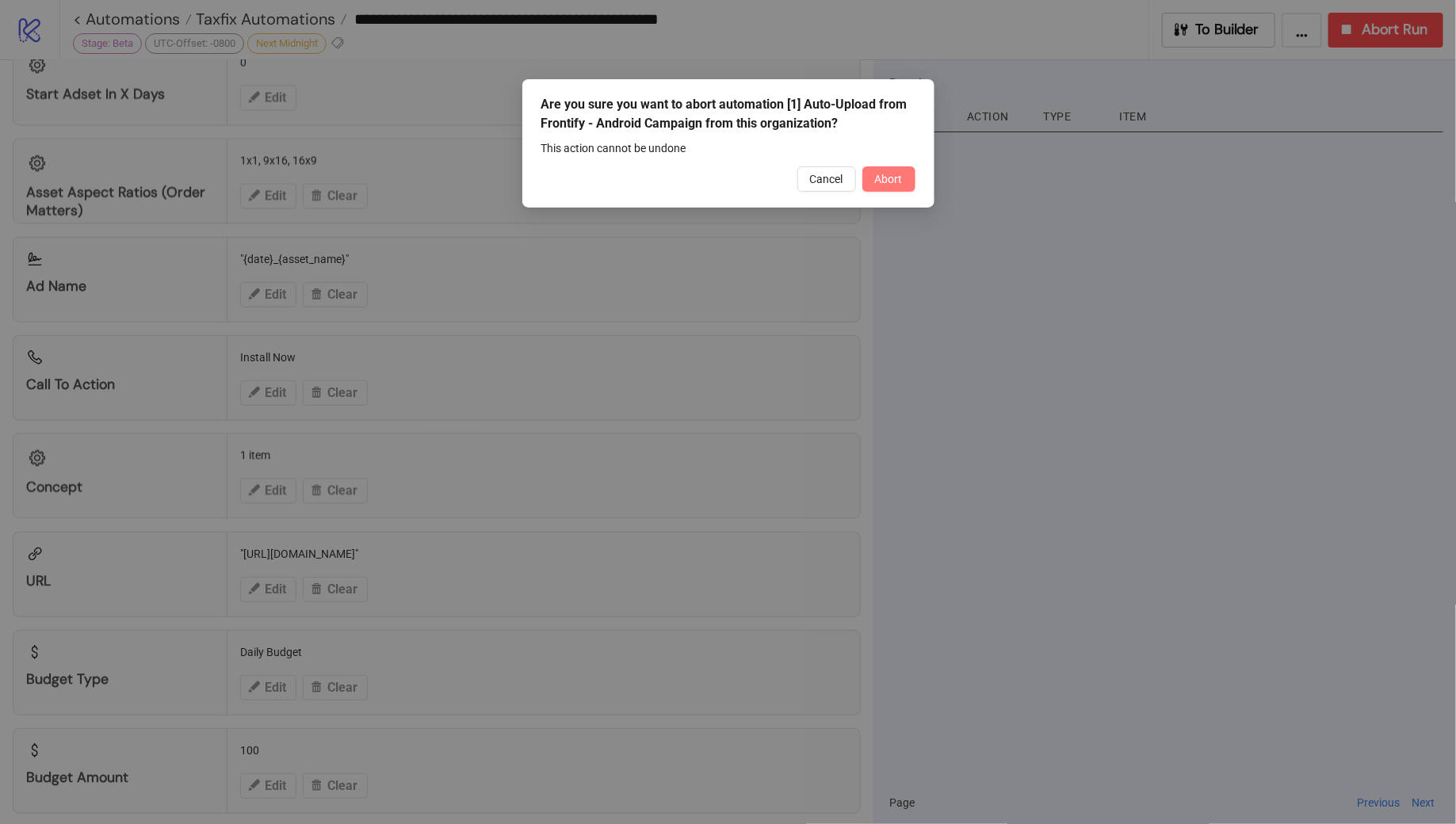
click at [889, 178] on span "Abort" at bounding box center [889, 179] width 28 height 13
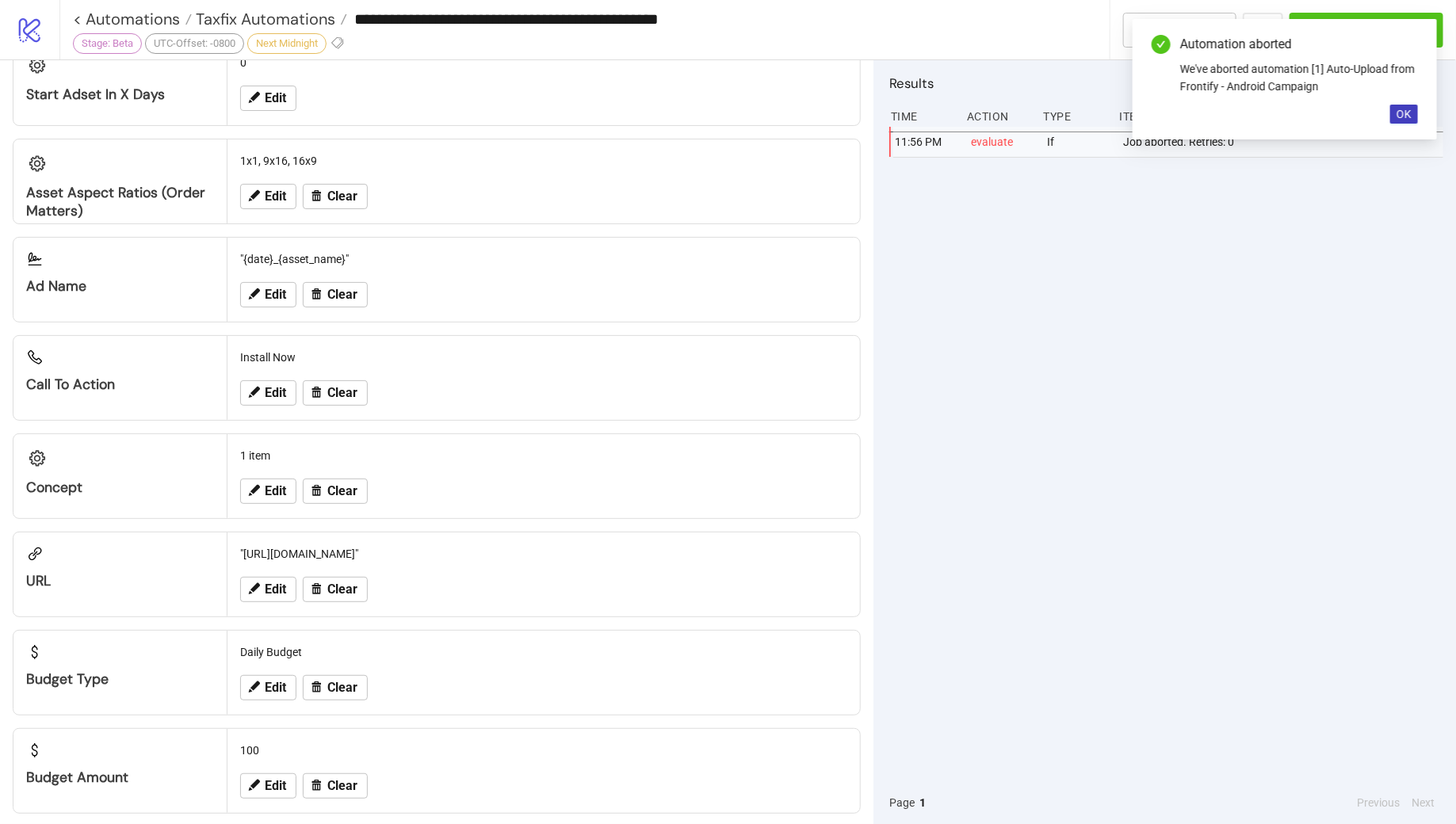
click at [267, 296] on div "Edit Clear" at bounding box center [543, 295] width 620 height 41
click at [267, 288] on span "Edit" at bounding box center [275, 295] width 22 height 14
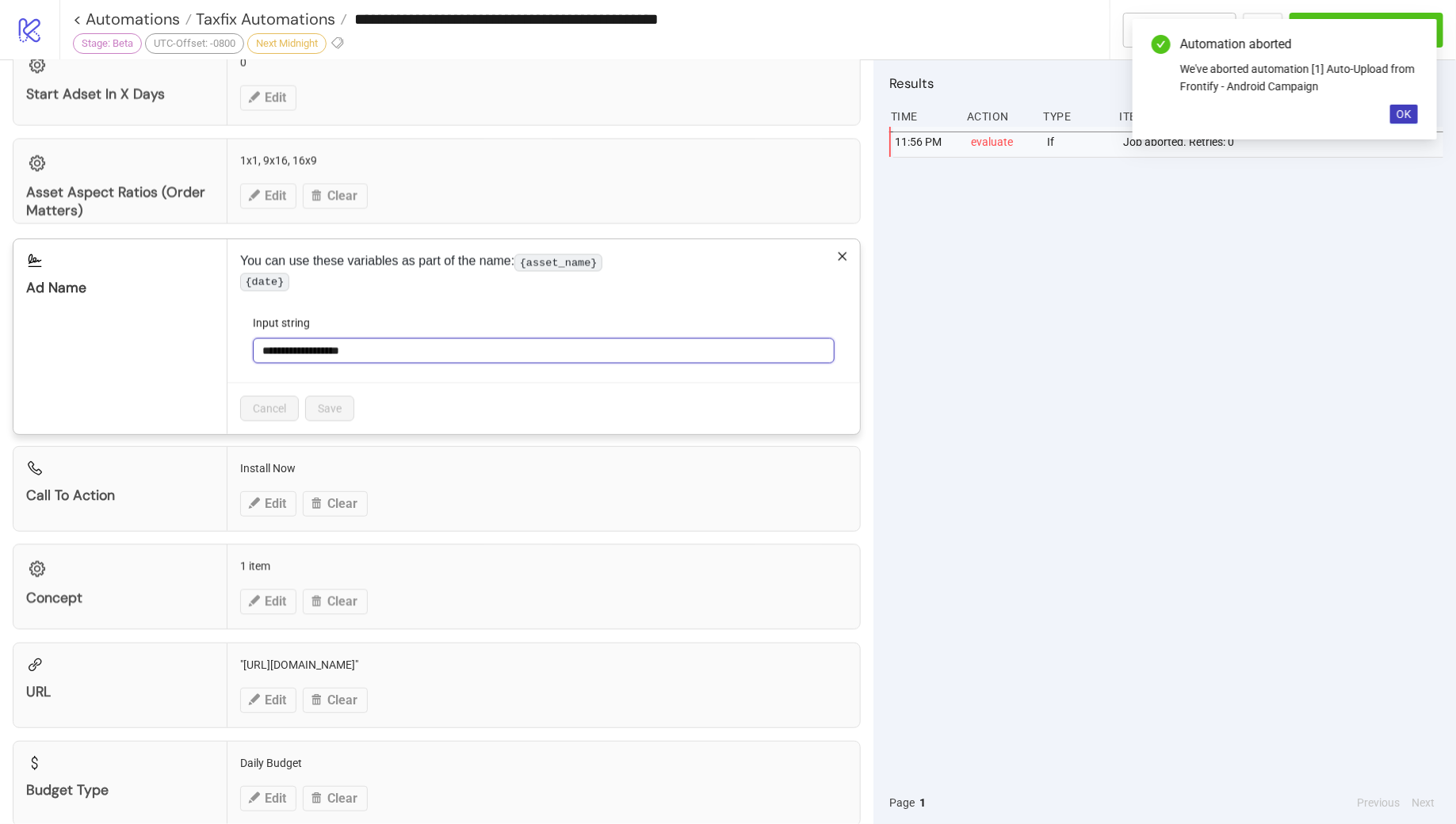
drag, startPoint x: 293, startPoint y: 358, endPoint x: 213, endPoint y: 354, distance: 80.1
click at [213, 354] on div "**********" at bounding box center [437, 336] width 848 height 197
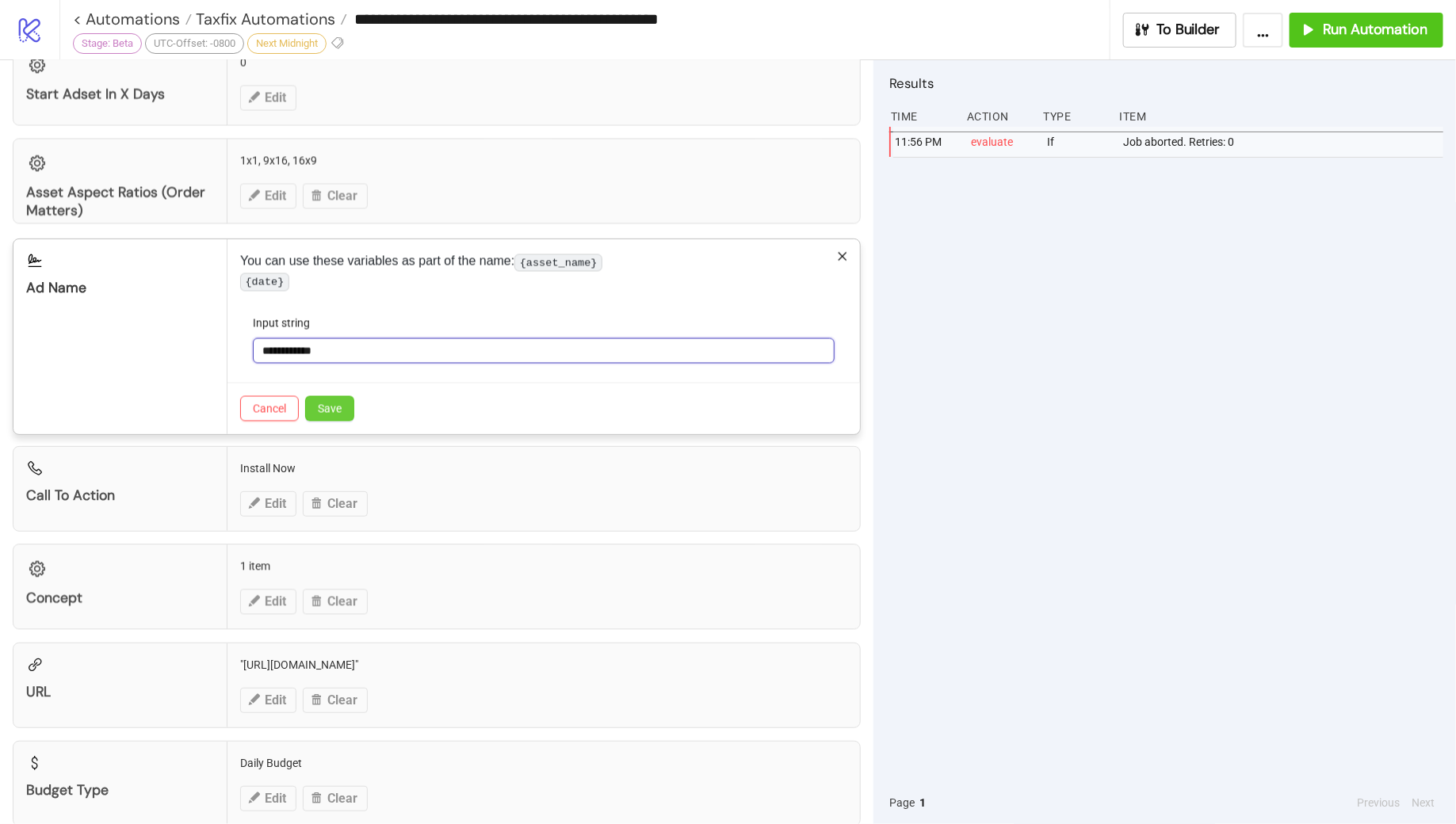
type input "**********"
click at [323, 422] on button "Save" at bounding box center [330, 409] width 49 height 26
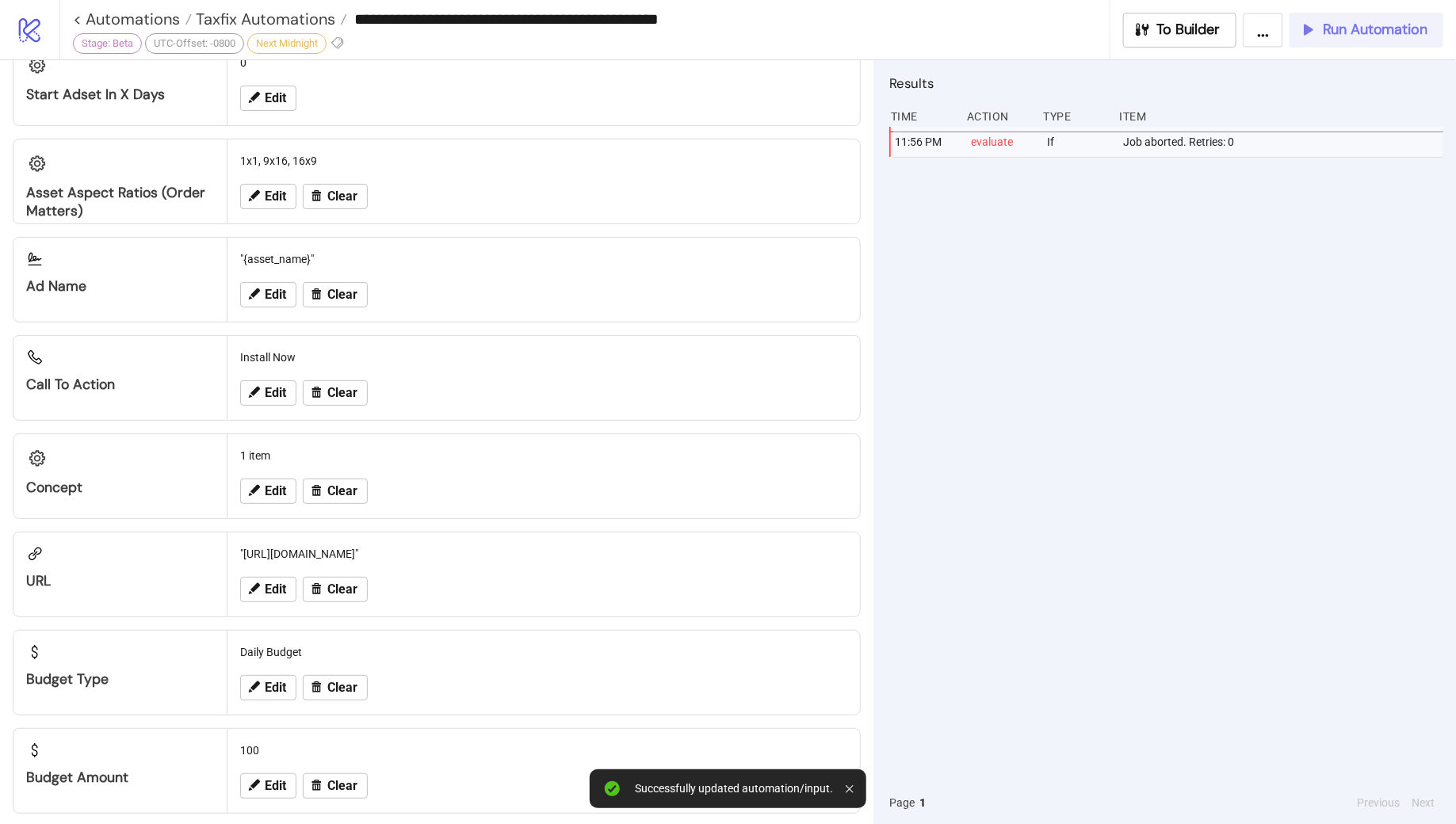
click at [1332, 39] on button "Run Automation" at bounding box center [1366, 30] width 154 height 35
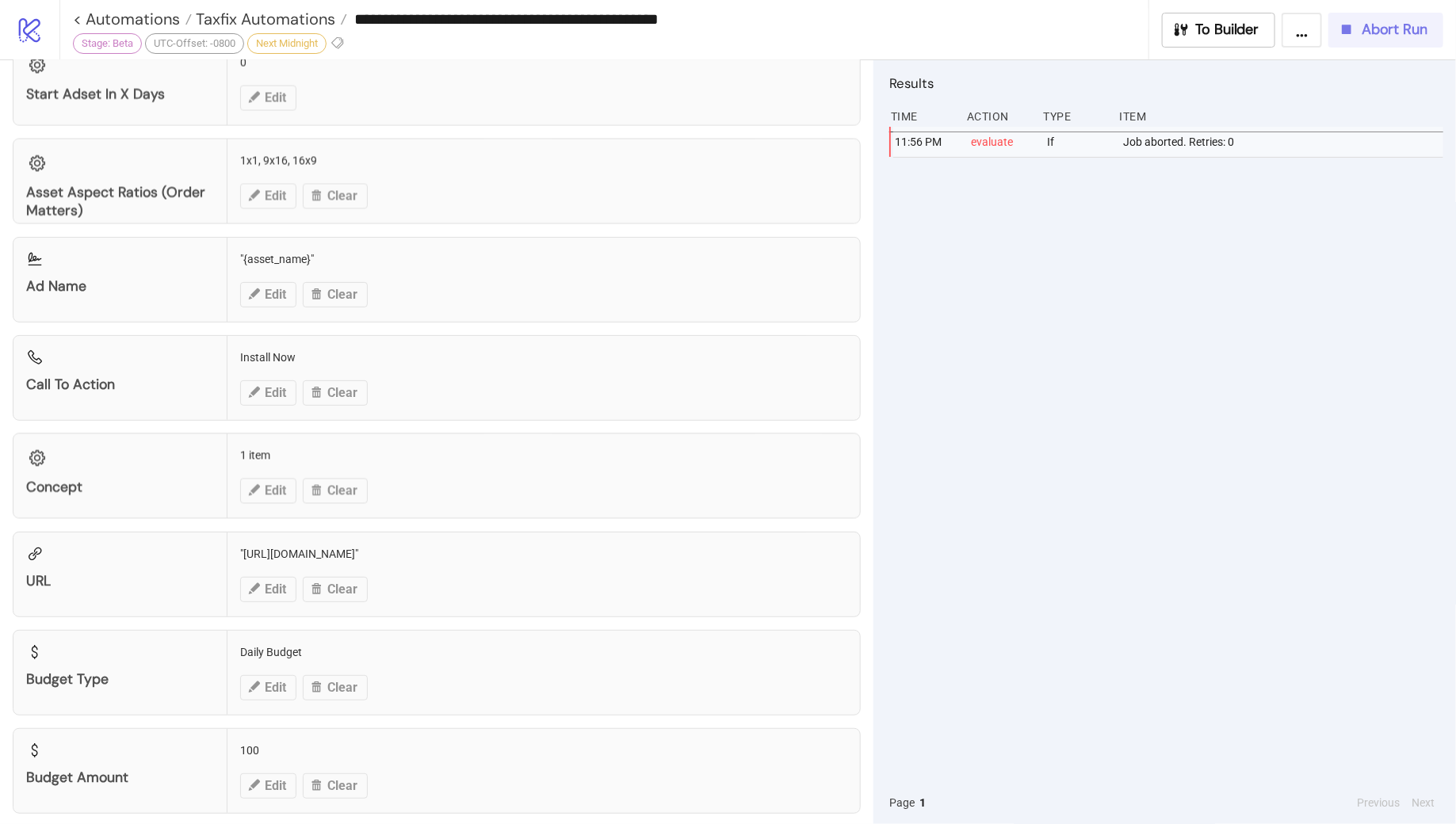
click at [1351, 35] on icon "button" at bounding box center [1347, 29] width 18 height 18
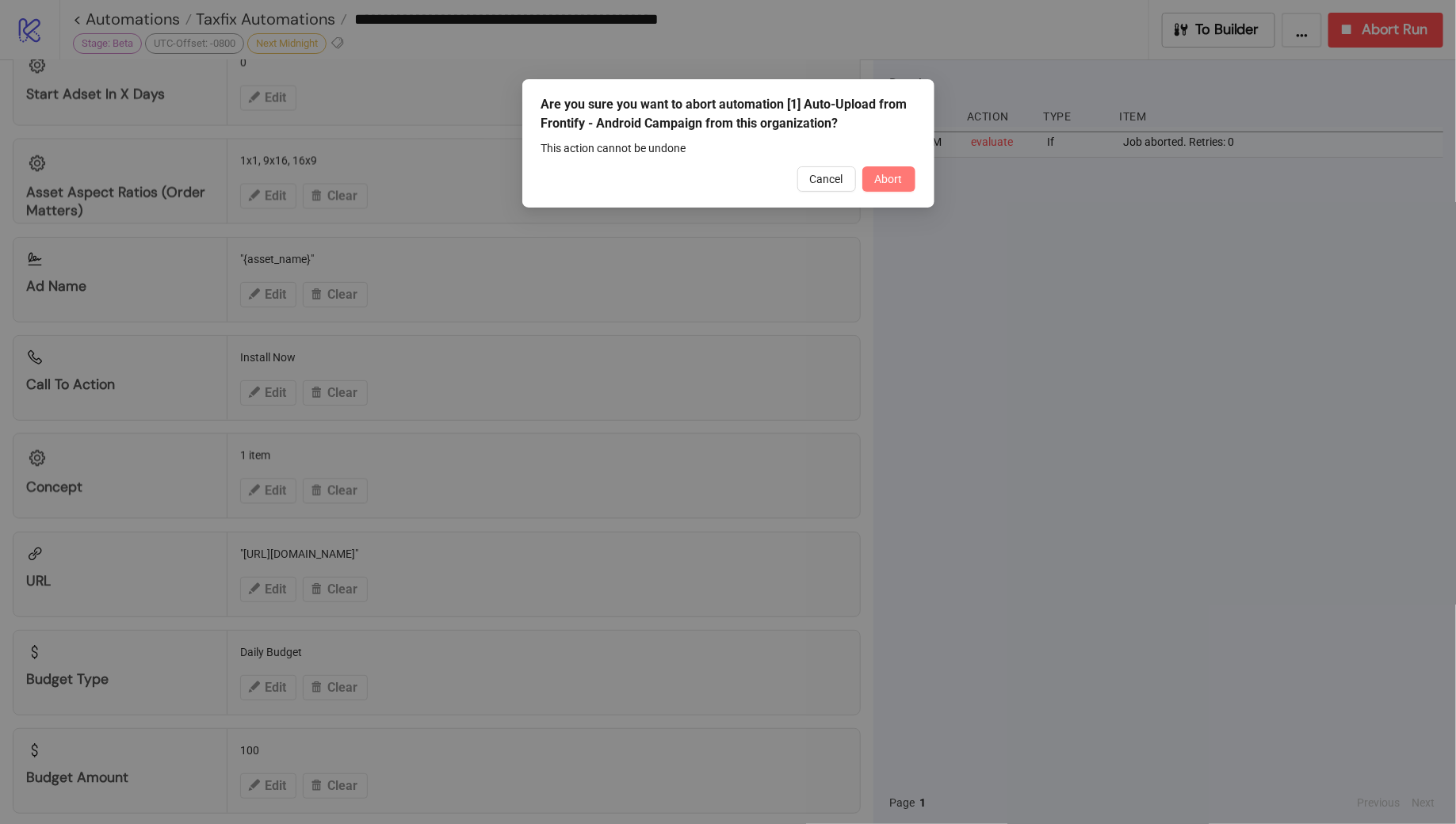
click at [902, 175] on span "Abort" at bounding box center [889, 179] width 28 height 13
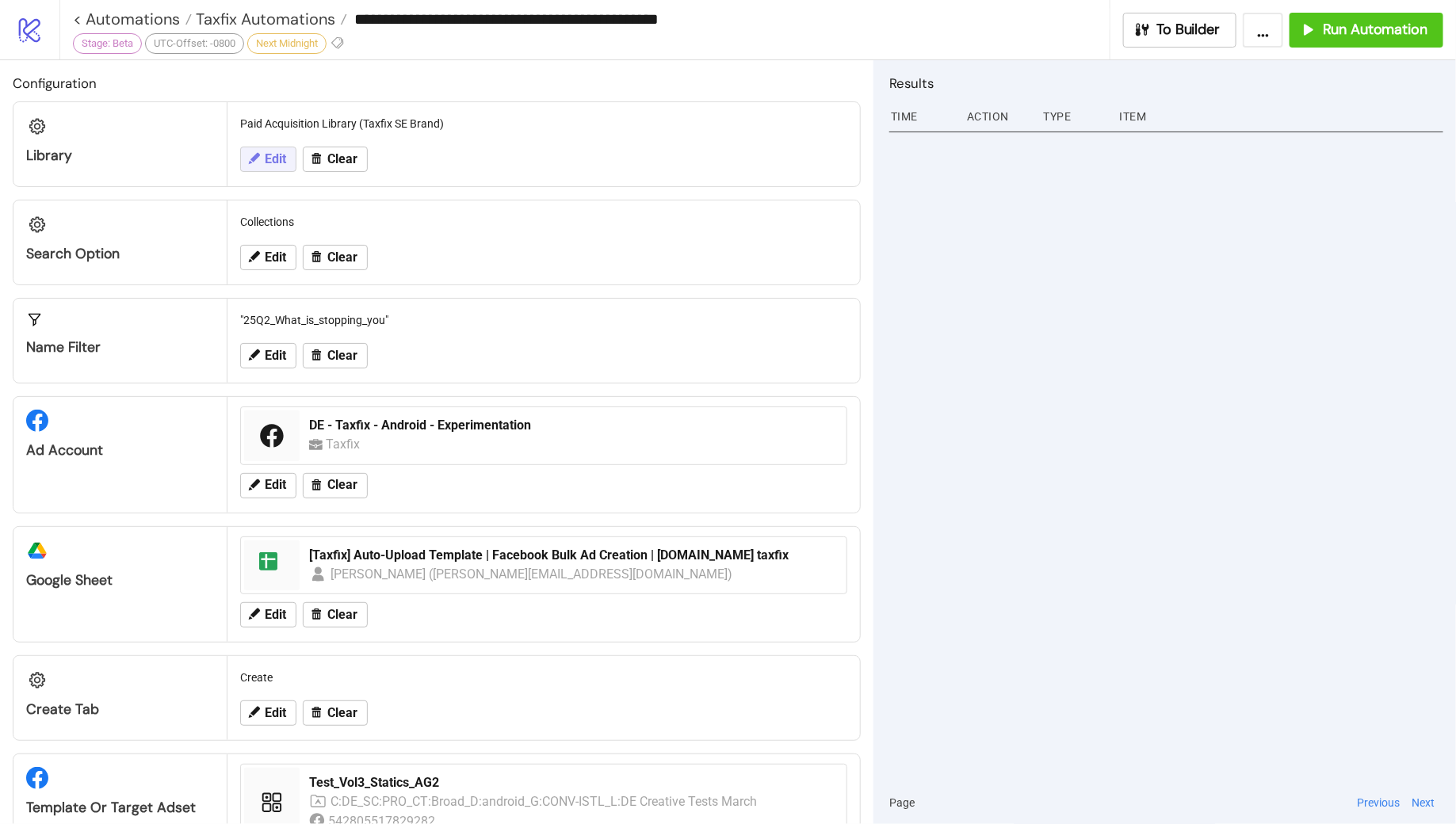
click at [261, 164] on button "Edit" at bounding box center [268, 159] width 57 height 26
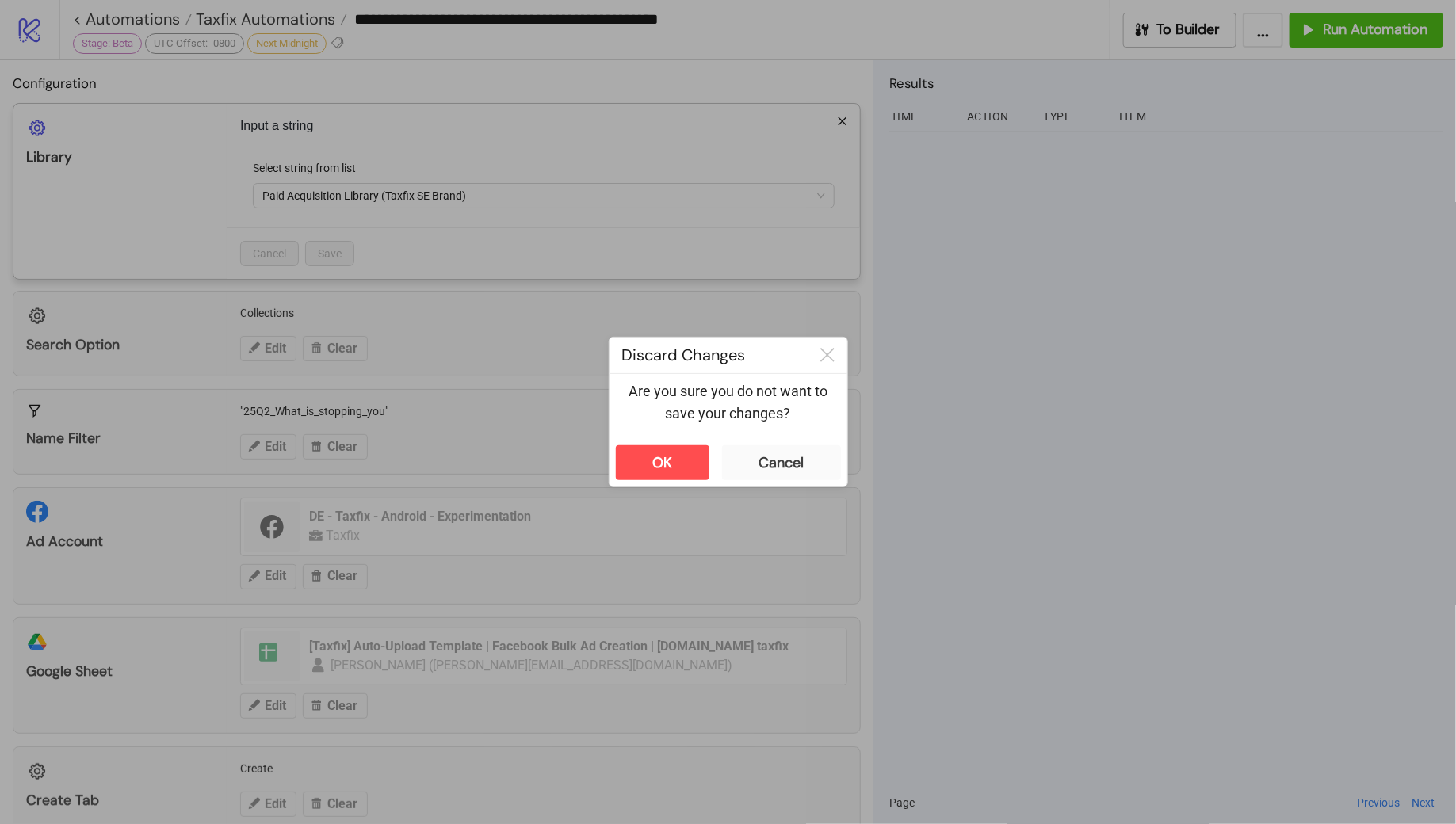
click at [798, 98] on div "**********" at bounding box center [728, 412] width 1456 height 824
click at [678, 454] on button "OK" at bounding box center [662, 463] width 93 height 35
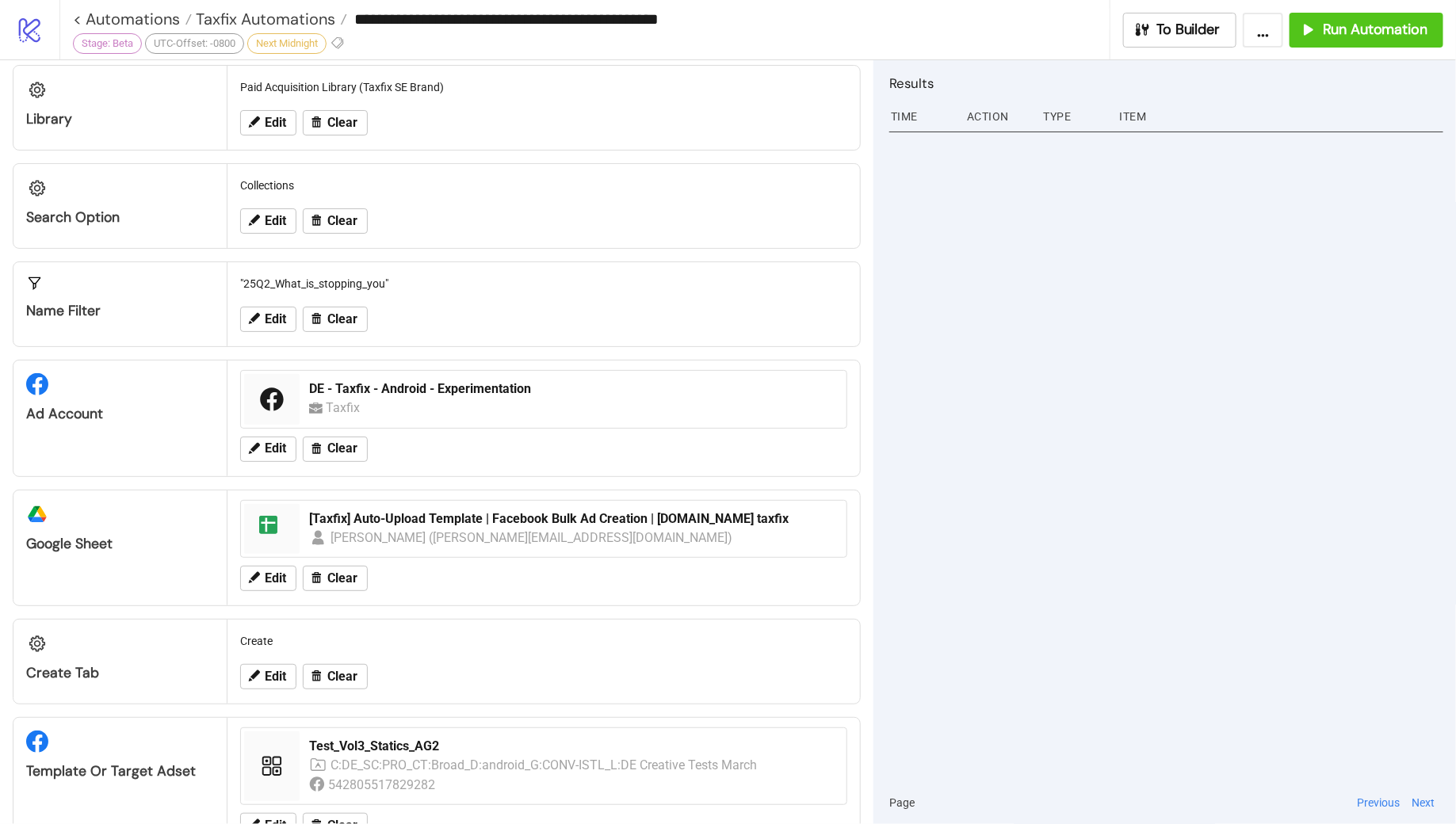
scroll to position [37, 0]
click at [269, 215] on span "Edit" at bounding box center [275, 220] width 22 height 14
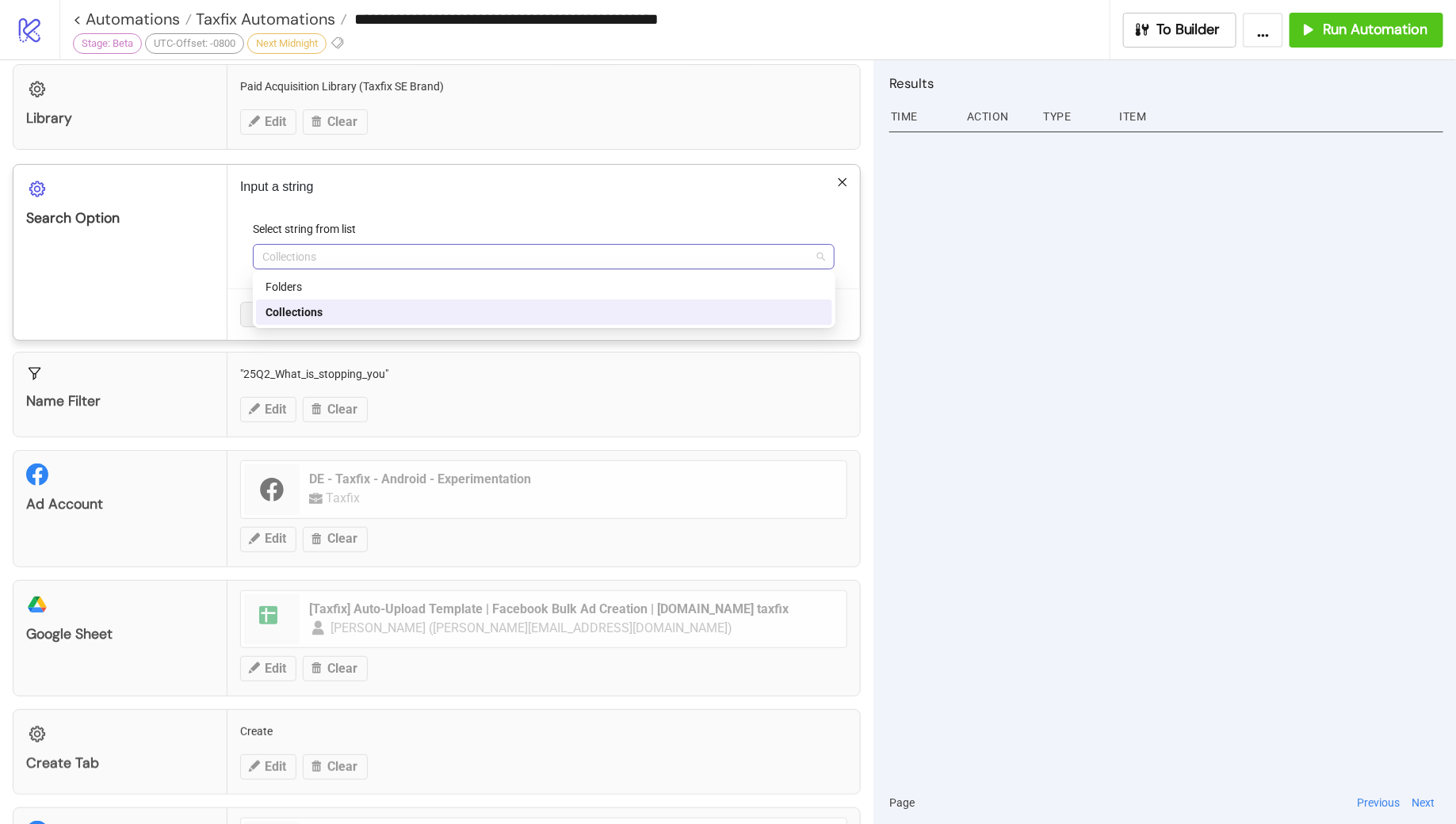
click at [346, 258] on span "Collections" at bounding box center [544, 257] width 563 height 24
click at [330, 287] on div "Folders" at bounding box center [544, 287] width 557 height 18
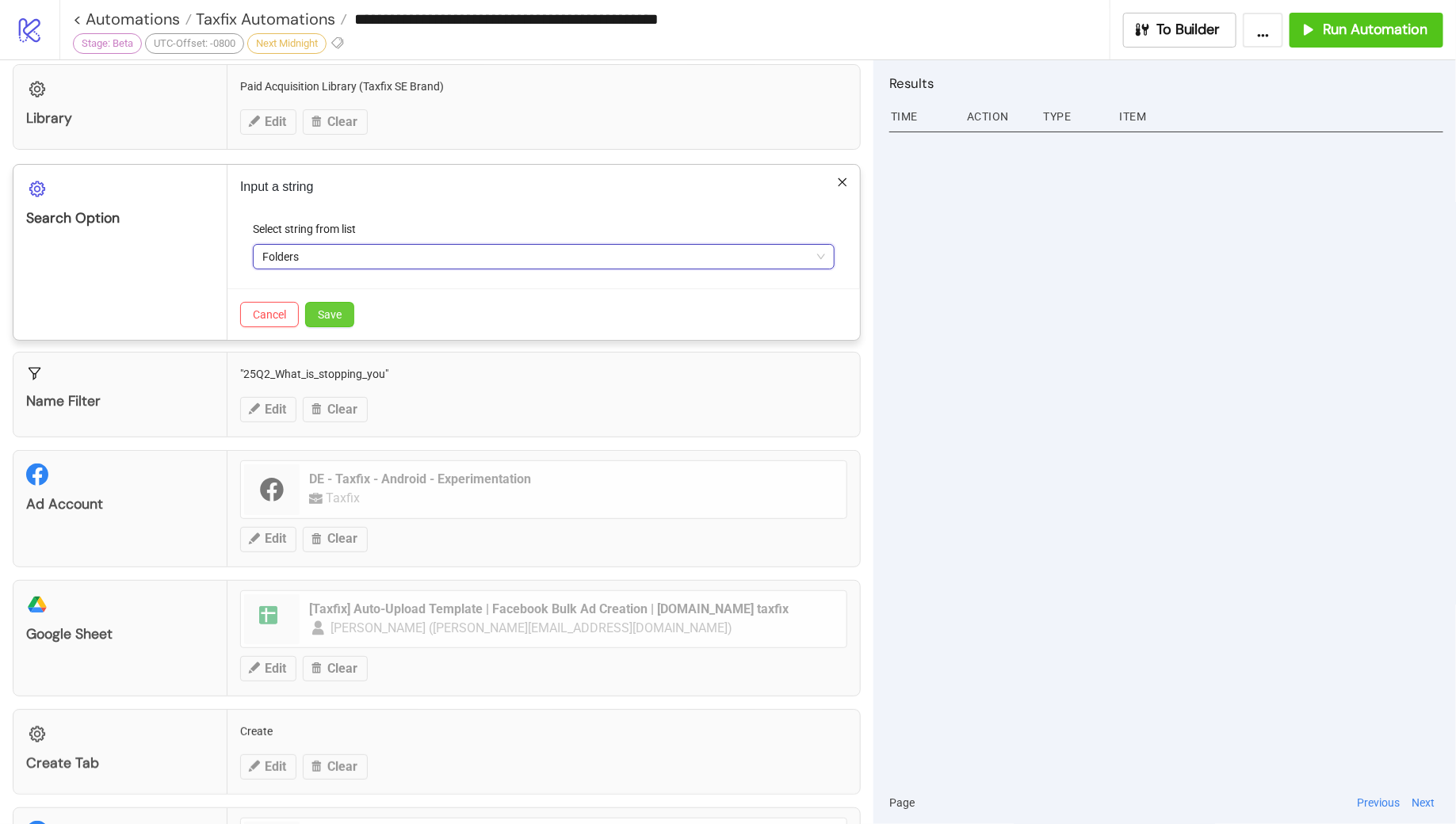
click at [329, 316] on span "Save" at bounding box center [330, 315] width 24 height 13
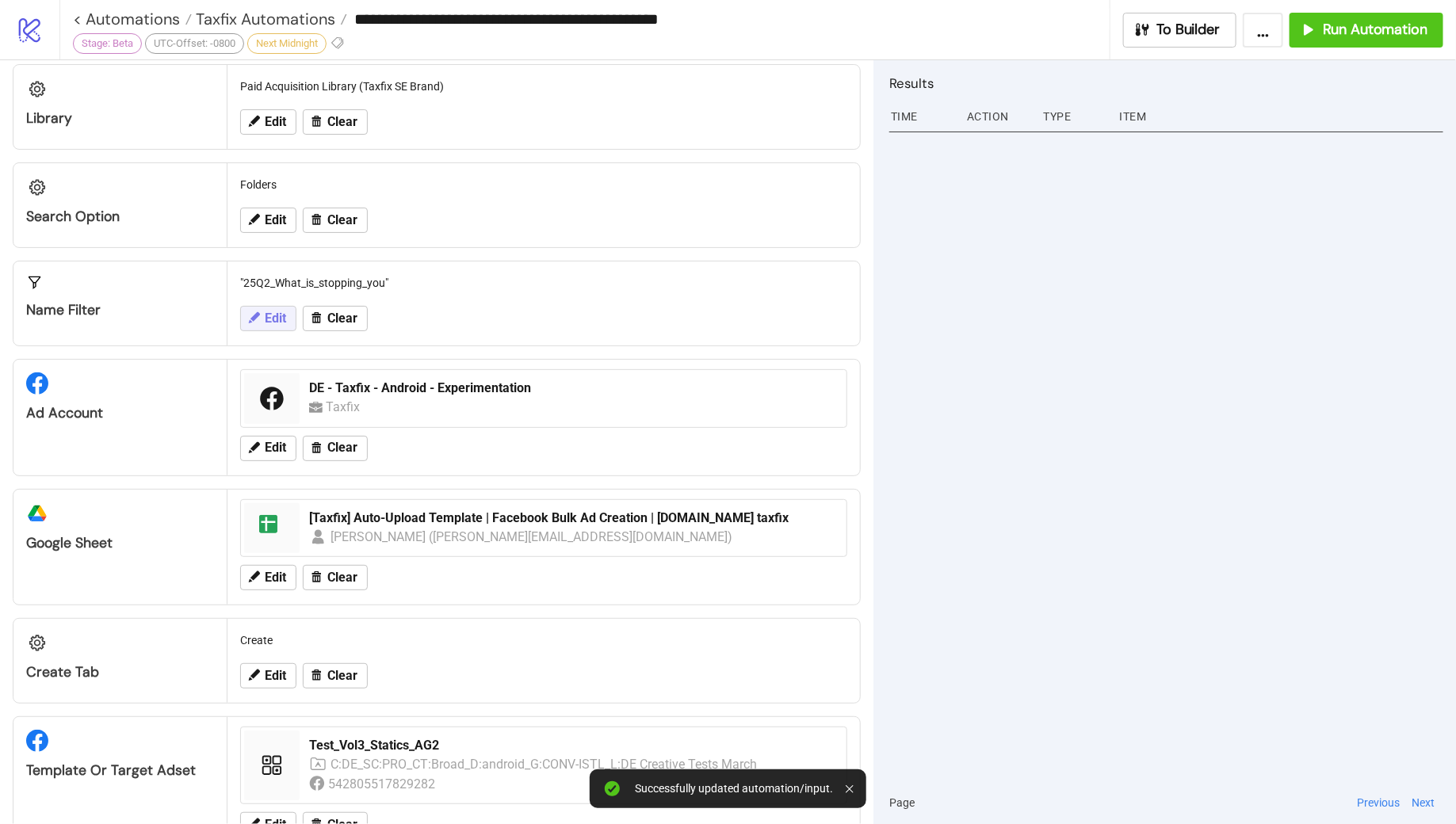
click at [278, 316] on span "Edit" at bounding box center [275, 319] width 22 height 14
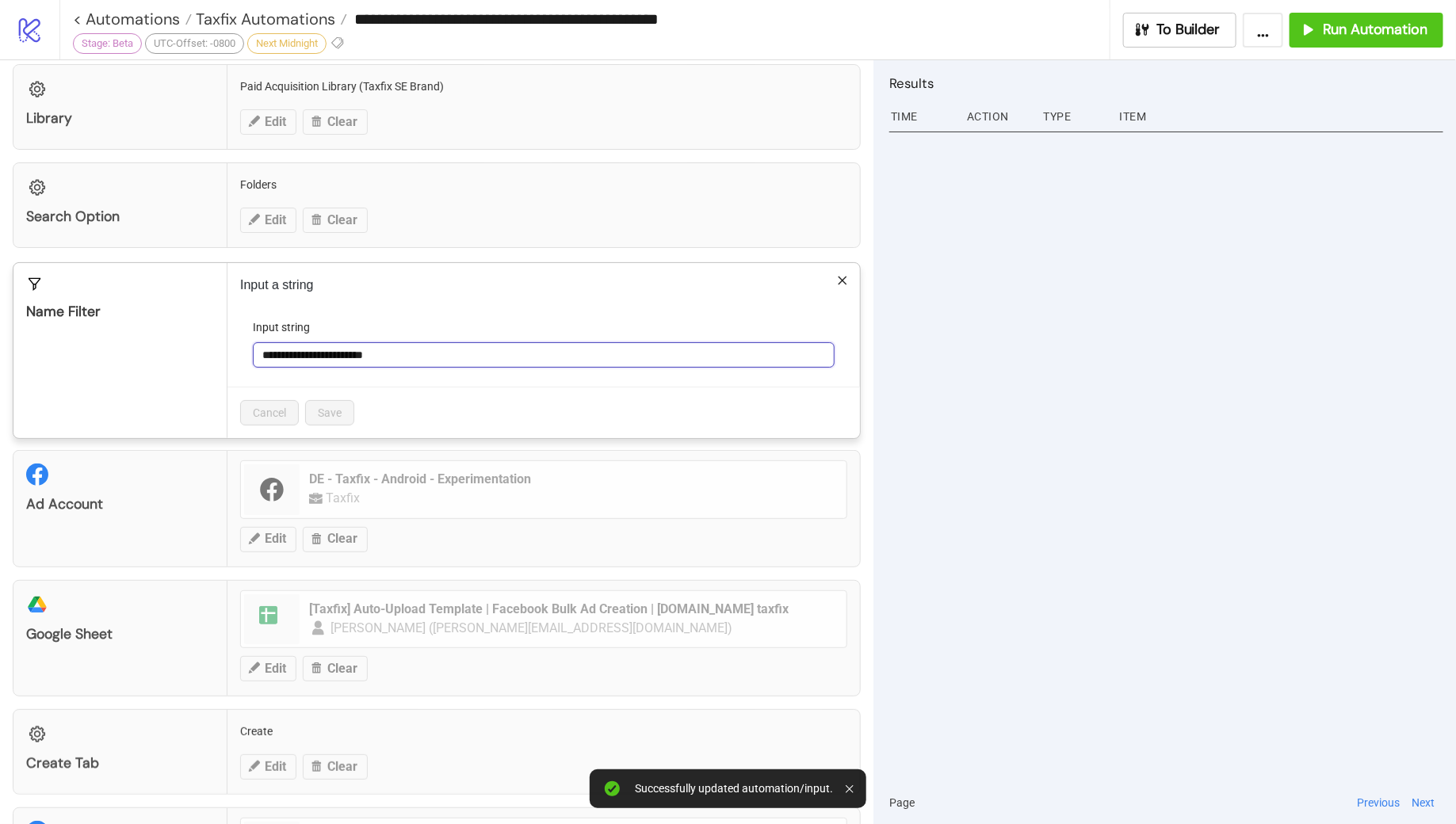
click at [426, 347] on input "**********" at bounding box center [544, 355] width 582 height 26
click at [840, 272] on div "**********" at bounding box center [543, 351] width 632 height 175
click at [840, 277] on icon "close" at bounding box center [843, 281] width 11 height 11
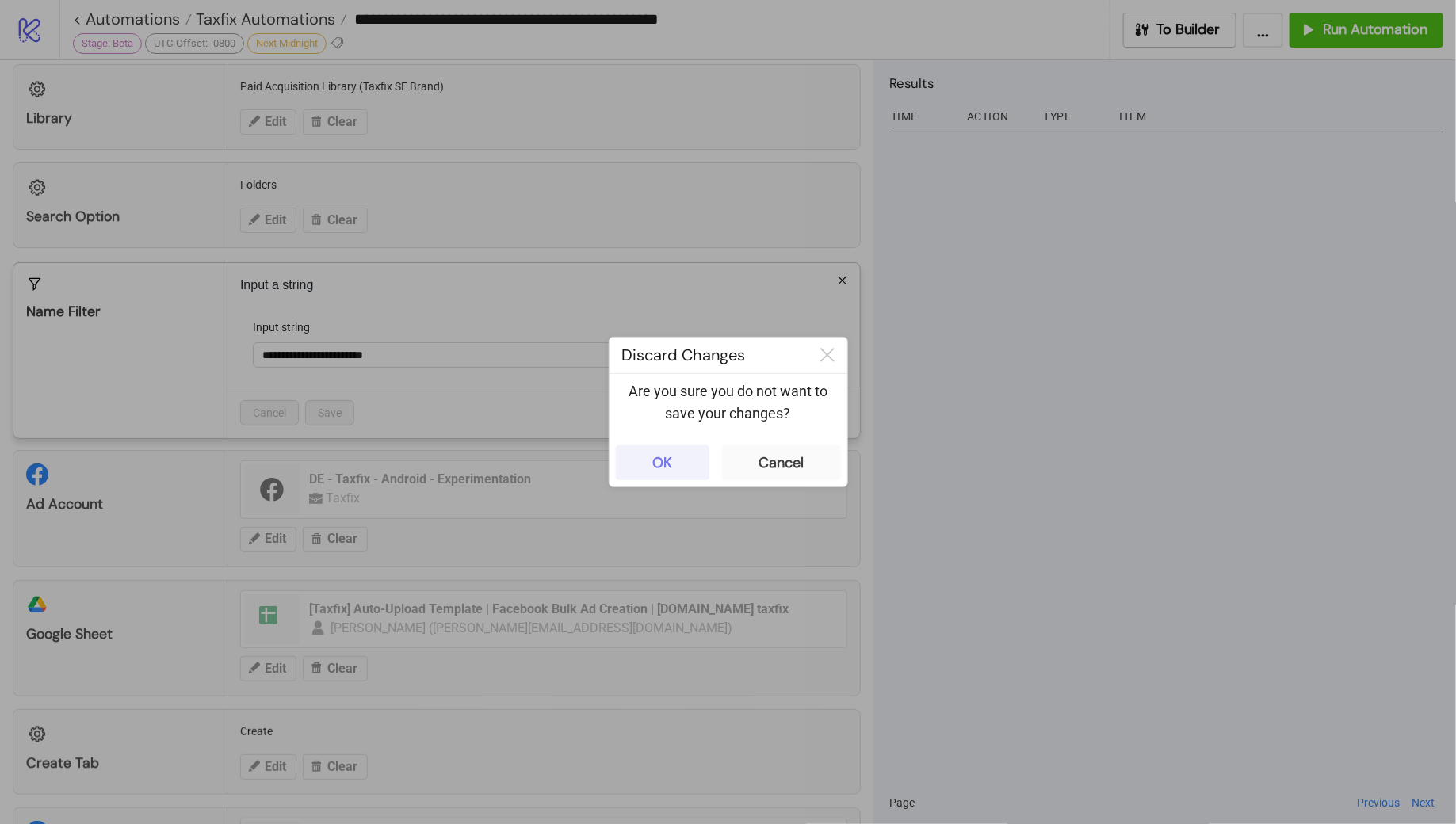
click at [650, 461] on button "OK" at bounding box center [662, 463] width 93 height 35
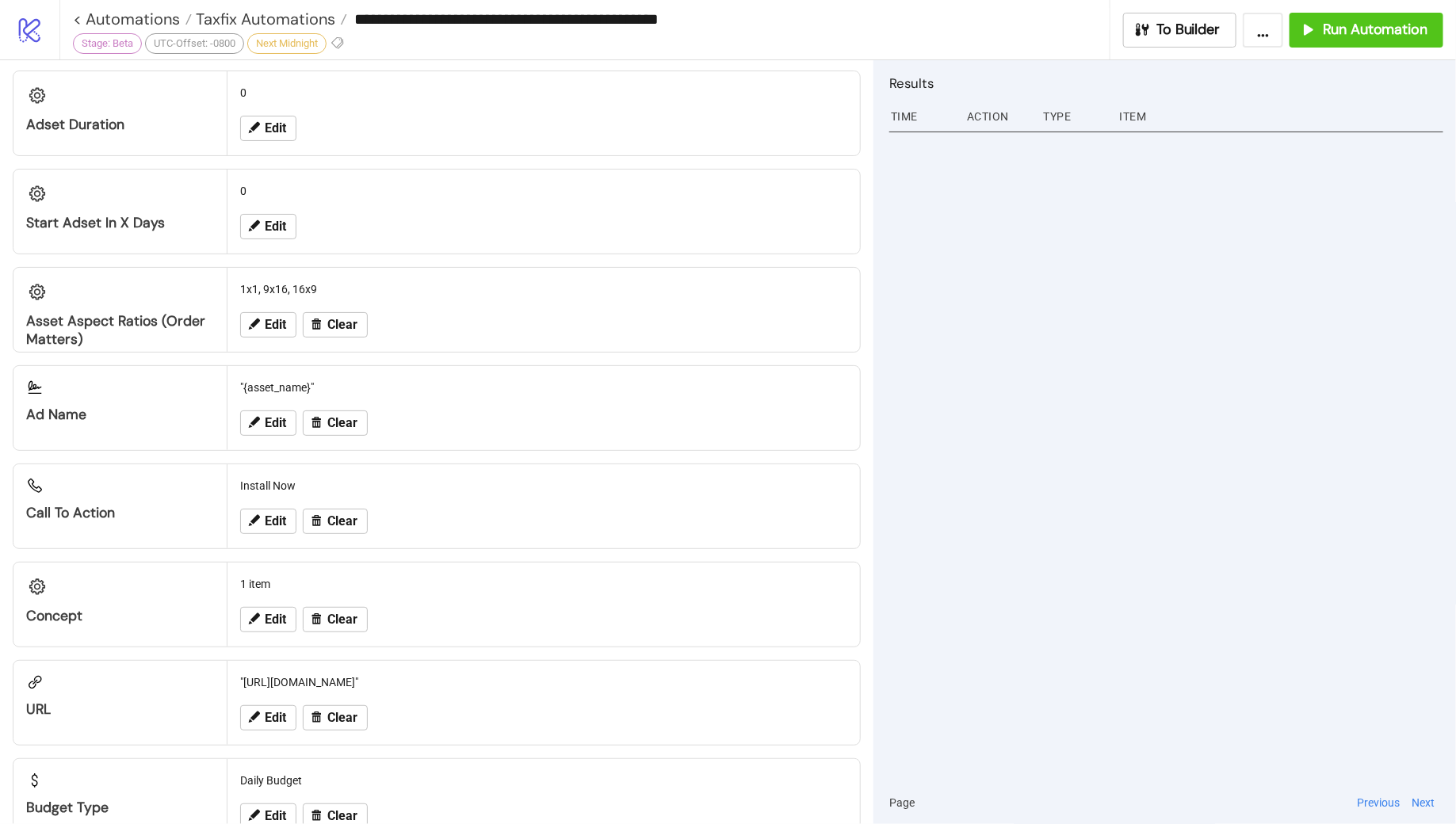
scroll to position [1300, 0]
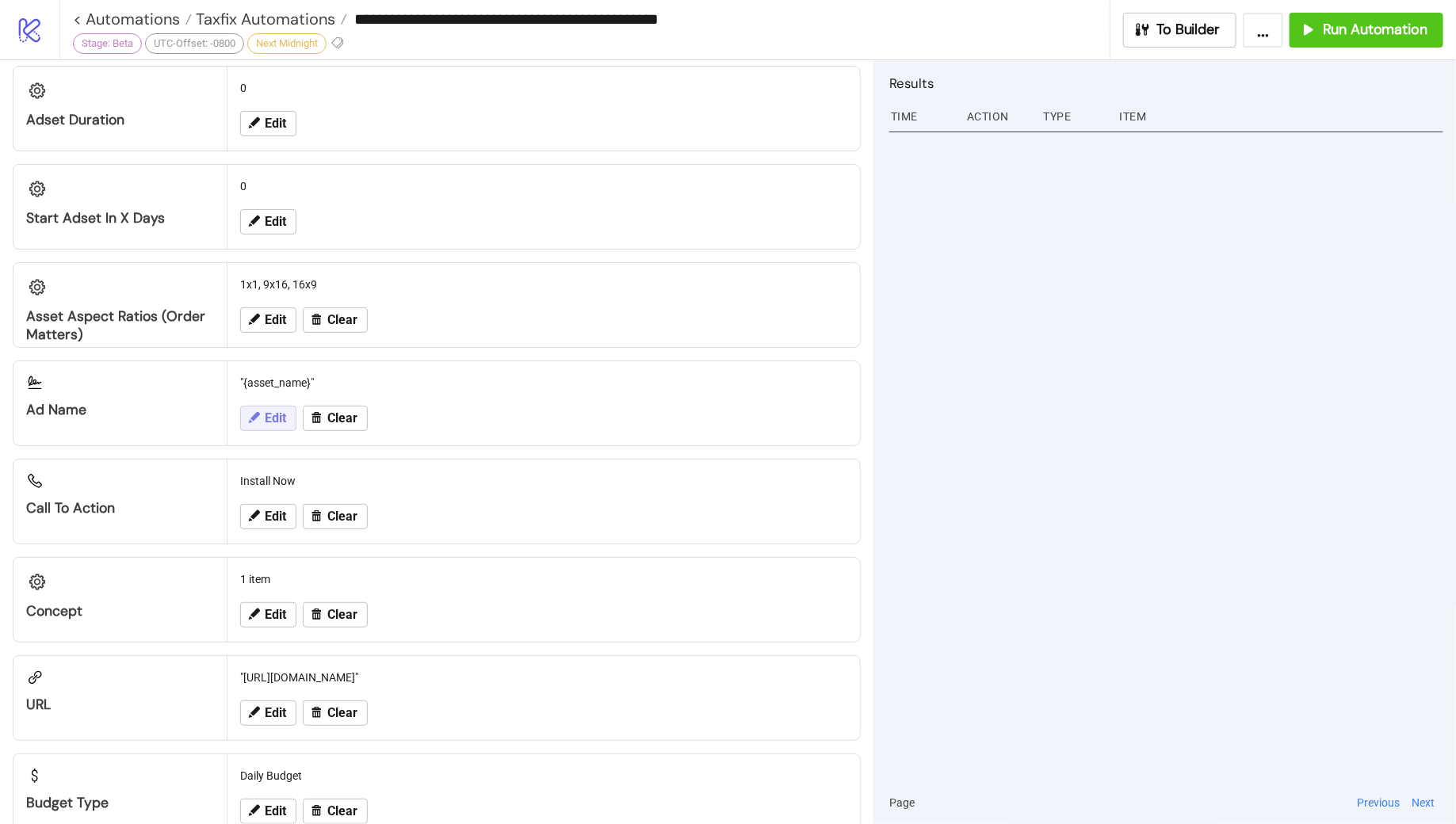
click at [275, 411] on span "Edit" at bounding box center [275, 418] width 22 height 14
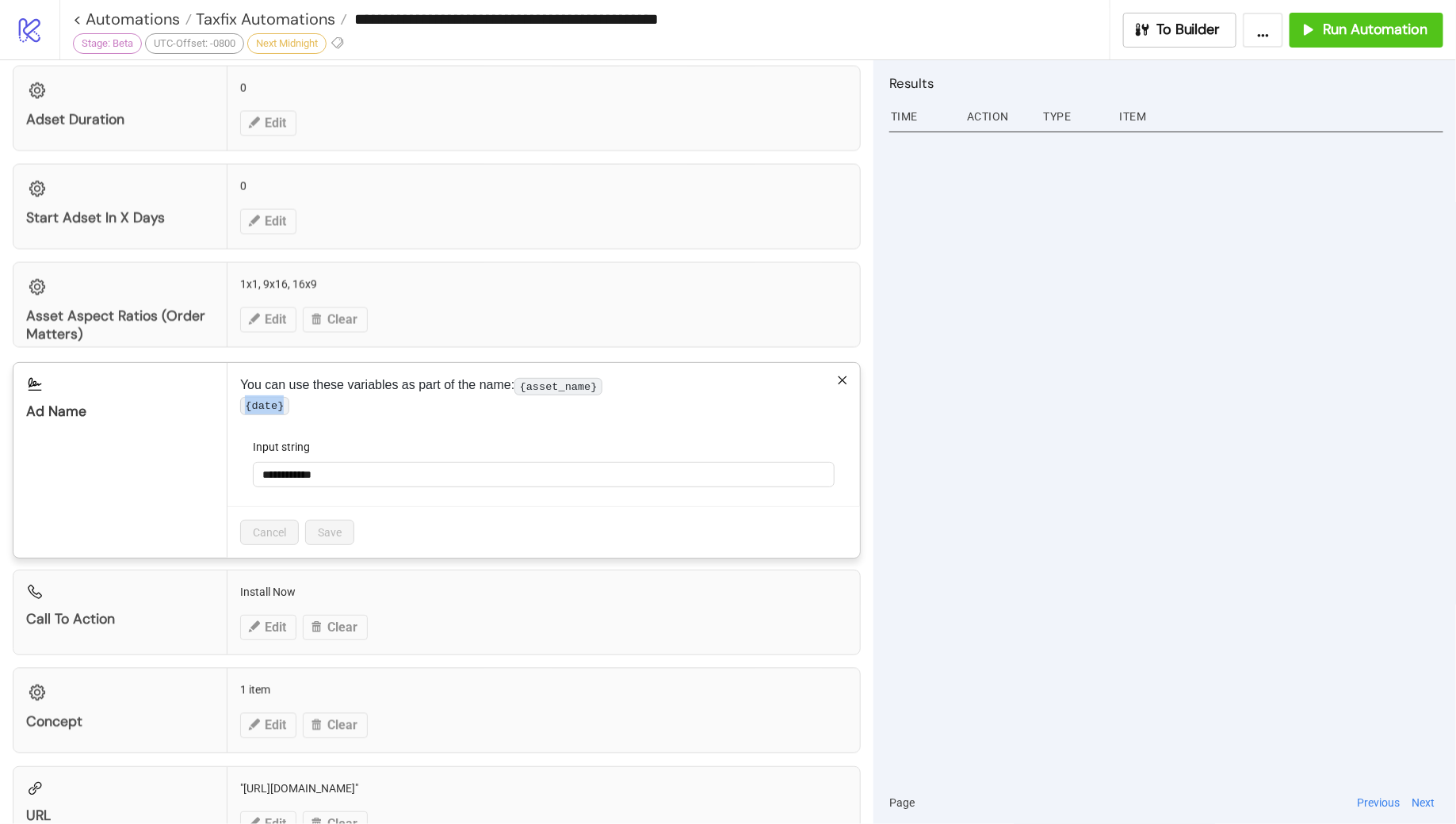
drag, startPoint x: 282, startPoint y: 410, endPoint x: 246, endPoint y: 414, distance: 36.2
click at [246, 414] on code "{date}" at bounding box center [265, 406] width 49 height 18
copy code "{date}"
click at [264, 485] on input "**********" at bounding box center [544, 475] width 582 height 26
paste input "******"
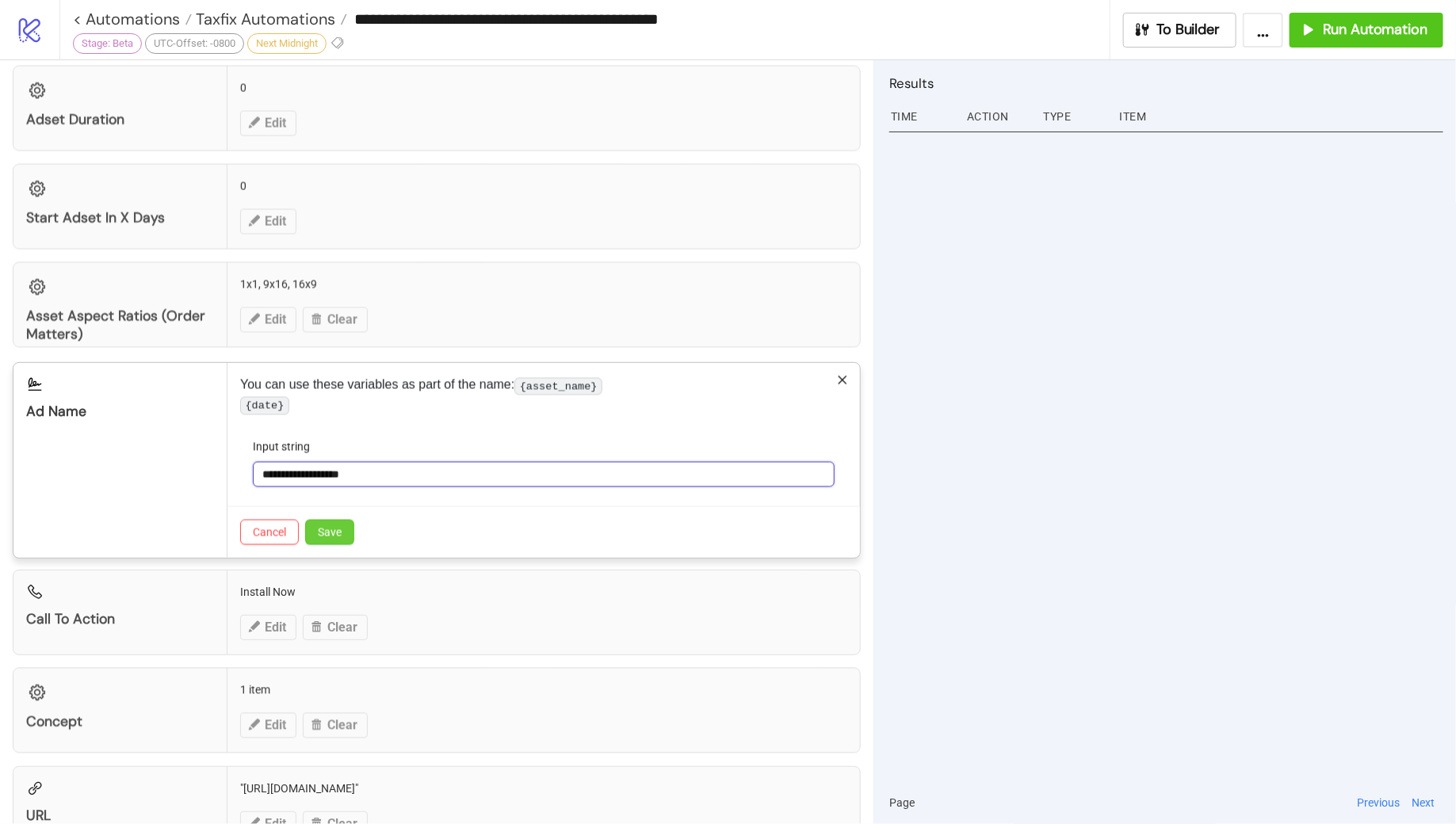
type input "**********"
click at [331, 539] on span "Save" at bounding box center [330, 532] width 24 height 13
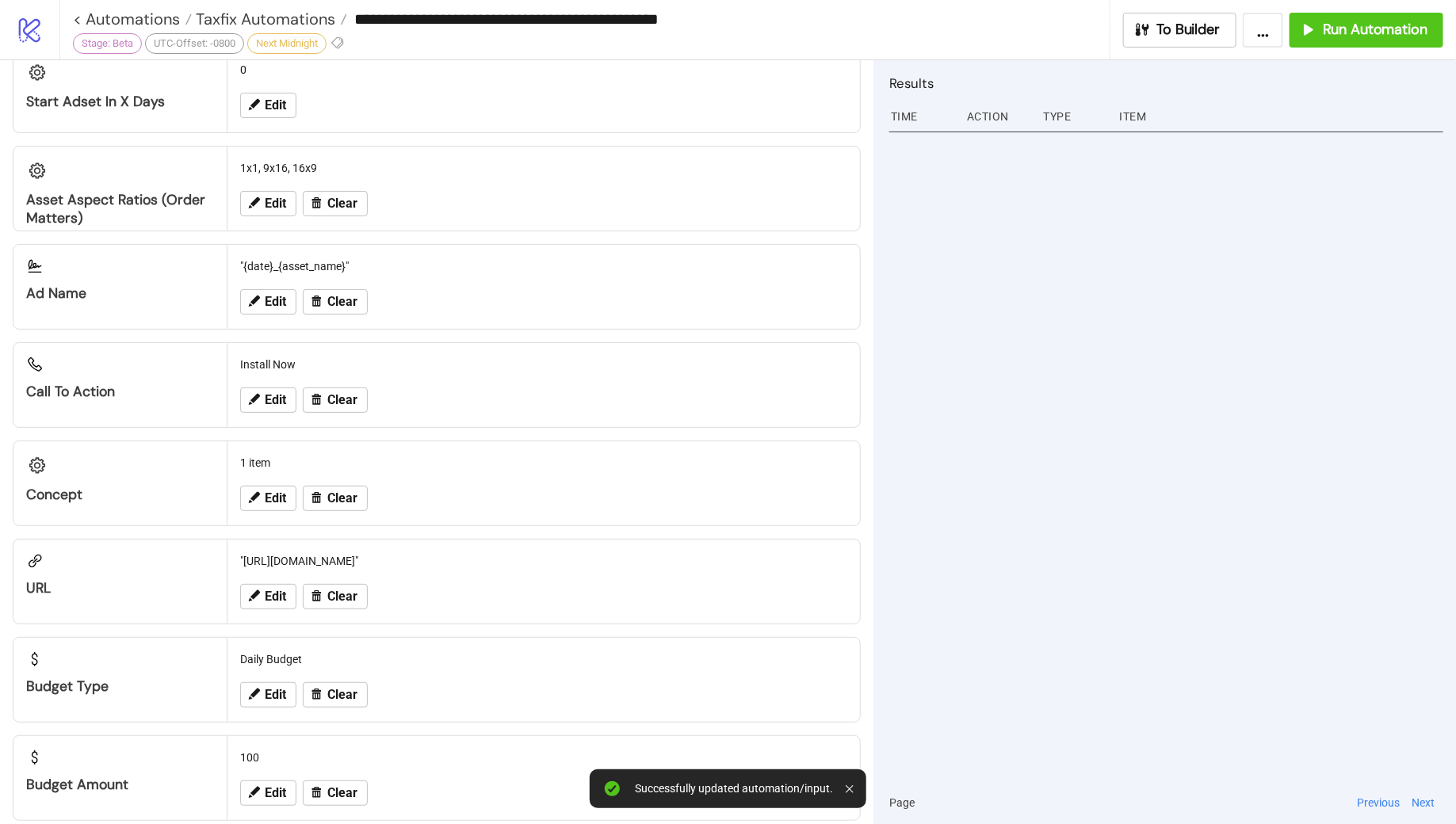
scroll to position [1423, 0]
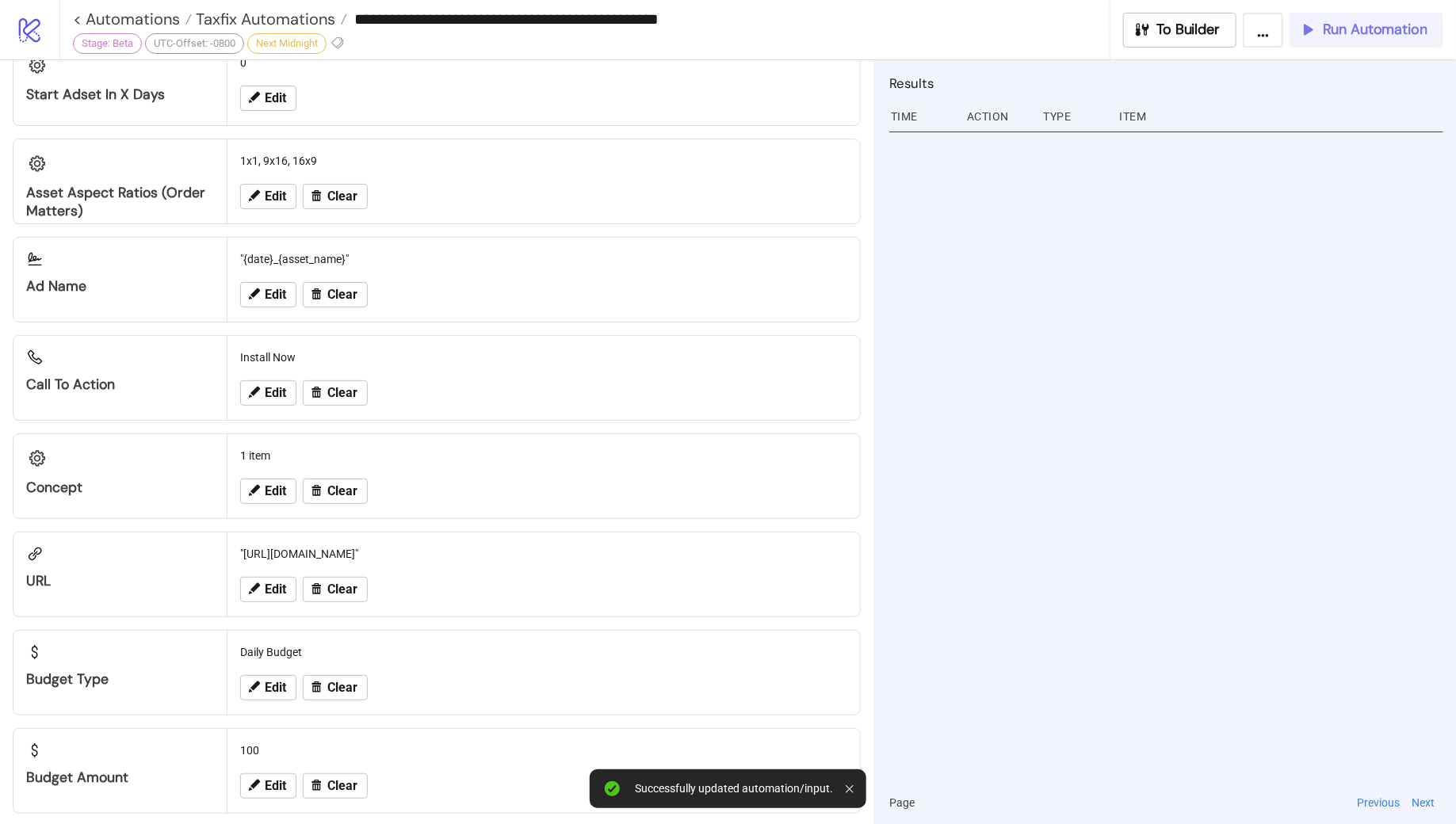
click at [1340, 33] on span "Run Automation" at bounding box center [1375, 29] width 104 height 18
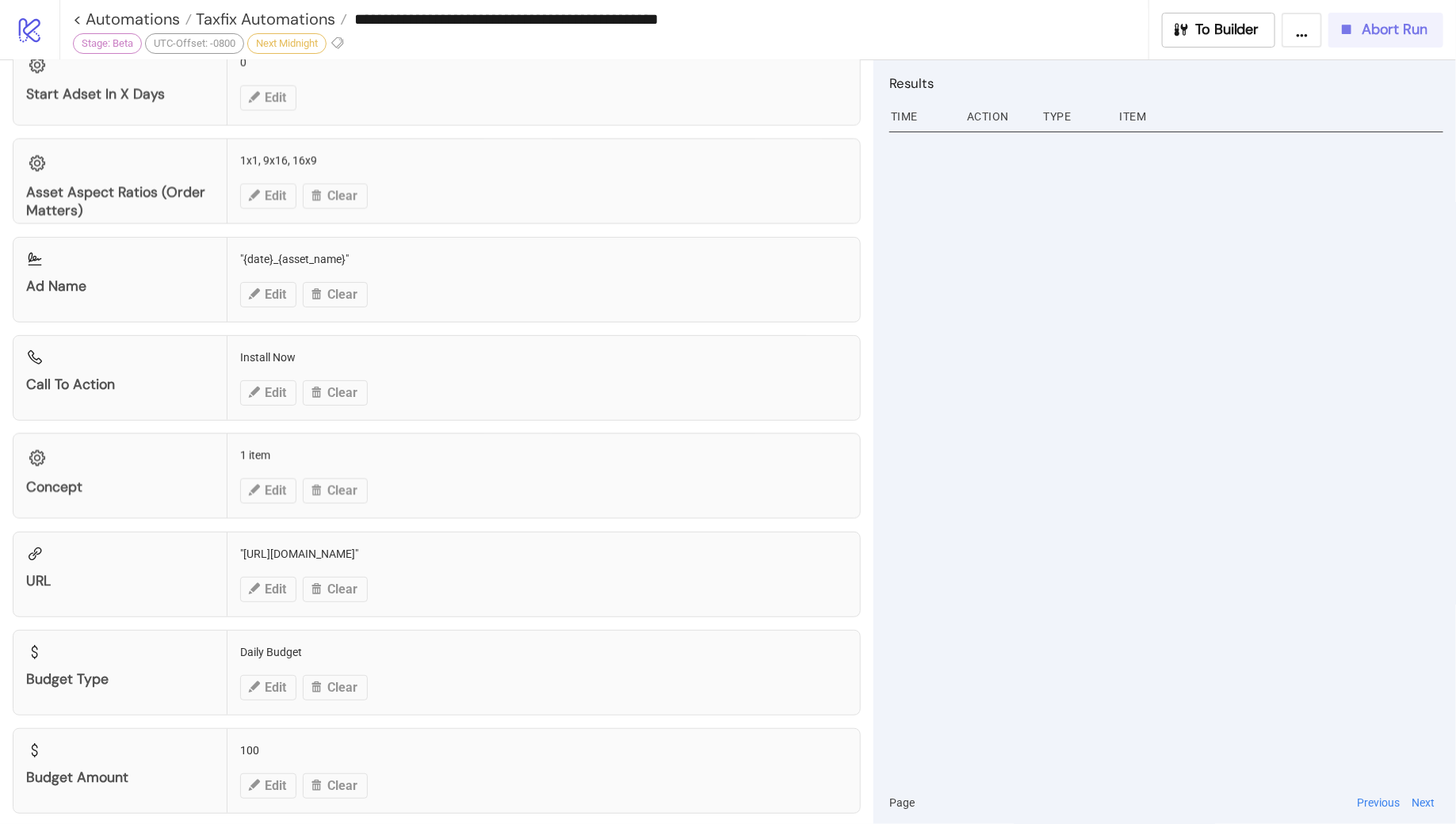
click at [1379, 32] on span "Abort Run" at bounding box center [1395, 29] width 66 height 18
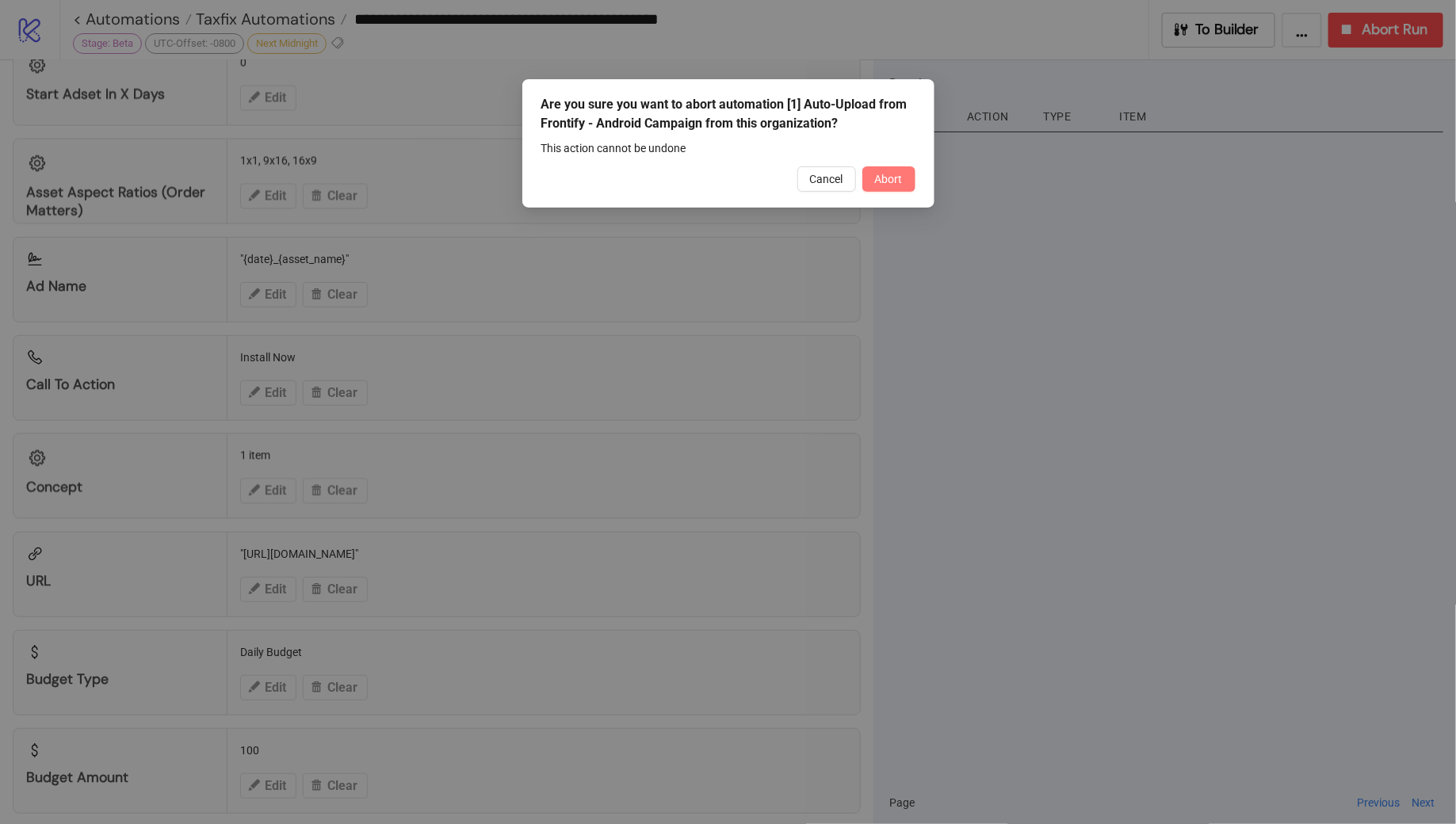
click at [885, 183] on span "Abort" at bounding box center [889, 179] width 28 height 13
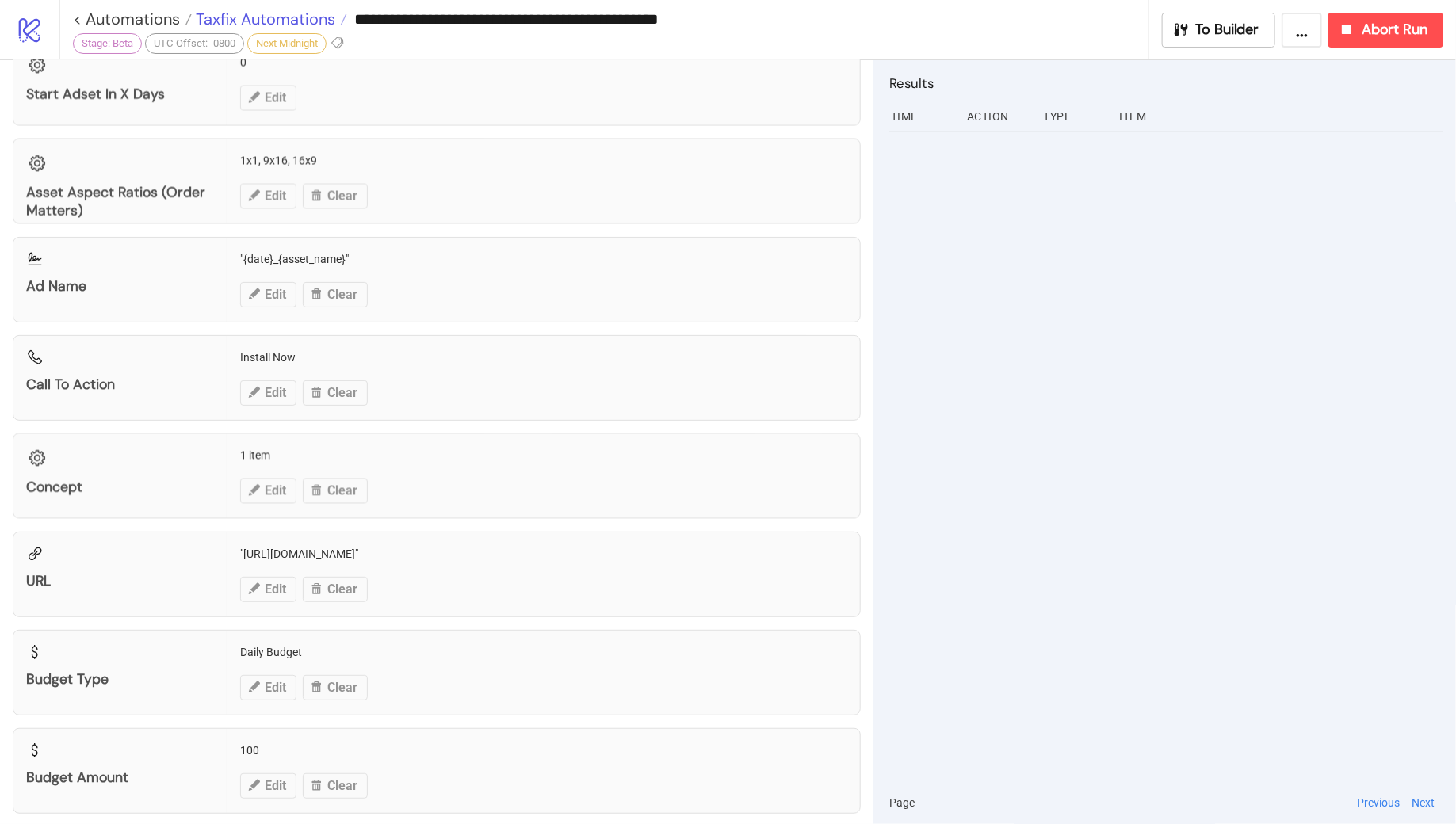
click at [274, 23] on span "Taxfix Automations" at bounding box center [264, 19] width 144 height 21
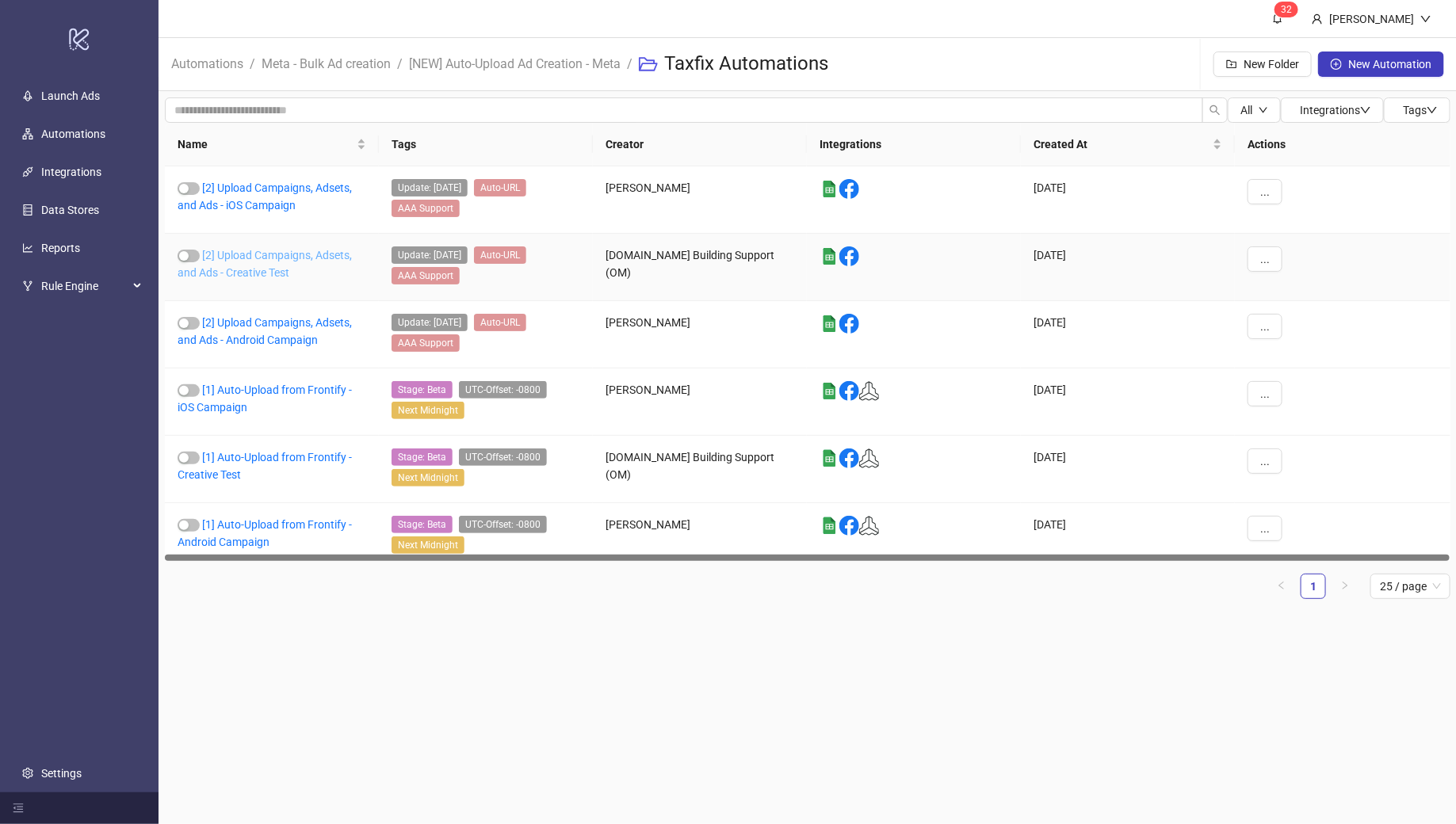
click at [246, 253] on link "[2] Upload Campaigns, Adsets, and Ads - Creative Test" at bounding box center [265, 264] width 175 height 30
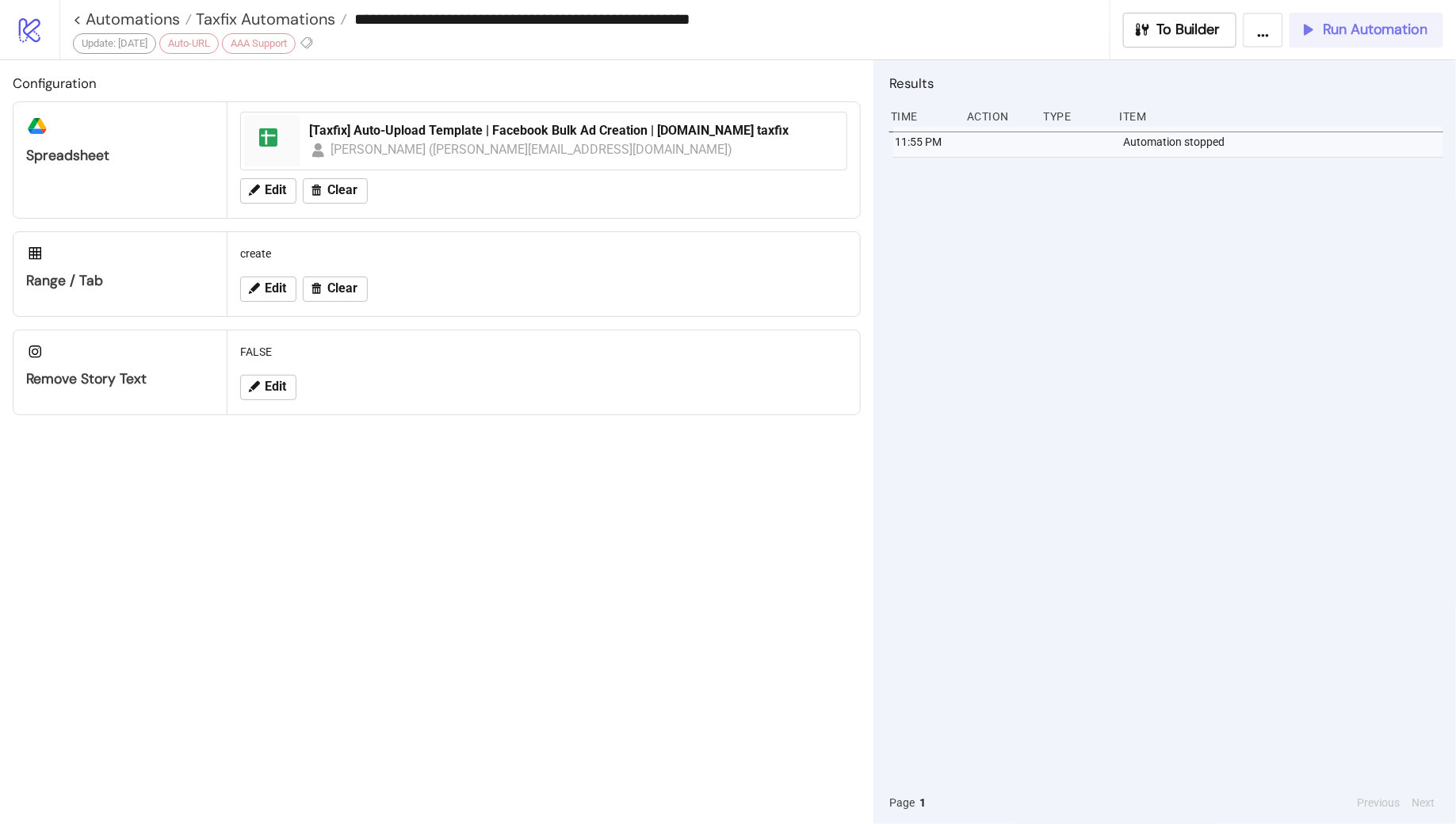
click at [1336, 37] on span "Run Automation" at bounding box center [1375, 29] width 104 height 18
